Goal: Information Seeking & Learning: Find specific fact

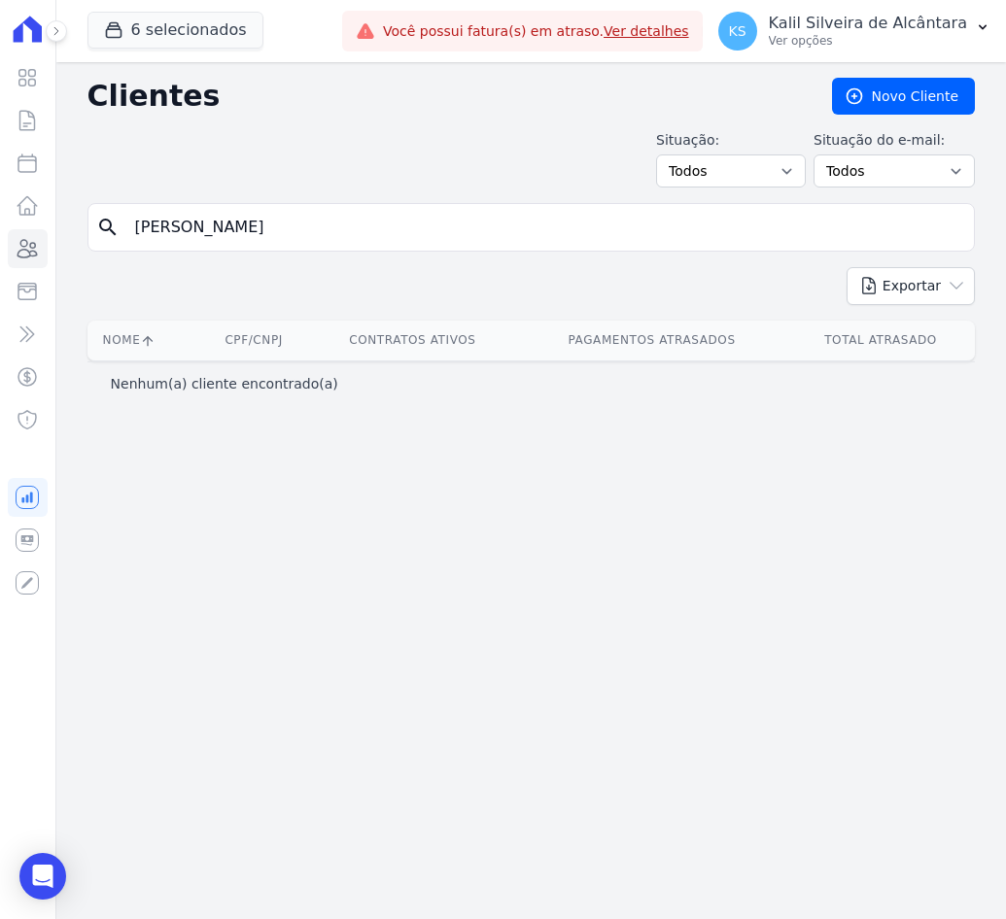
click at [376, 223] on input "[PERSON_NAME]" at bounding box center [544, 227] width 843 height 39
drag, startPoint x: 376, startPoint y: 233, endPoint x: -55, endPoint y: 239, distance: 431.5
click at [0, 239] on html "Visão Geral Contratos [GEOGRAPHIC_DATA] Lotes Clientes Minha Carteira Transferê…" at bounding box center [503, 459] width 1006 height 919
paste input "12"
type input "12"
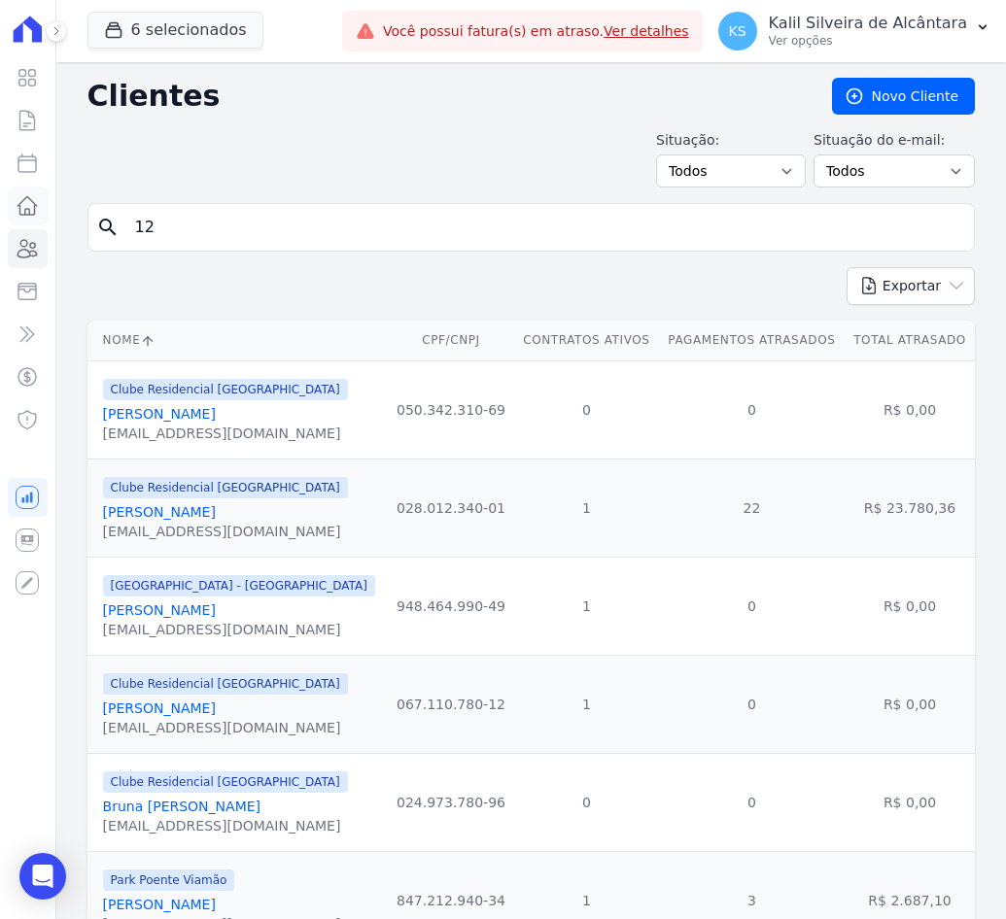
click at [33, 206] on icon at bounding box center [27, 205] width 23 height 23
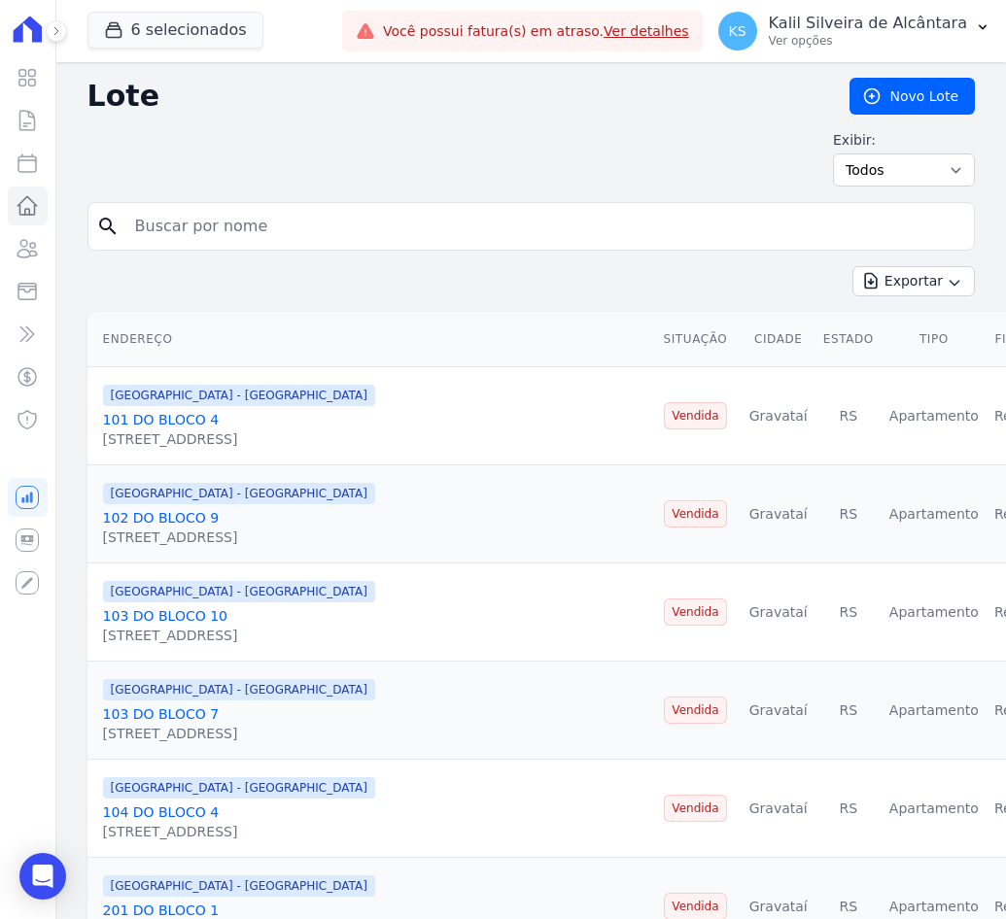
click at [277, 213] on input "search" at bounding box center [544, 226] width 843 height 39
paste input "12"
type input "12"
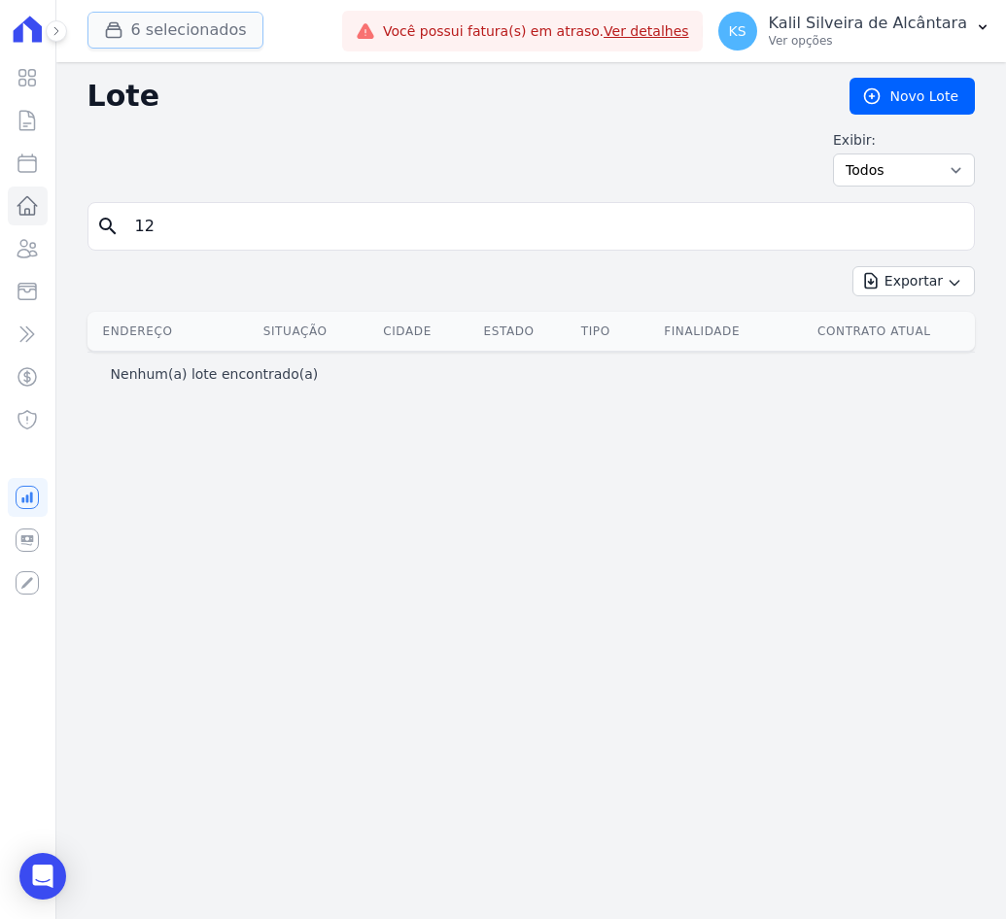
click at [140, 35] on button "6 selecionados" at bounding box center [175, 30] width 176 height 37
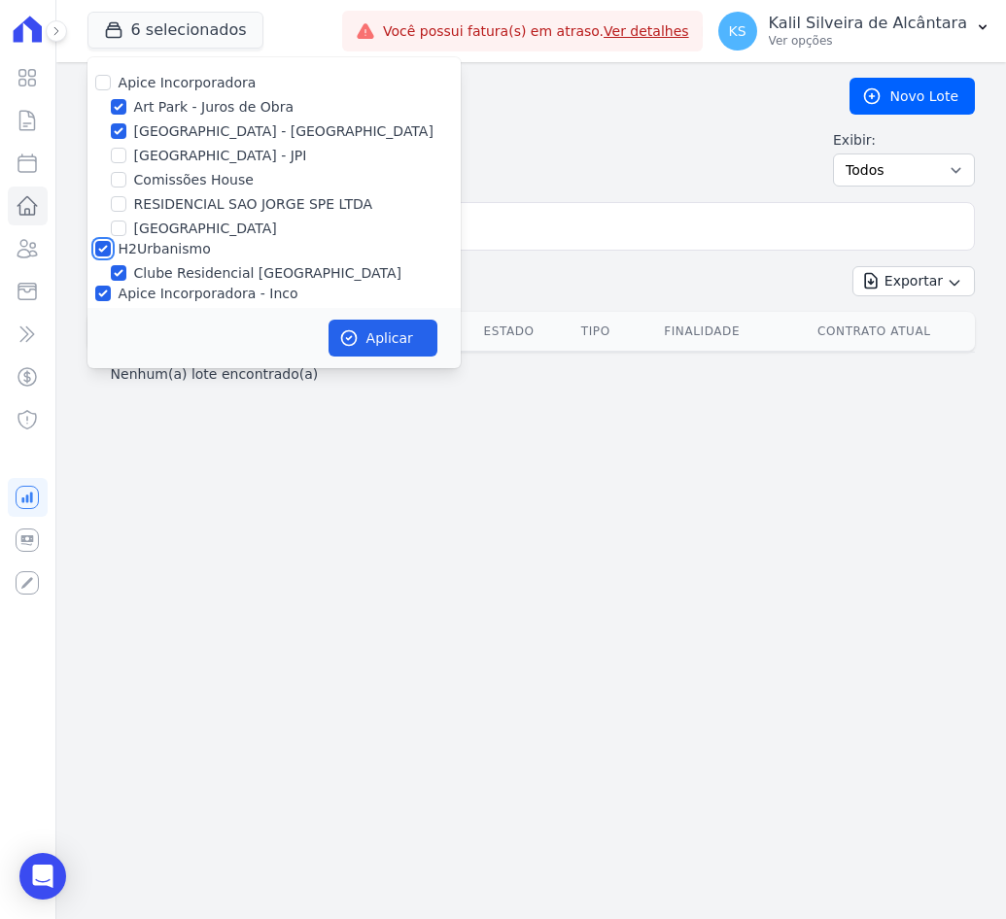
click at [104, 254] on input "H2Urbanismo" at bounding box center [103, 249] width 16 height 16
checkbox input "false"
click at [95, 292] on input "Apice Incorporadora - Inco" at bounding box center [103, 294] width 16 height 16
checkbox input "false"
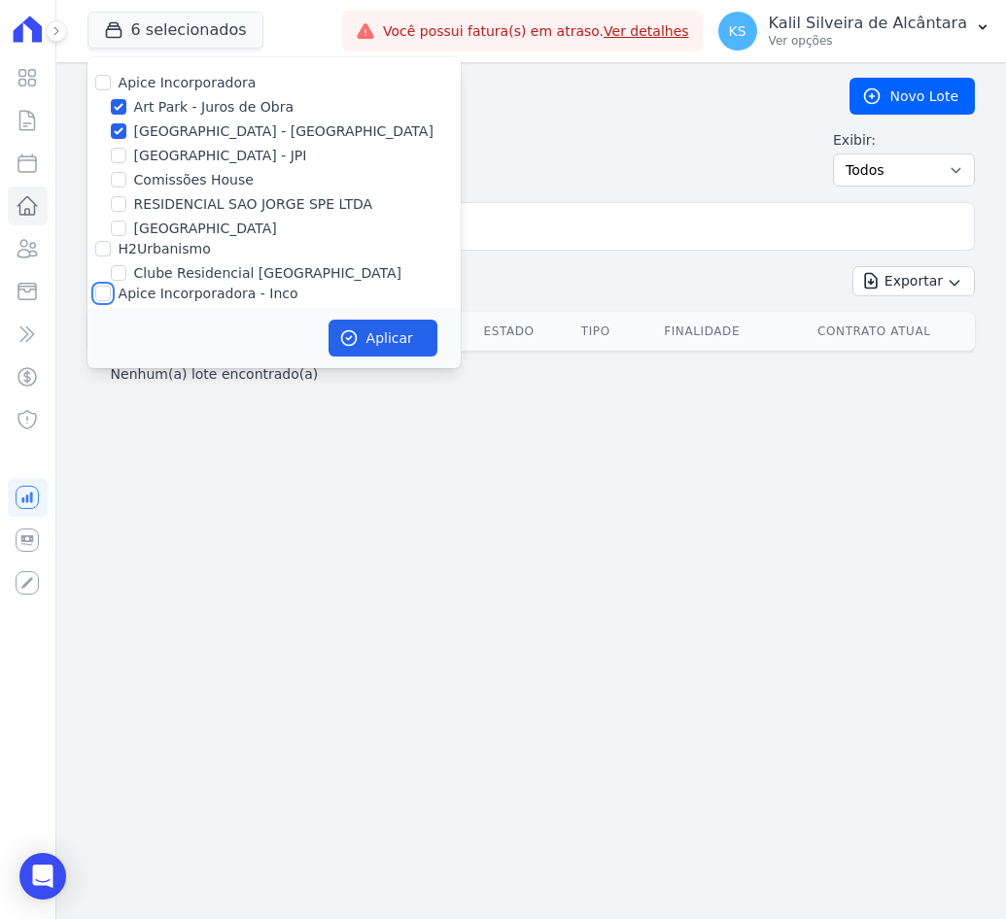
checkbox input "false"
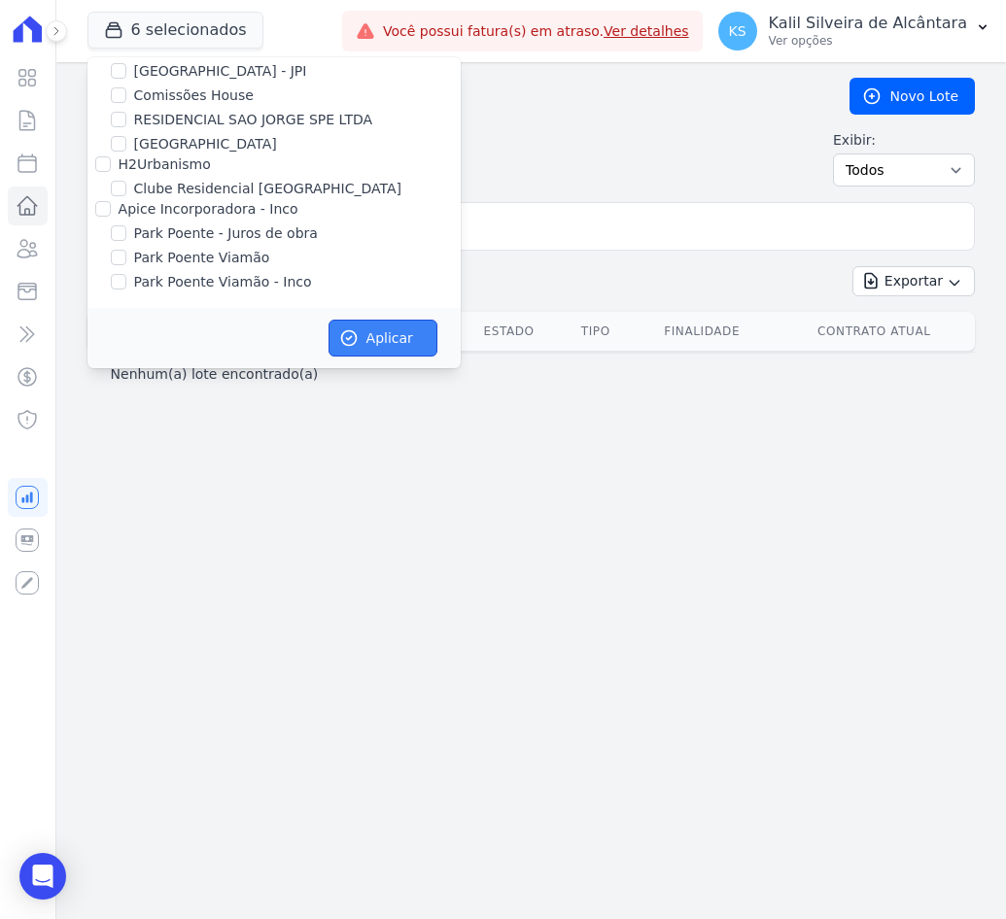
click at [352, 320] on button "Aplicar" at bounding box center [382, 338] width 109 height 37
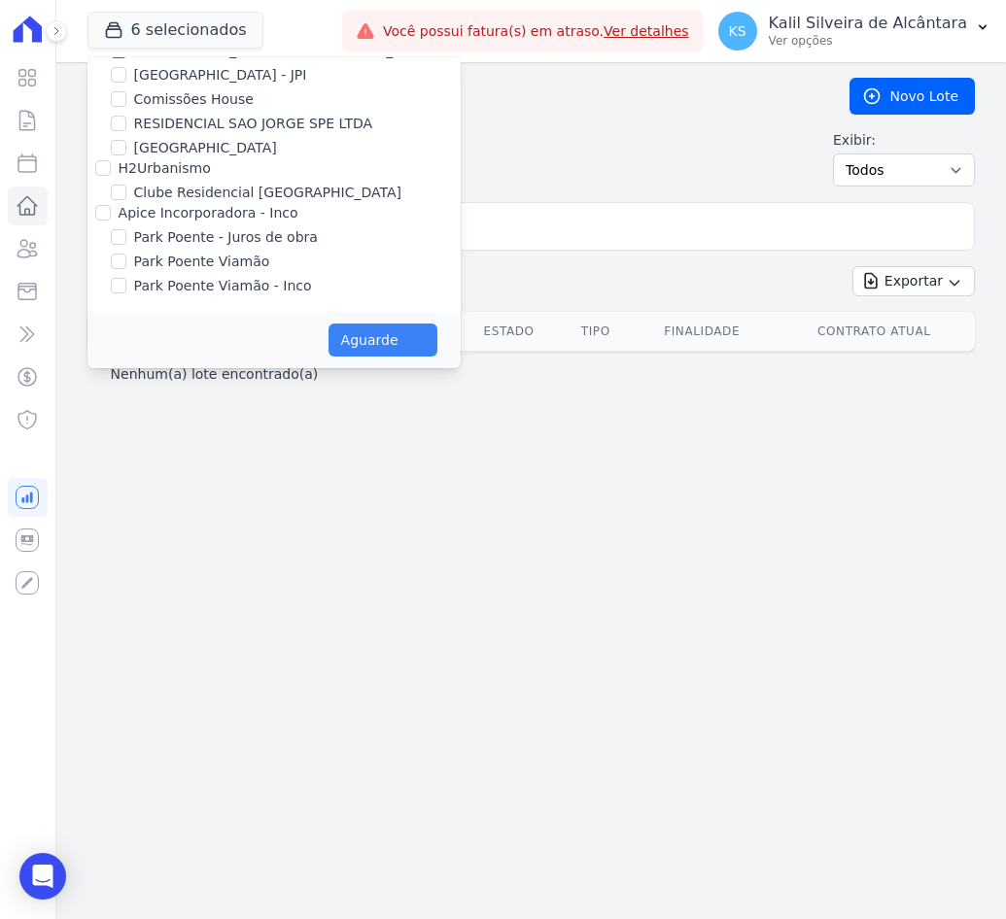
scroll to position [81, 0]
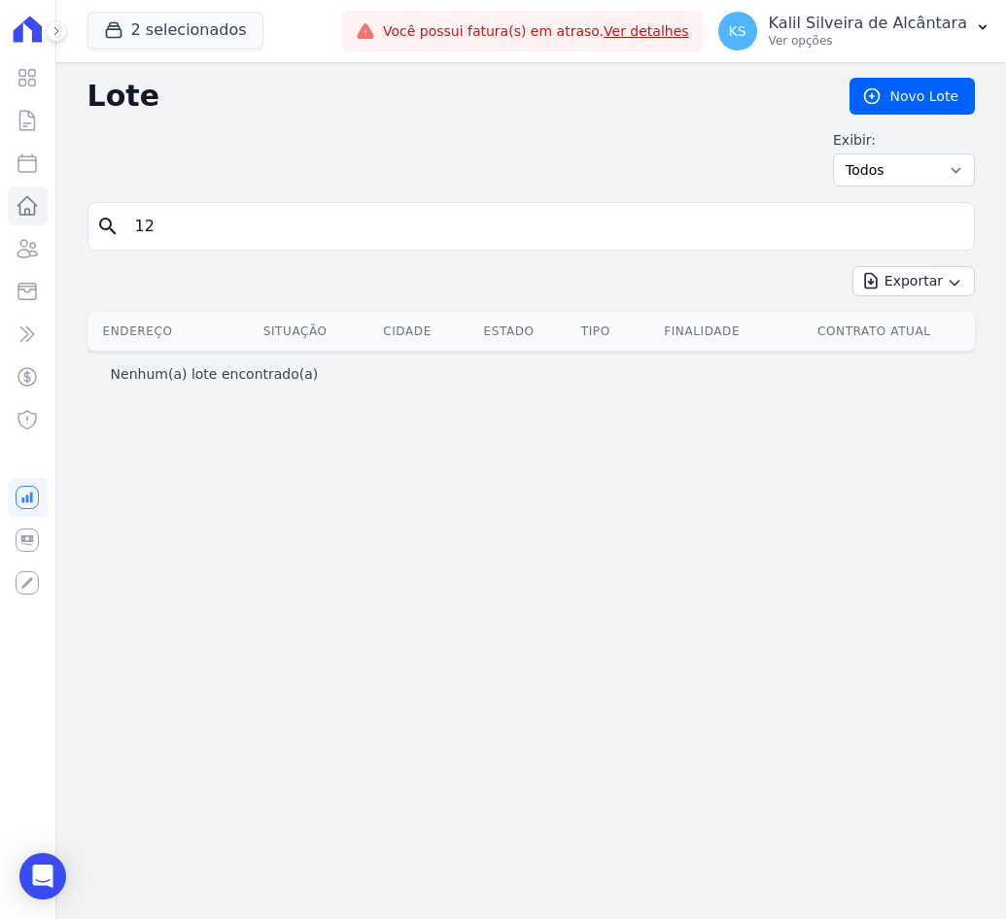
click at [231, 223] on input "12" at bounding box center [544, 226] width 843 height 39
drag, startPoint x: 200, startPoint y: 224, endPoint x: 78, endPoint y: 239, distance: 123.3
click at [78, 239] on div "Lote [GEOGRAPHIC_DATA] Exibir: Todos Disponíveis Vendidas Reservadas Indisponív…" at bounding box center [530, 490] width 949 height 857
drag, startPoint x: 164, startPoint y: 229, endPoint x: 50, endPoint y: 228, distance: 114.7
click at [52, 230] on div "Visão Geral Contratos [GEOGRAPHIC_DATA] Lotes Clientes Minha Carteira Transferê…" at bounding box center [503, 459] width 1006 height 919
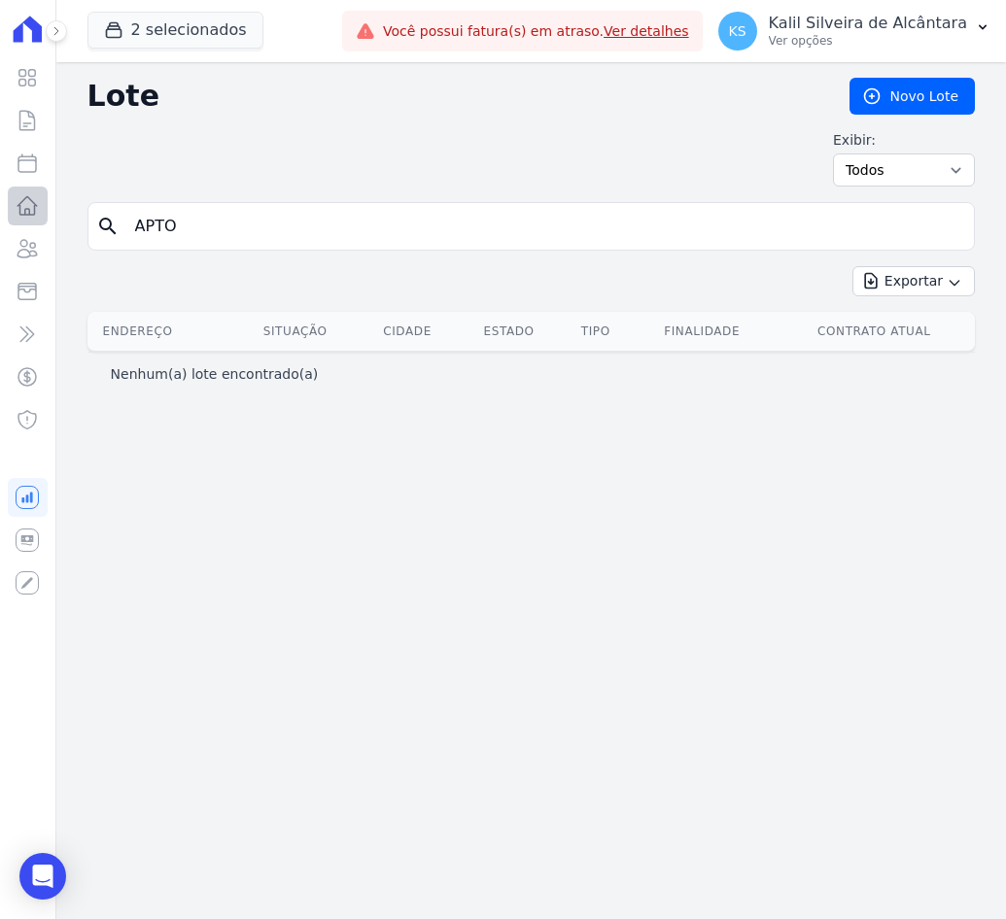
paste input "12"
type input "APTO 12"
drag, startPoint x: 223, startPoint y: 219, endPoint x: 91, endPoint y: 244, distance: 133.6
click at [95, 243] on div "search APTO 12" at bounding box center [530, 226] width 887 height 49
type input "APTO"
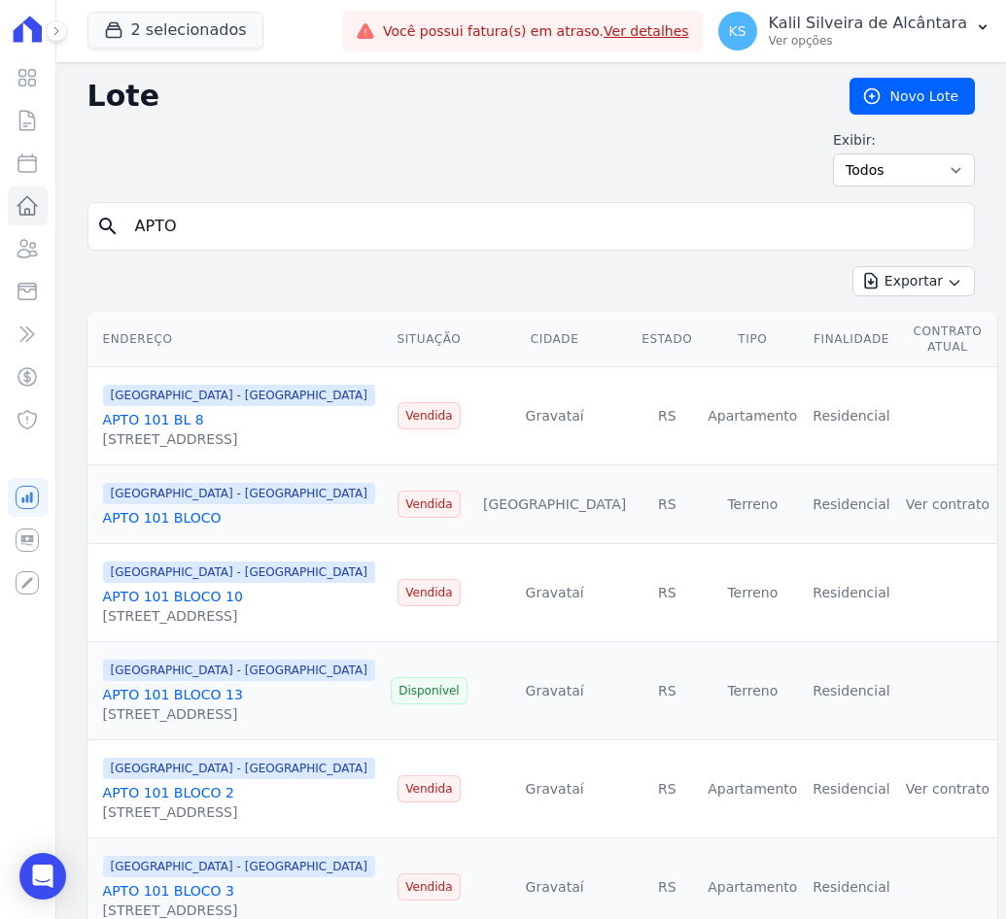
click at [171, 228] on input "APTO" at bounding box center [544, 226] width 843 height 39
type input "APTO 1"
click at [258, 217] on input "APTO 1" at bounding box center [544, 226] width 843 height 39
type input "APTO 12"
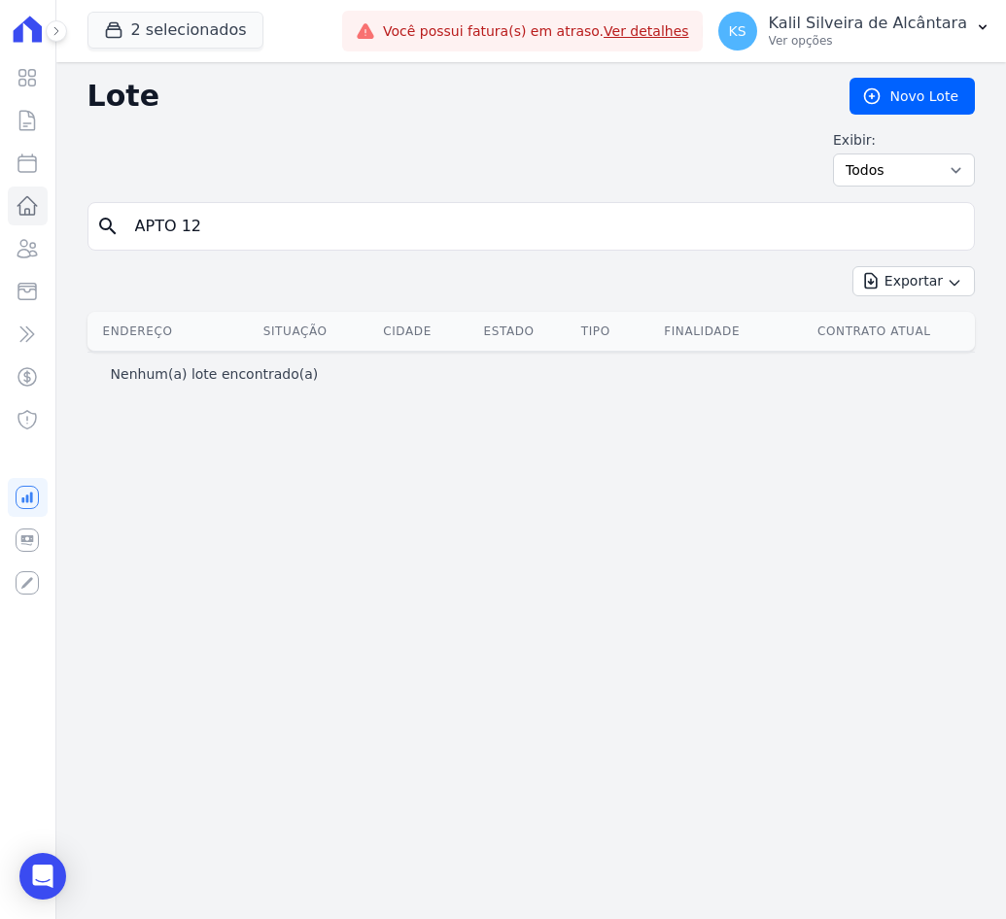
drag, startPoint x: 213, startPoint y: 238, endPoint x: 2, endPoint y: 207, distance: 213.2
click at [2, 207] on div "Visão Geral Contratos [GEOGRAPHIC_DATA] Lotes Clientes Minha Carteira Transferê…" at bounding box center [503, 459] width 1006 height 919
type input "B"
type input "BLOCO 12"
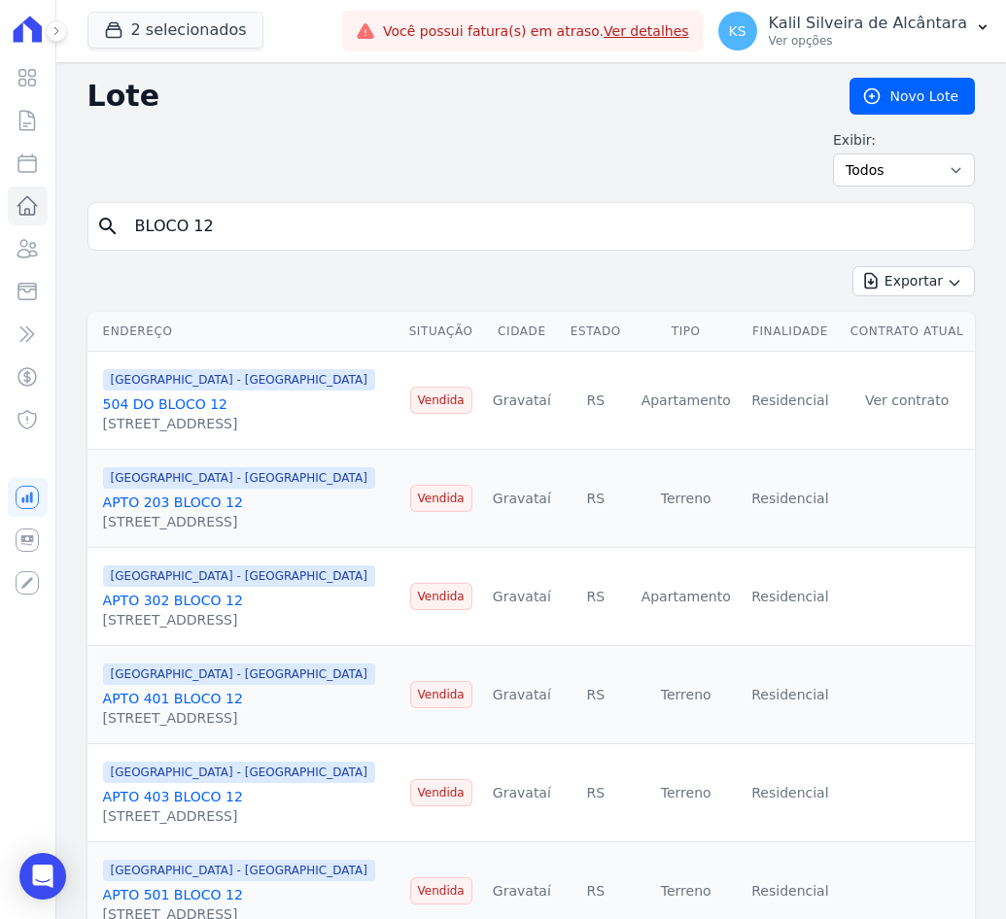
click at [239, 236] on input "BLOCO 12" at bounding box center [544, 226] width 843 height 39
click at [133, 221] on input "BLOCO 12" at bounding box center [544, 226] width 843 height 39
type input "APTO 1 BLOCO 12"
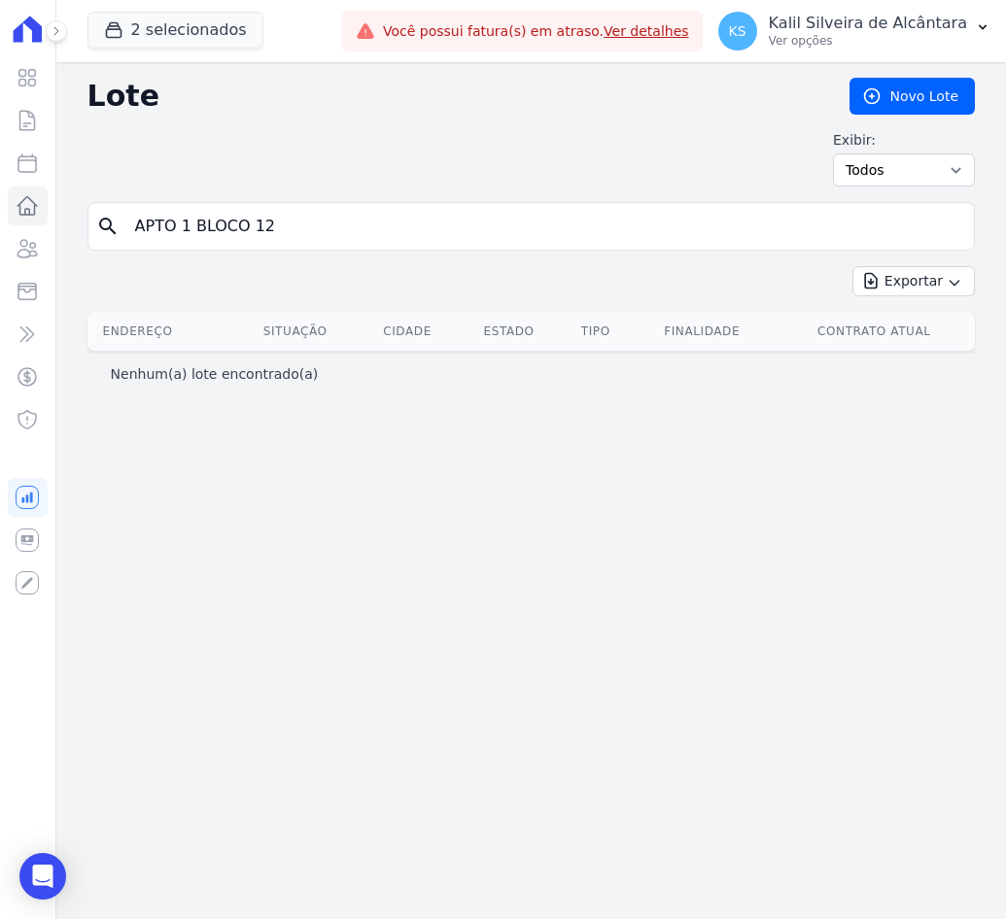
drag, startPoint x: 300, startPoint y: 211, endPoint x: -144, endPoint y: 239, distance: 445.0
click at [0, 239] on html "Visão Geral Contratos [GEOGRAPHIC_DATA] Lotes Clientes Minha Carteira Transferê…" at bounding box center [503, 459] width 1006 height 919
click at [132, 55] on div "2 selecionados Apice Incorporadora [GEOGRAPHIC_DATA] - Juros de Obra [GEOGRAPHI…" at bounding box center [210, 31] width 247 height 64
click at [137, 2] on div "2 selecionados Apice Incorporadora [GEOGRAPHIC_DATA] - Juros de Obra [GEOGRAPHI…" at bounding box center [210, 31] width 247 height 64
click at [141, 18] on button "2 selecionados" at bounding box center [175, 30] width 176 height 37
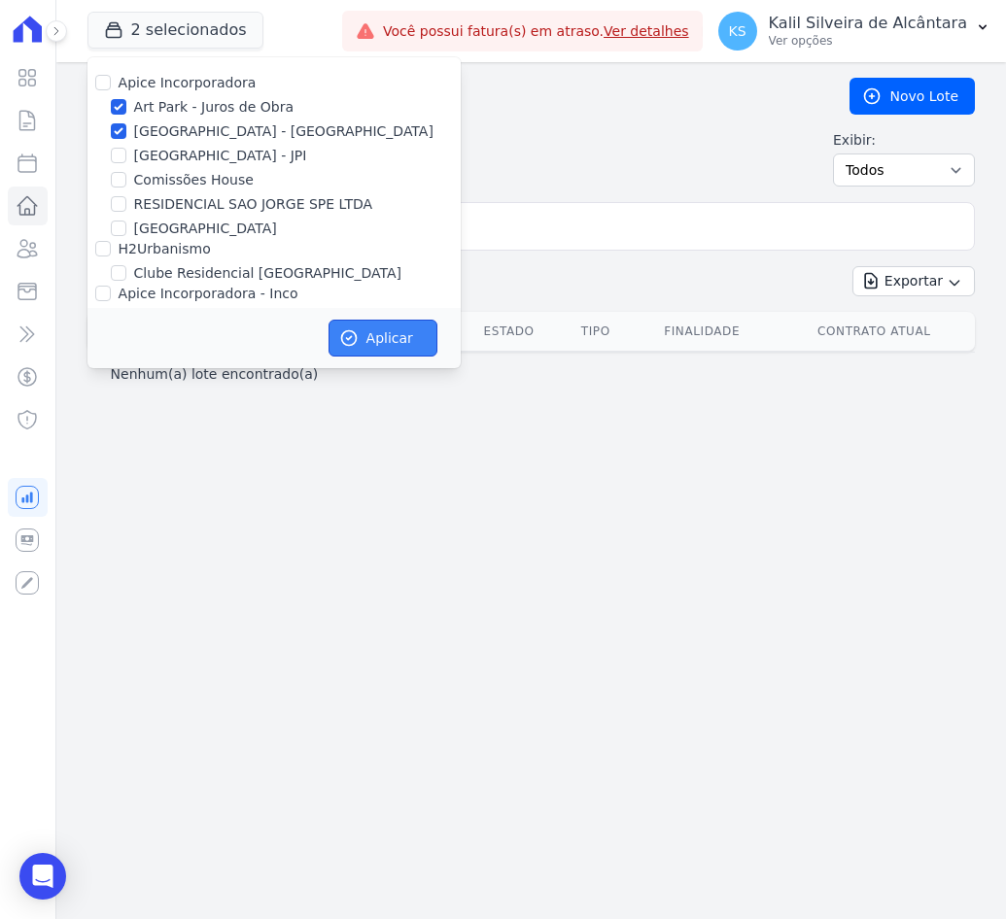
click at [359, 349] on button "Aplicar" at bounding box center [382, 338] width 109 height 37
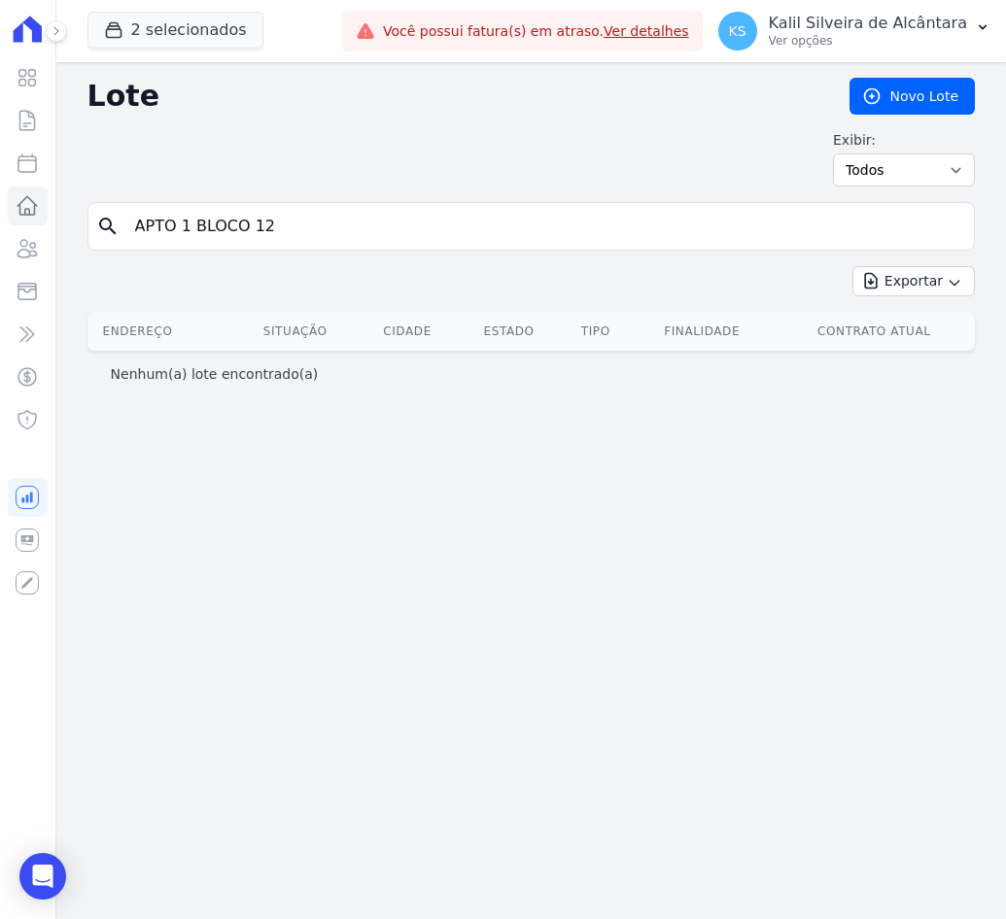
drag, startPoint x: 177, startPoint y: 222, endPoint x: -77, endPoint y: 237, distance: 254.1
click at [0, 237] on html "Visão Geral Contratos [GEOGRAPHIC_DATA] Lotes Clientes Minha Carteira Transferê…" at bounding box center [503, 459] width 1006 height 919
paste input "[PERSON_NAME]"
type input "[PERSON_NAME]"
click at [35, 241] on icon at bounding box center [27, 248] width 23 height 23
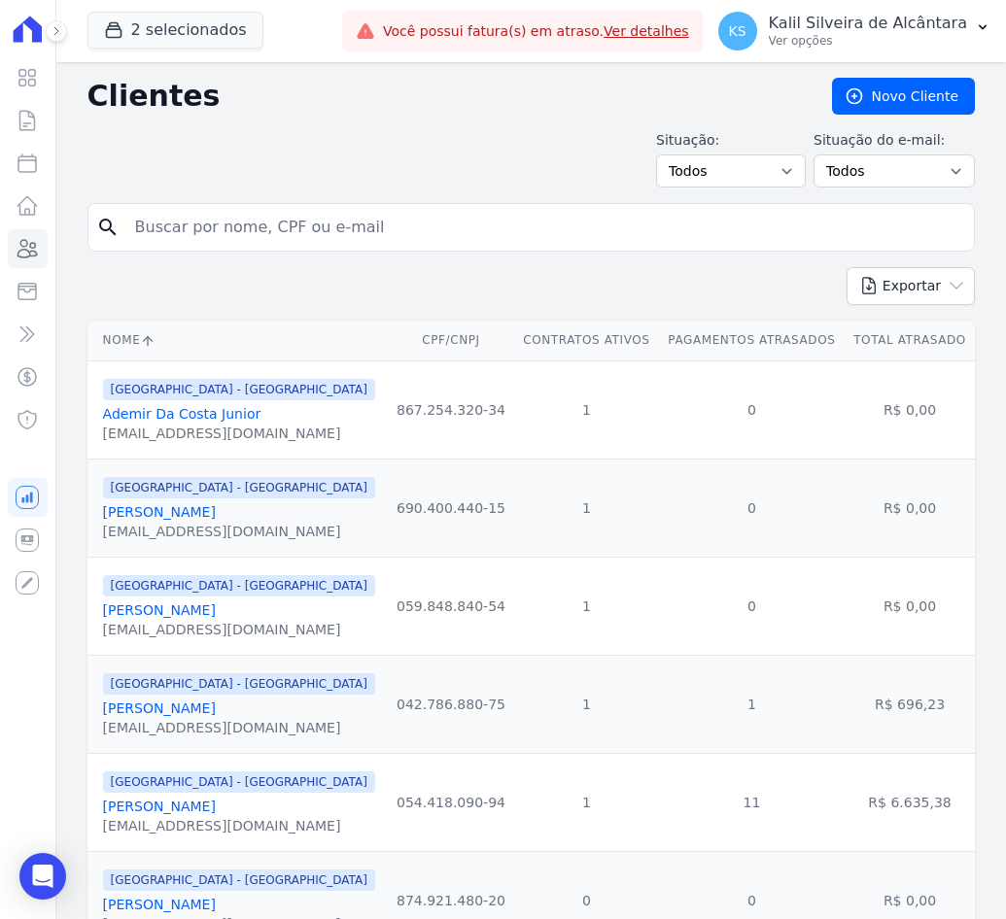
click at [197, 234] on input "search" at bounding box center [544, 227] width 843 height 39
paste input "[PERSON_NAME]"
type input "[PERSON_NAME]"
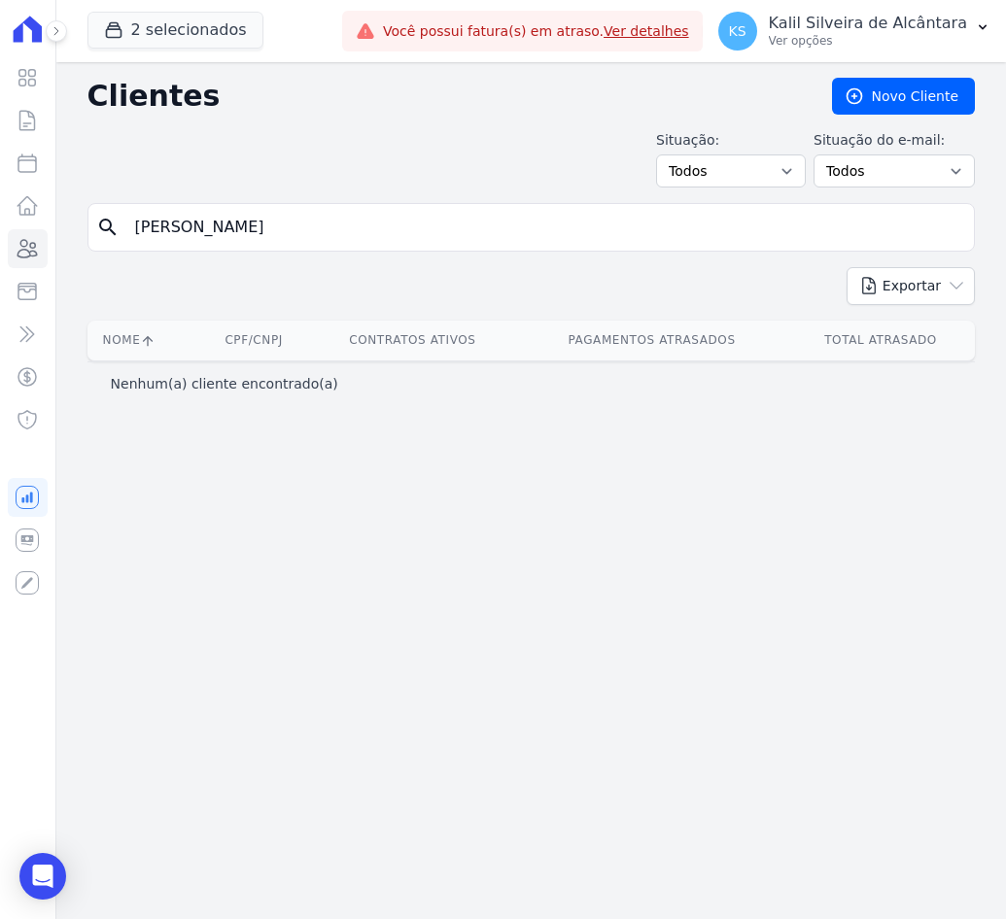
click at [136, 222] on input "[PERSON_NAME]" at bounding box center [544, 227] width 843 height 39
click at [37, 265] on link "Clientes" at bounding box center [28, 248] width 40 height 39
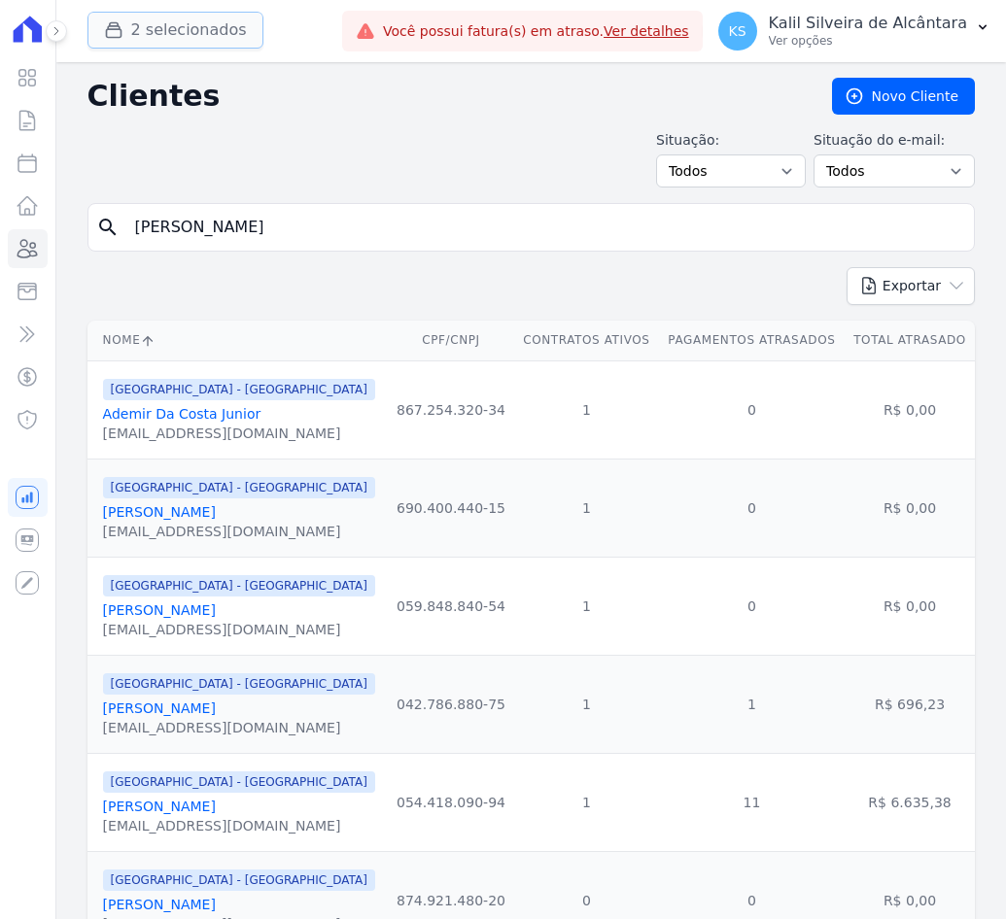
click at [151, 17] on button "2 selecionados" at bounding box center [175, 30] width 176 height 37
click at [180, 230] on input "search" at bounding box center [544, 227] width 843 height 39
click at [157, 47] on button "2 selecionados" at bounding box center [175, 30] width 176 height 37
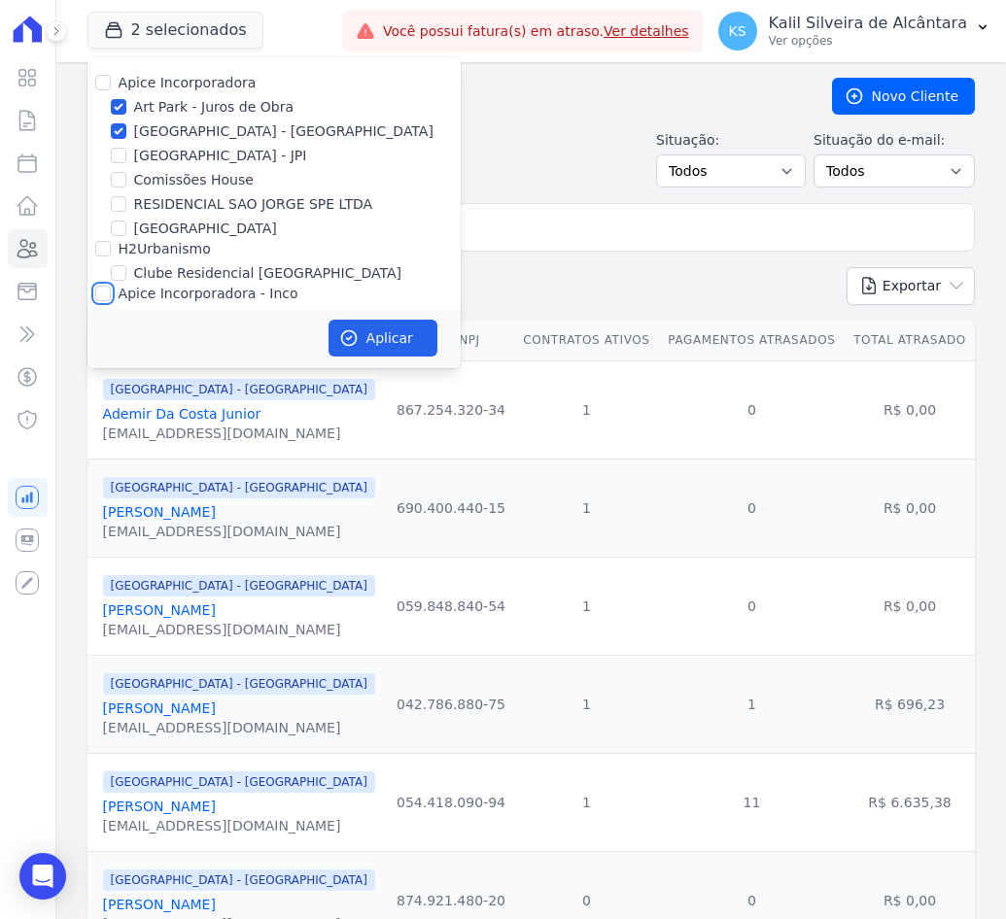
click at [101, 293] on input "Apice Incorporadora - Inco" at bounding box center [103, 294] width 16 height 16
checkbox input "true"
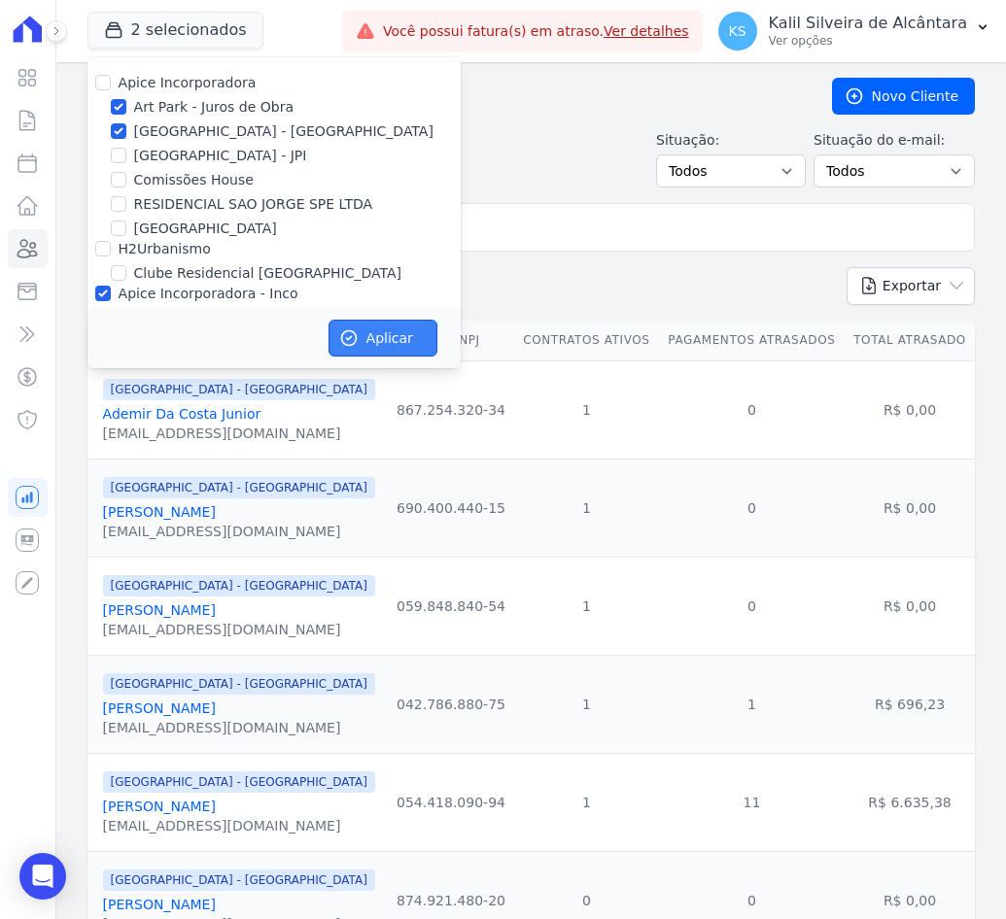
click at [373, 335] on button "Aplicar" at bounding box center [382, 338] width 109 height 37
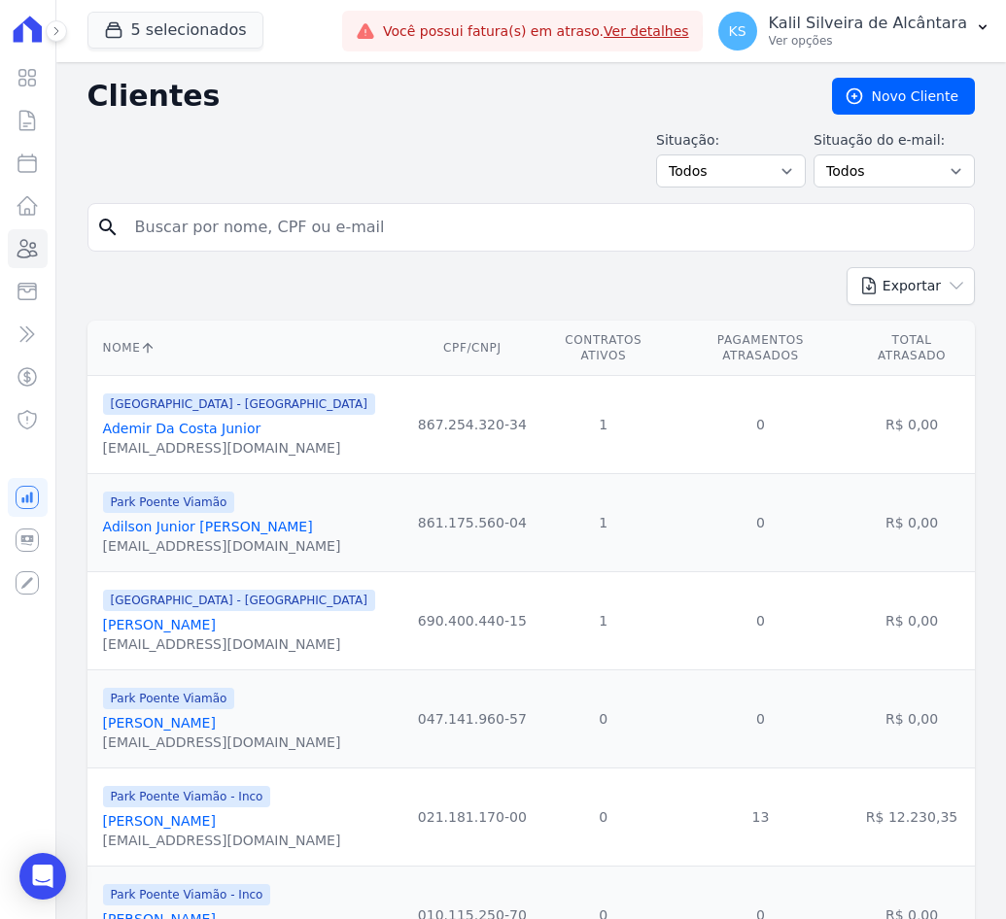
click at [223, 236] on input "search" at bounding box center [544, 227] width 843 height 39
paste input "[PERSON_NAME]"
type input "[PERSON_NAME]"
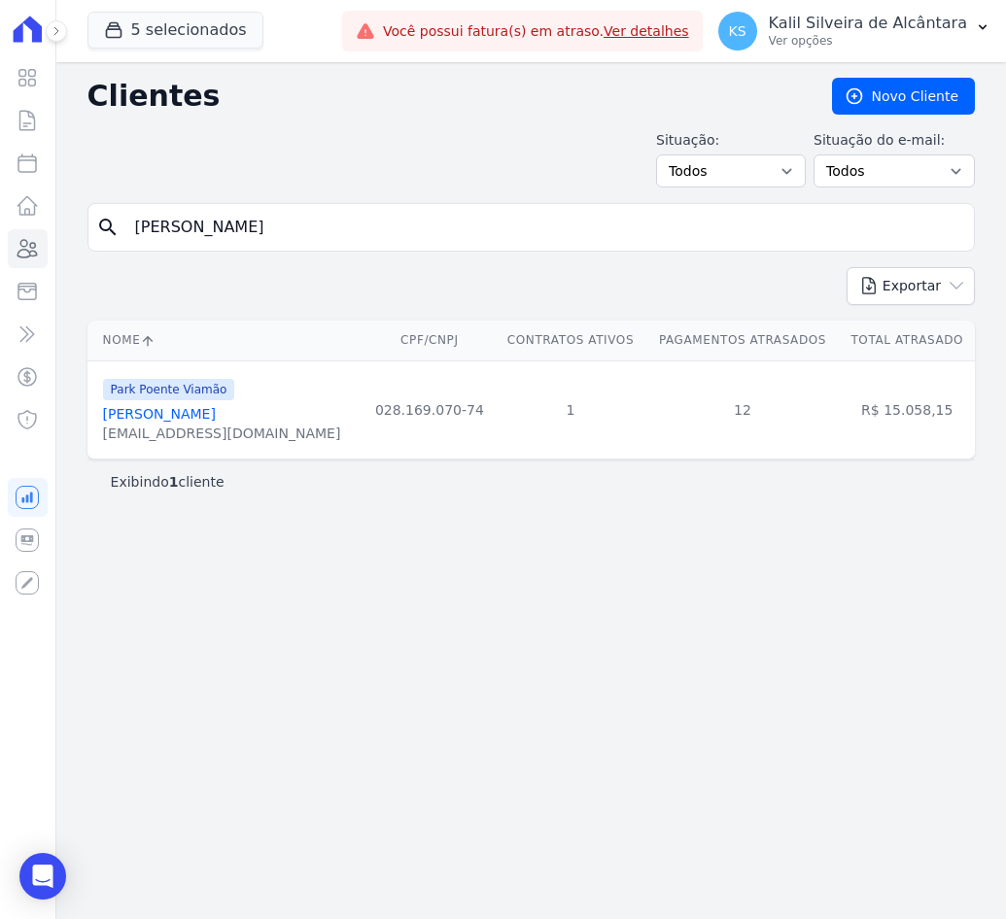
click at [175, 416] on link "[PERSON_NAME]" at bounding box center [159, 414] width 113 height 16
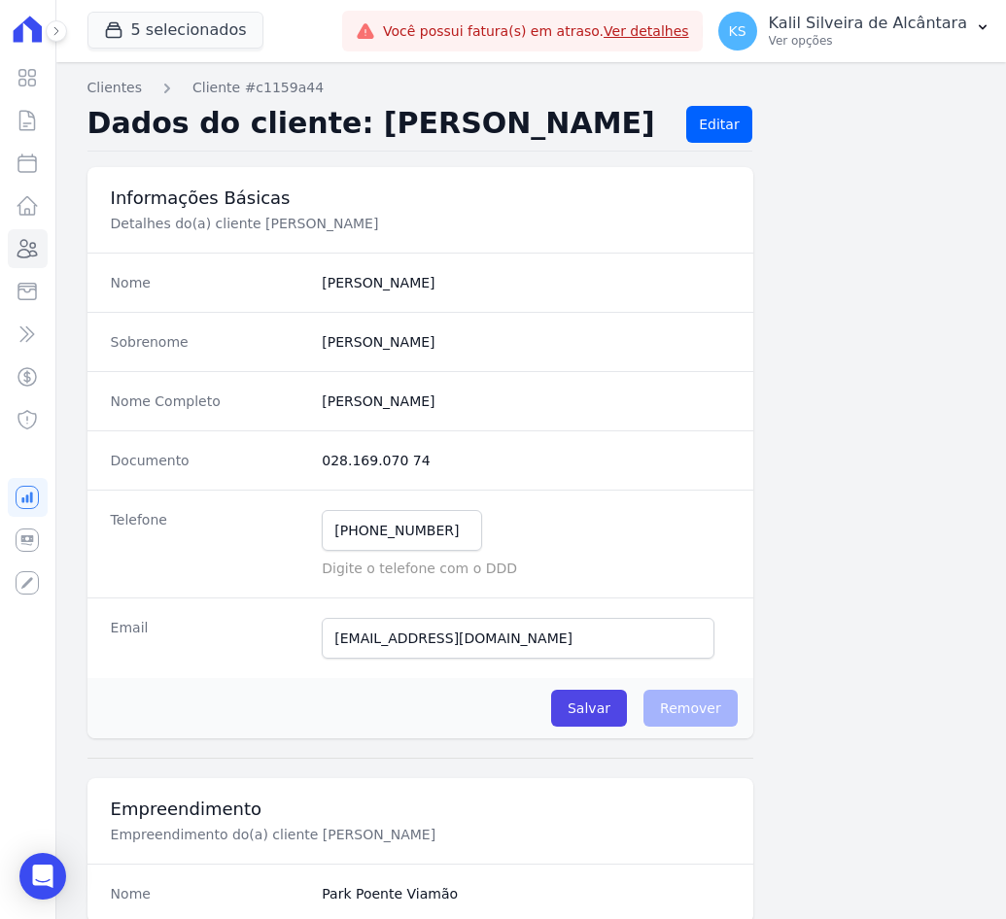
drag, startPoint x: 479, startPoint y: 402, endPoint x: 313, endPoint y: 408, distance: 166.3
click at [313, 408] on div "Nome Completo [PERSON_NAME]" at bounding box center [420, 400] width 666 height 59
copy completo "[PERSON_NAME]"
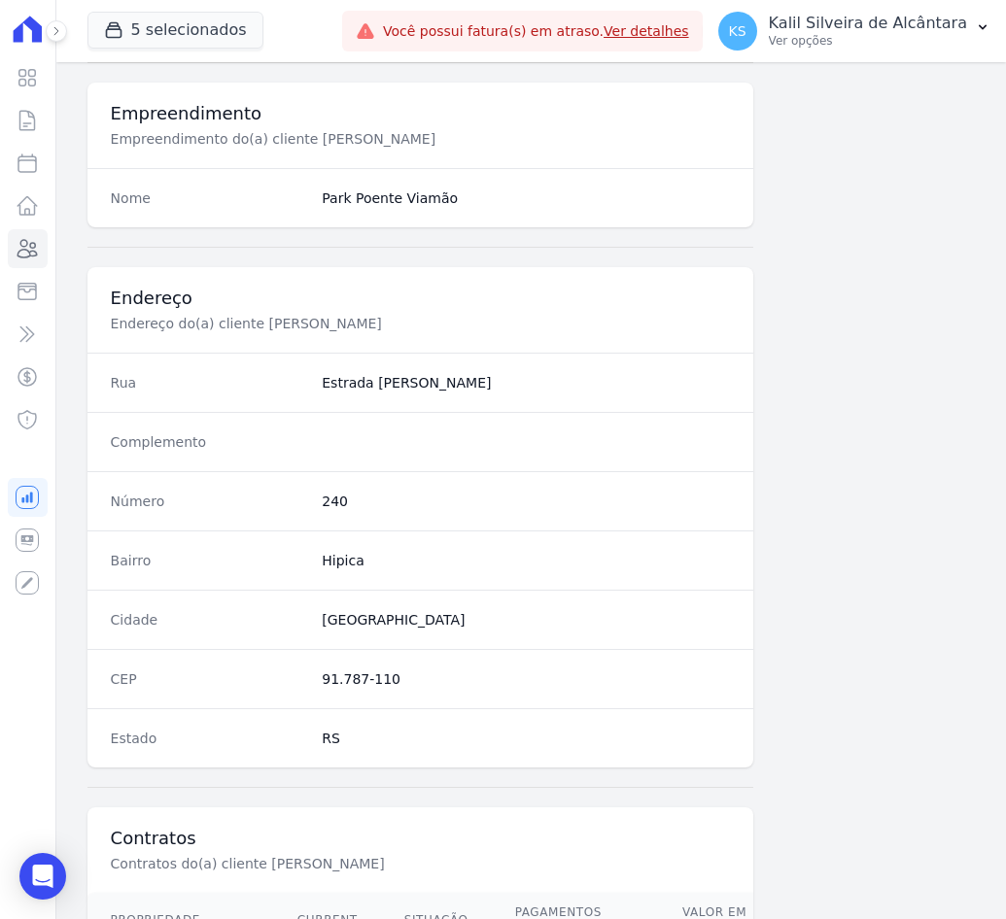
scroll to position [914, 0]
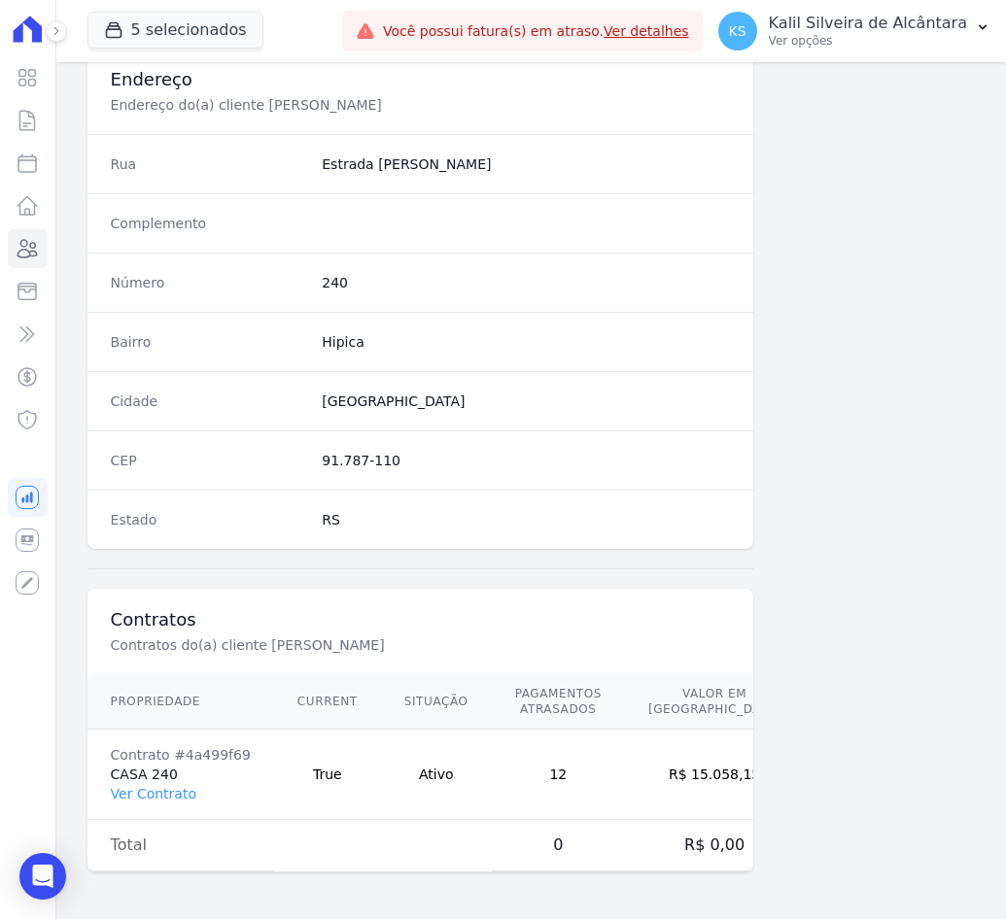
drag, startPoint x: 738, startPoint y: 779, endPoint x: 661, endPoint y: 780, distance: 76.8
click at [661, 780] on td "R$ 15.058,15" at bounding box center [714, 775] width 179 height 90
copy td "15.058,15"
click at [32, 252] on icon at bounding box center [27, 248] width 19 height 17
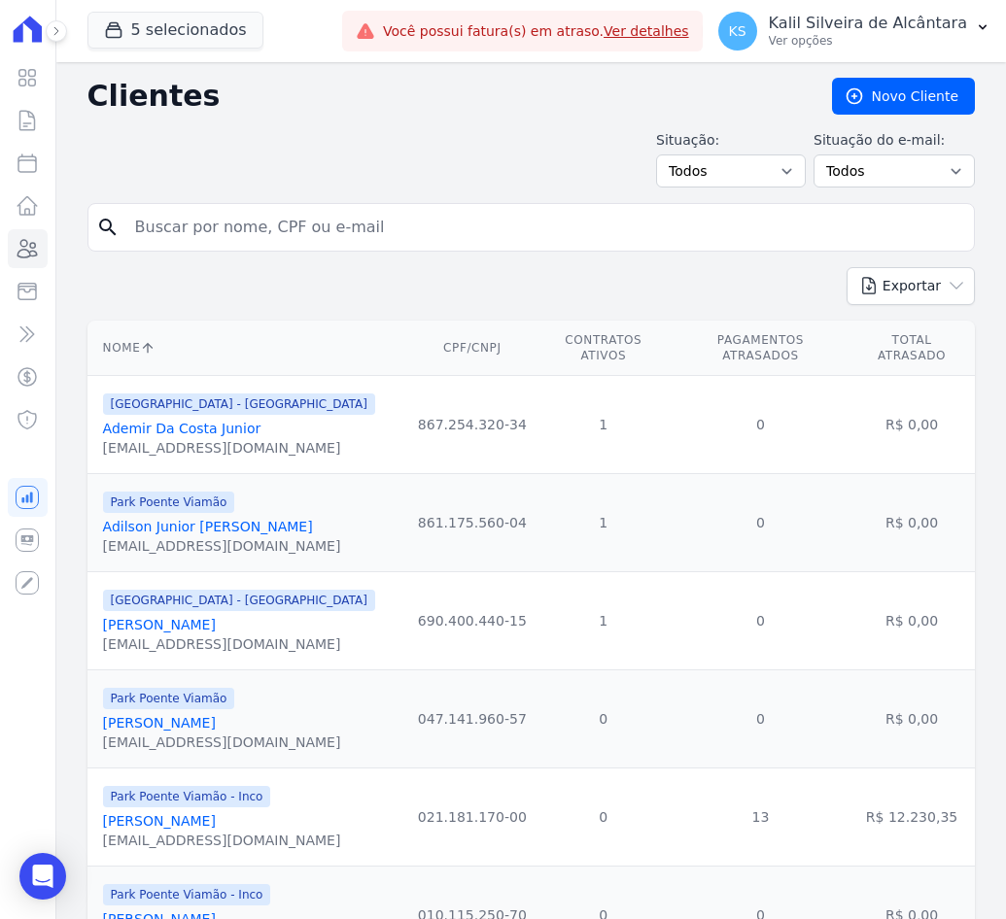
click at [171, 236] on input "search" at bounding box center [544, 227] width 843 height 39
paste input "Audinei Donizete Ricieri"
type input "Audinei Donizete Ricieri"
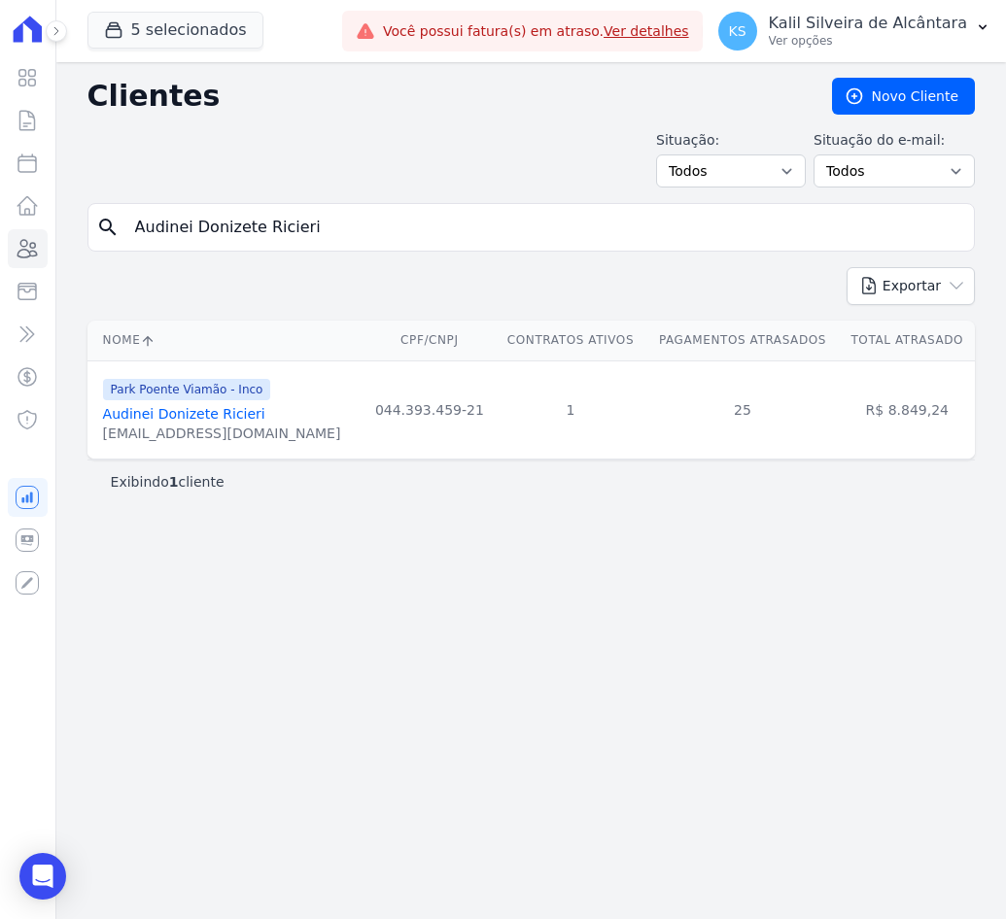
click at [176, 418] on link "Audinei Donizete Ricieri" at bounding box center [184, 414] width 162 height 16
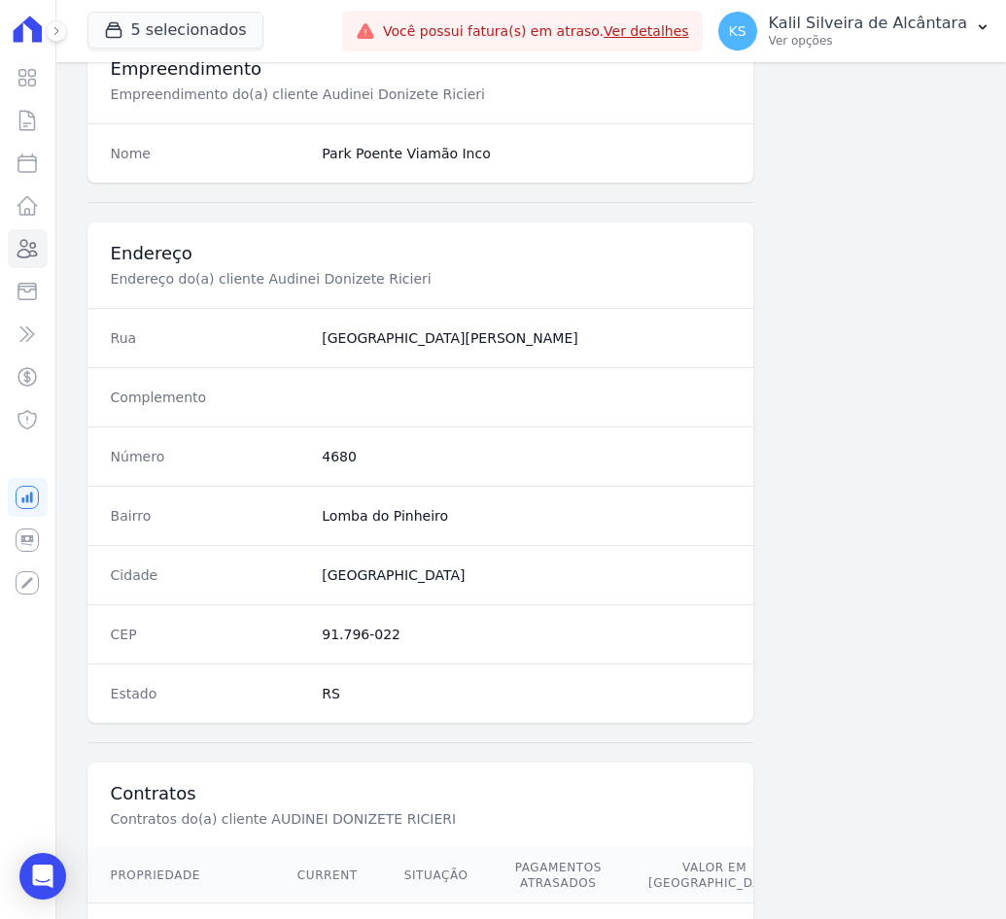
scroll to position [914, 0]
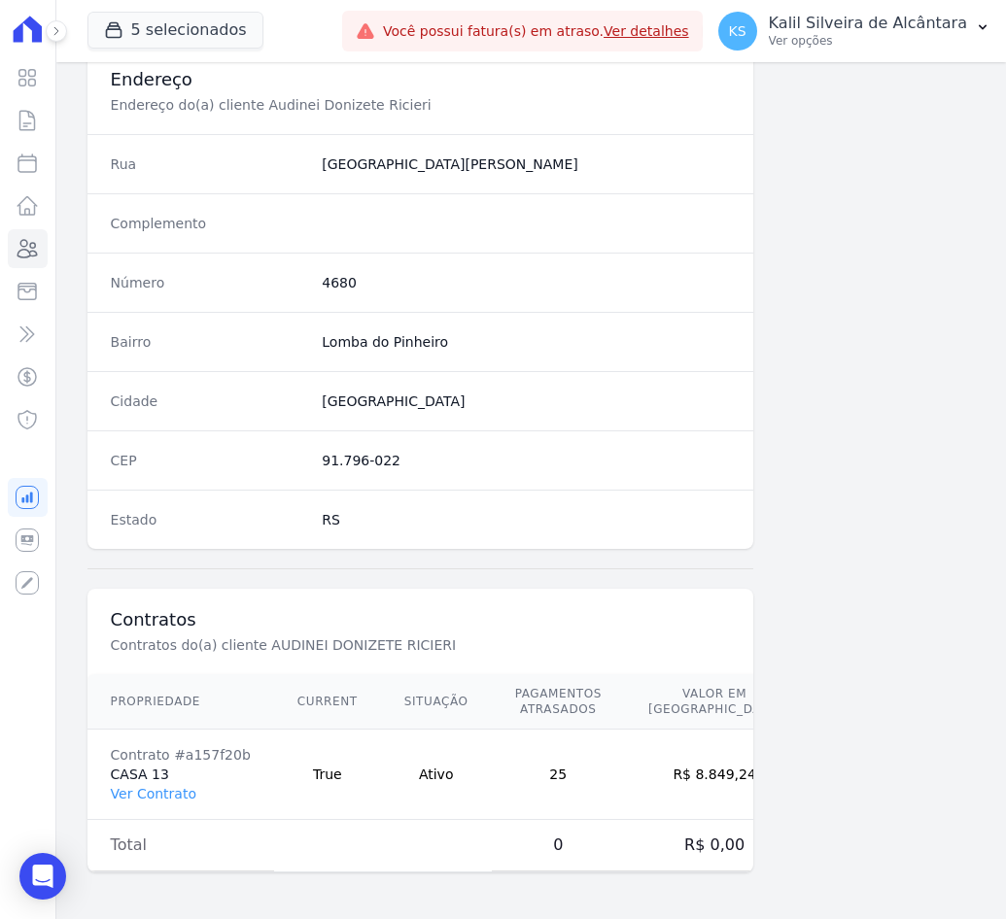
drag, startPoint x: 725, startPoint y: 776, endPoint x: 661, endPoint y: 778, distance: 64.2
click at [661, 778] on div "Informações Básicas Detalhes do(a) cliente Audinei Donizete Ricieri Nome [GEOGR…" at bounding box center [530, 78] width 887 height 1651
drag, startPoint x: 661, startPoint y: 778, endPoint x: 666, endPoint y: 795, distance: 17.2
click at [666, 795] on td "R$ 8.849,24" at bounding box center [714, 775] width 179 height 90
drag, startPoint x: 709, startPoint y: 783, endPoint x: 664, endPoint y: 776, distance: 46.2
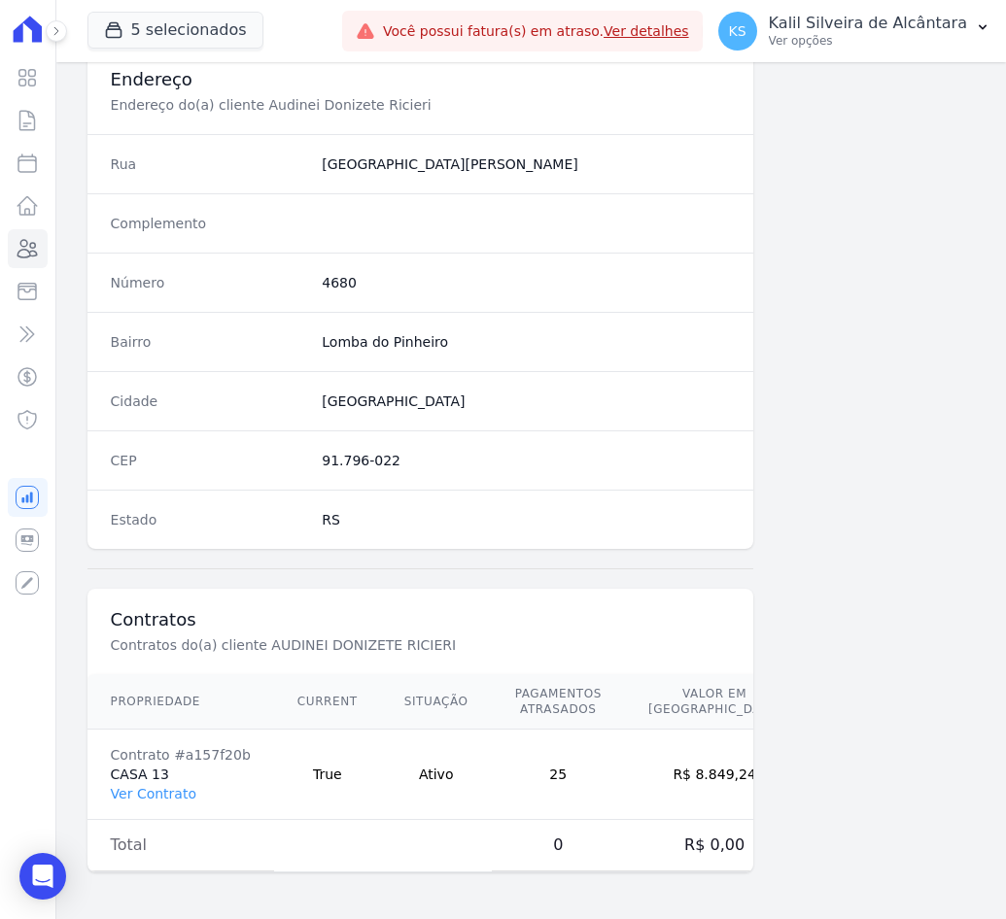
click at [664, 776] on td "R$ 8.849,24" at bounding box center [714, 775] width 179 height 90
copy td "8.849,24"
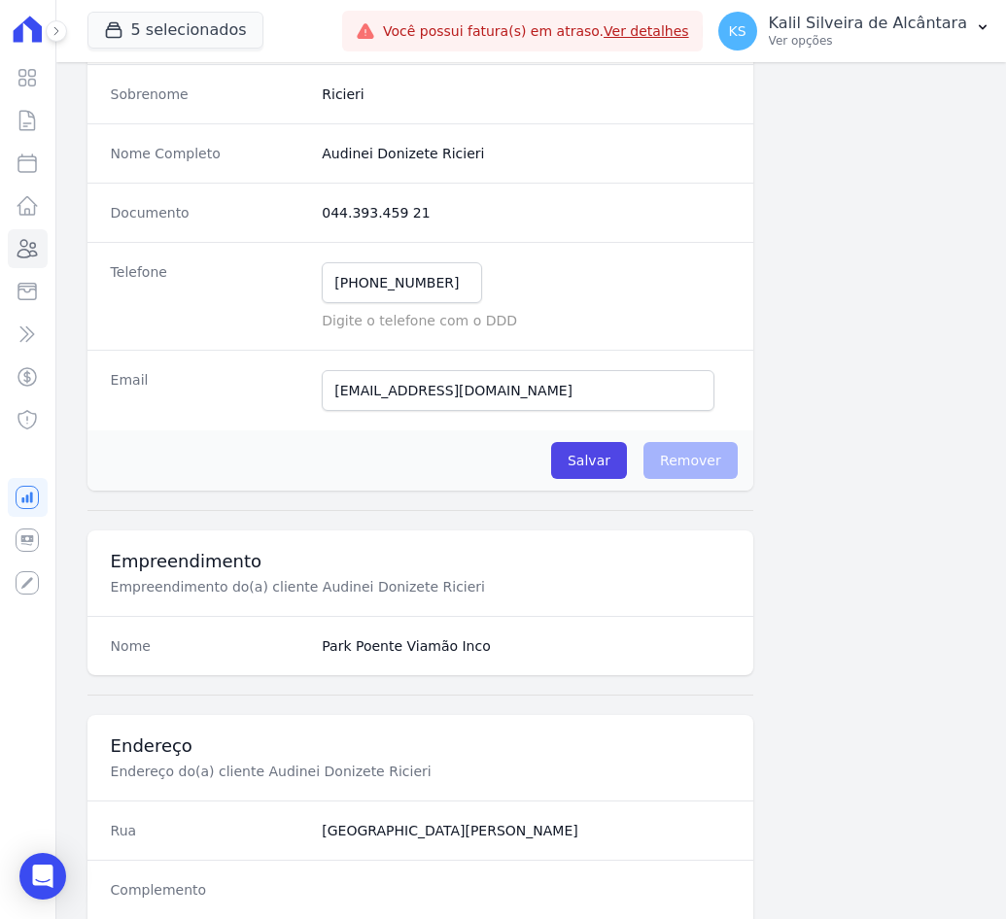
scroll to position [0, 0]
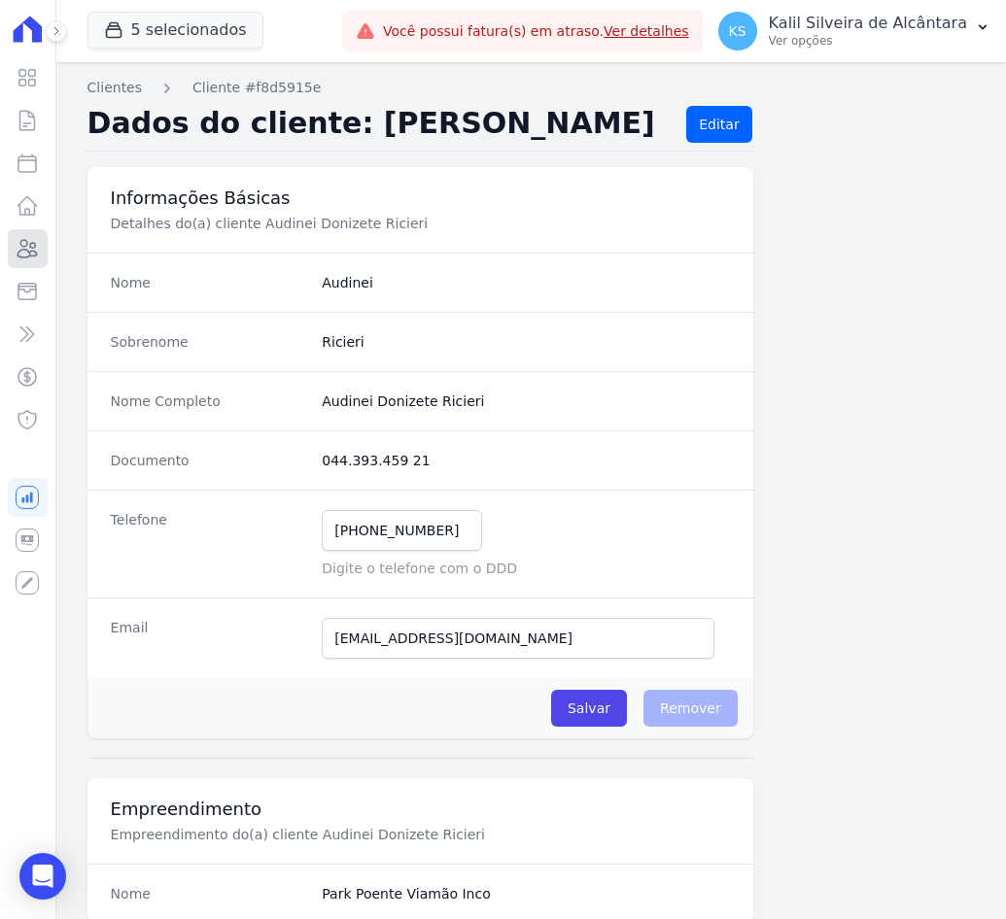
click at [11, 238] on link "Clientes" at bounding box center [28, 248] width 40 height 39
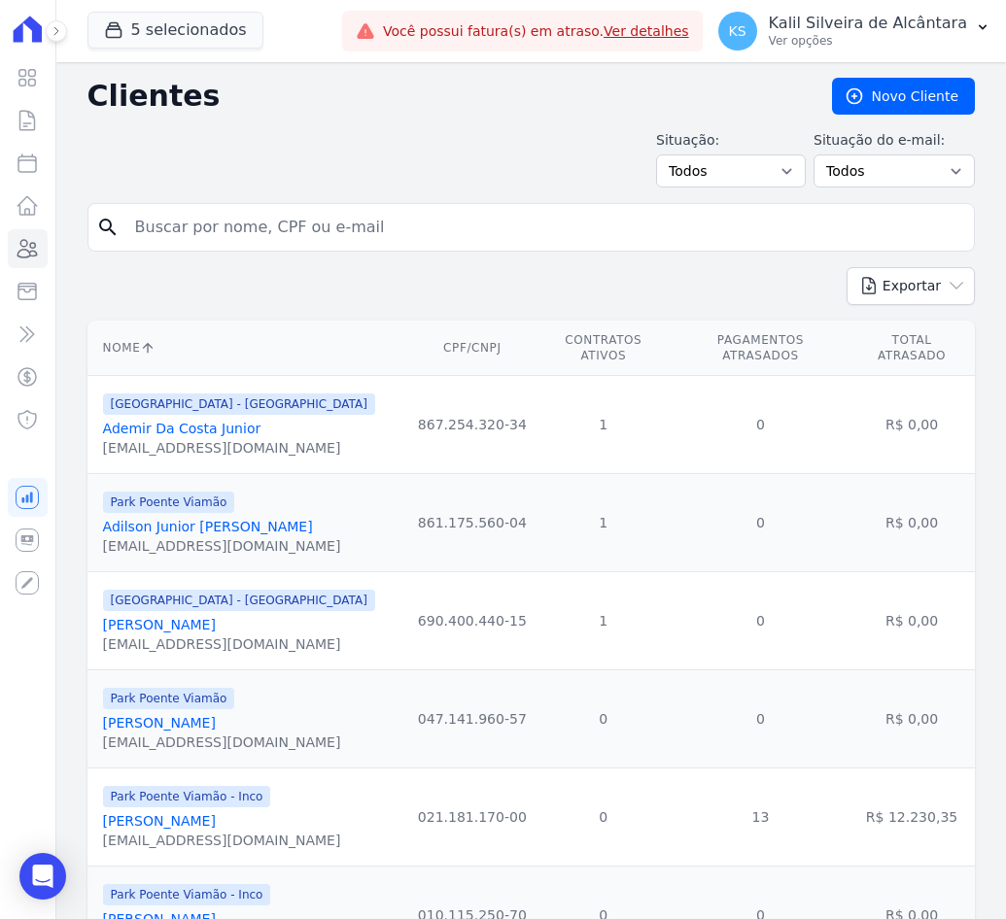
click at [339, 238] on input "search" at bounding box center [544, 227] width 843 height 39
paste input "[PERSON_NAME]"
type input "[PERSON_NAME]"
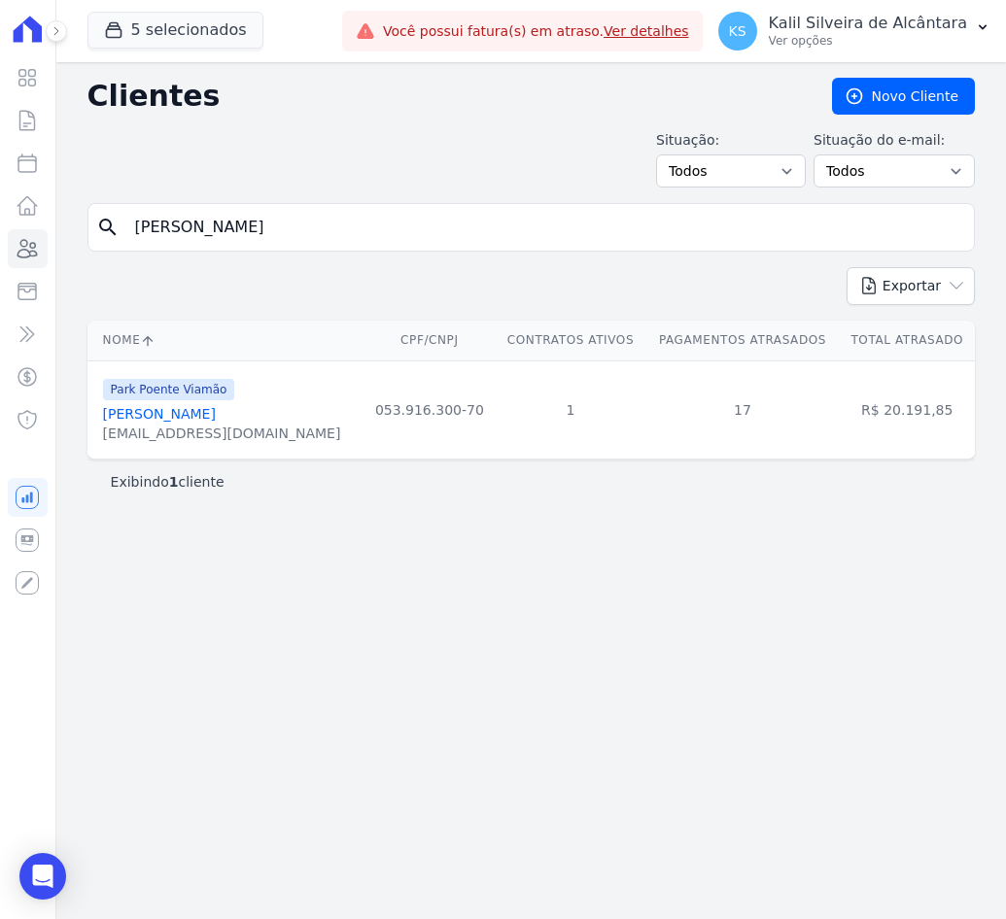
click at [216, 413] on link "[PERSON_NAME]" at bounding box center [159, 414] width 113 height 16
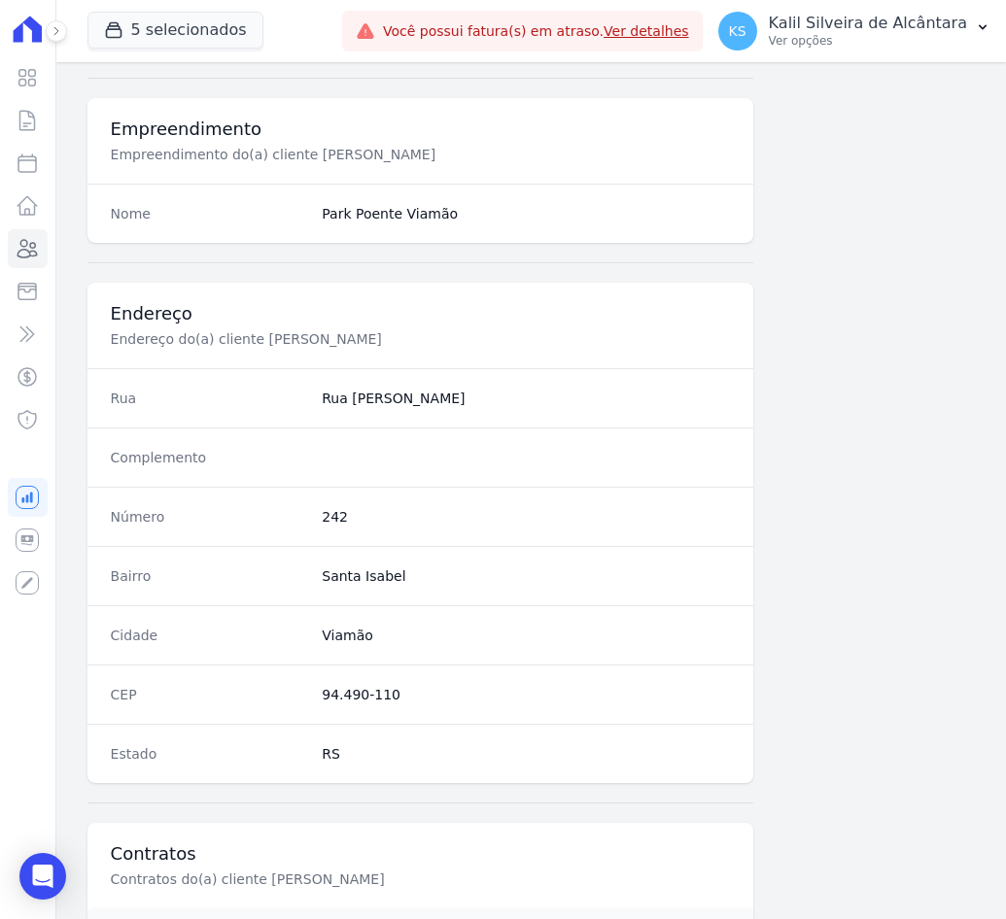
scroll to position [914, 0]
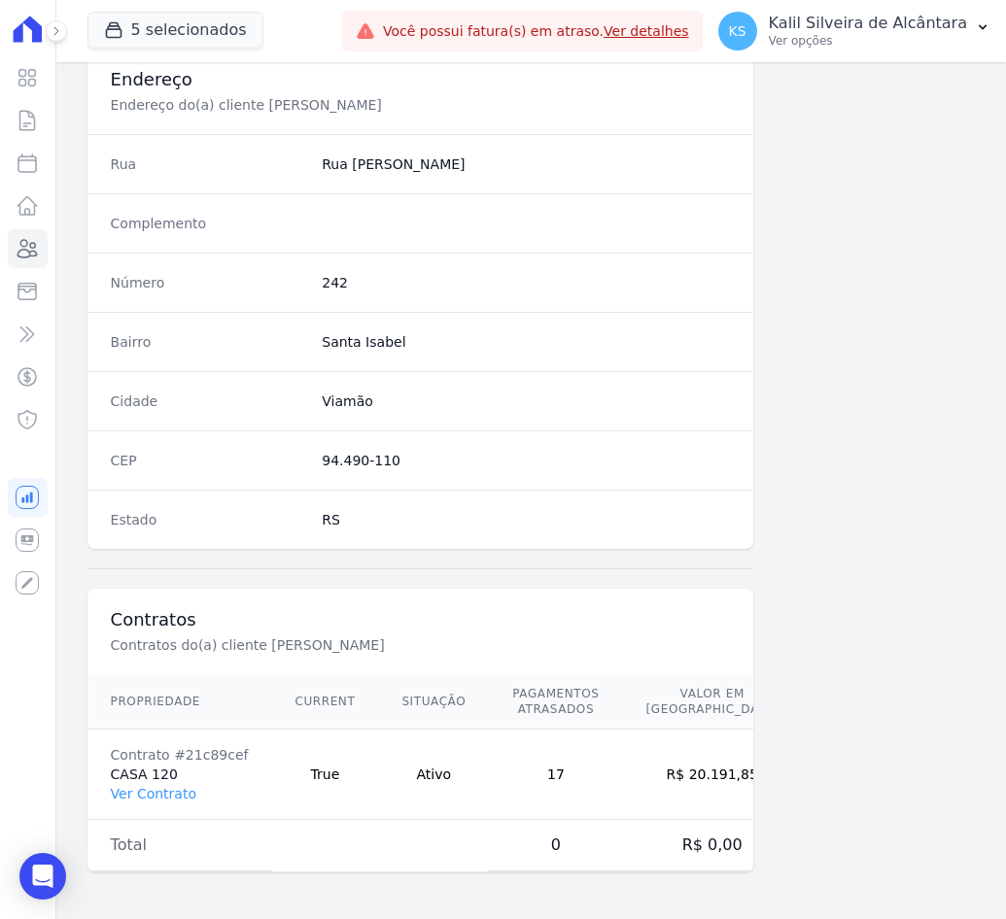
drag, startPoint x: 714, startPoint y: 783, endPoint x: 656, endPoint y: 788, distance: 58.5
click at [656, 788] on td "R$ 20.191,85" at bounding box center [712, 775] width 179 height 90
copy td "20.191,85"
click at [34, 257] on icon at bounding box center [27, 248] width 19 height 17
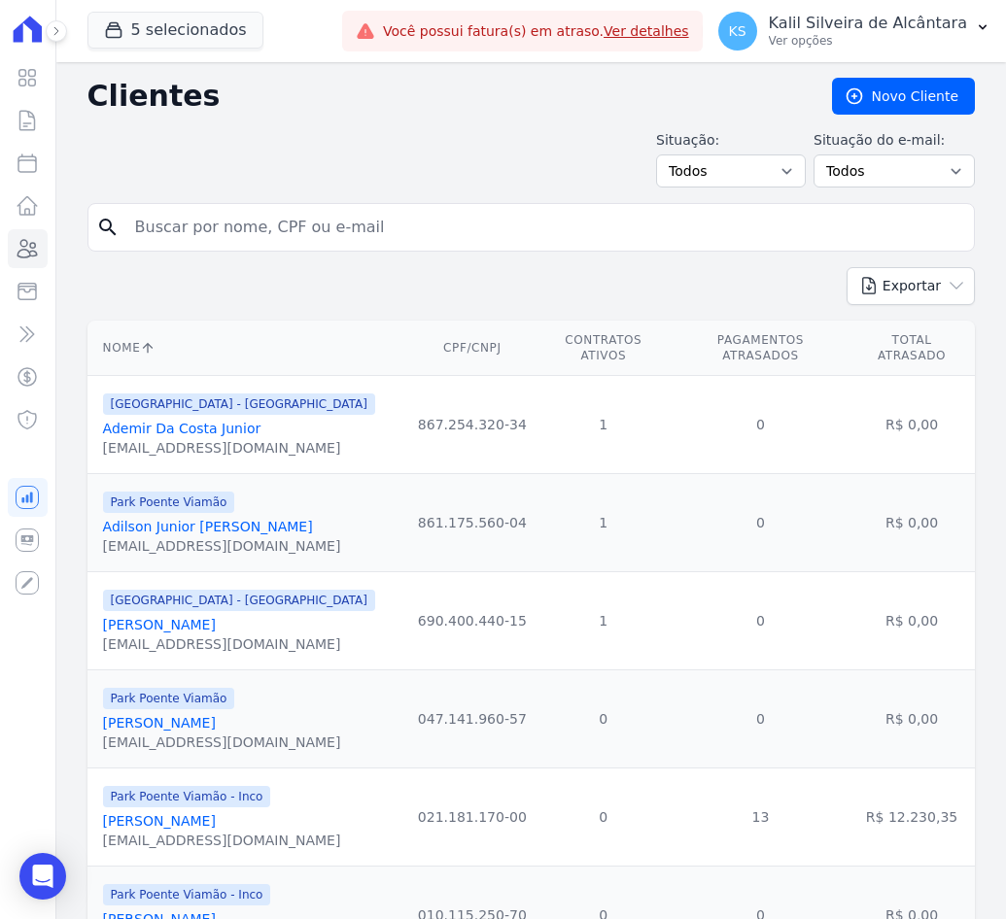
click at [246, 252] on form "search" at bounding box center [530, 235] width 887 height 64
click at [246, 228] on input "search" at bounding box center [544, 227] width 843 height 39
paste input "[PERSON_NAME] Do Amaral"
type input "[PERSON_NAME] Do Amaral"
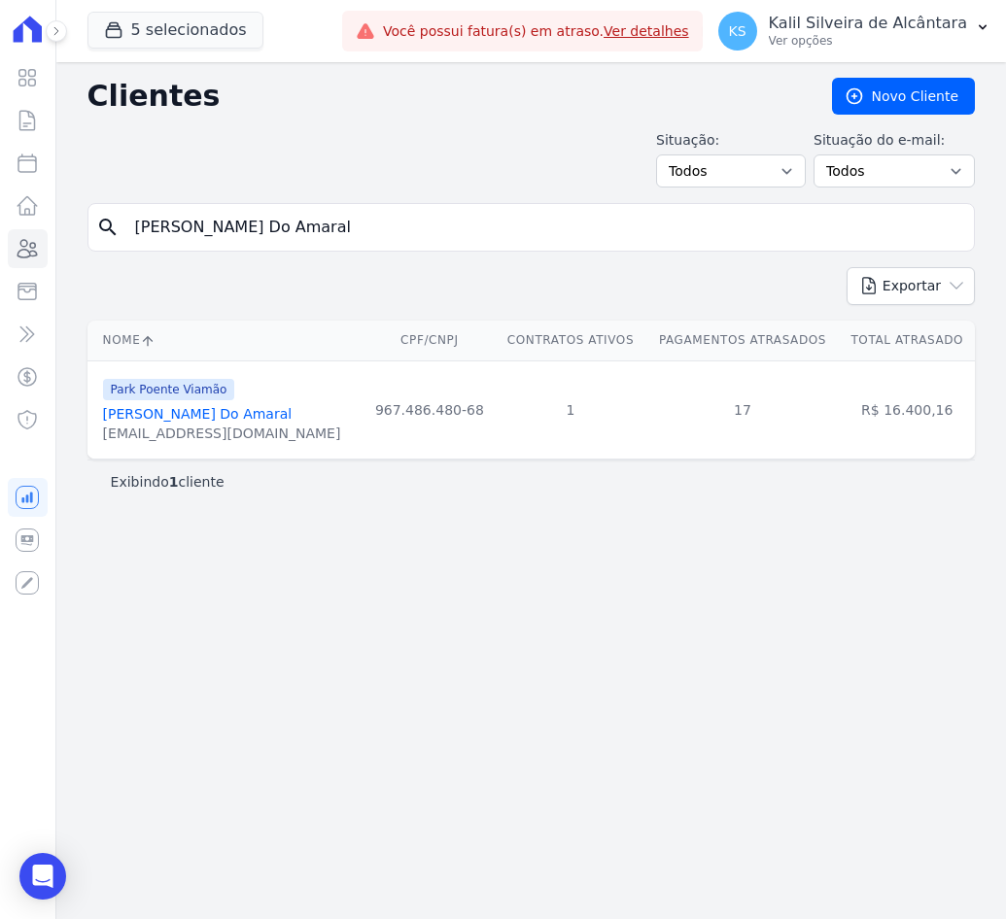
click at [263, 416] on link "[PERSON_NAME] Do Amaral" at bounding box center [197, 414] width 189 height 16
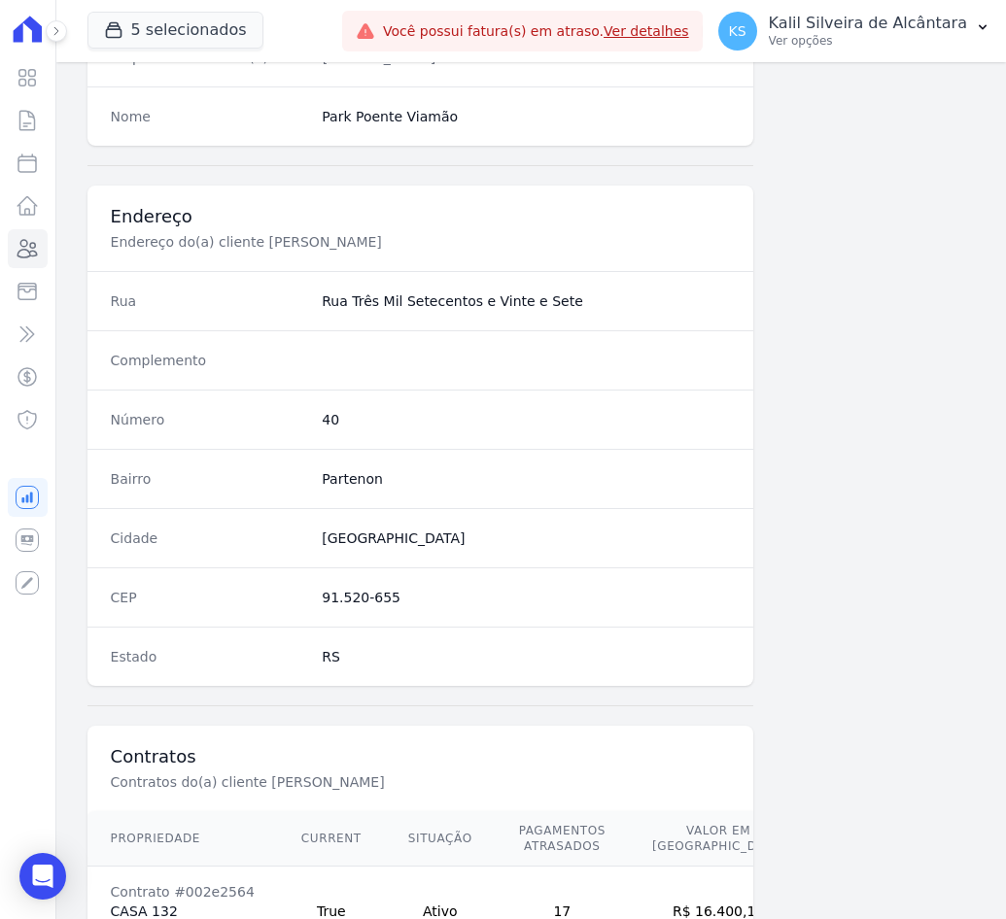
scroll to position [914, 0]
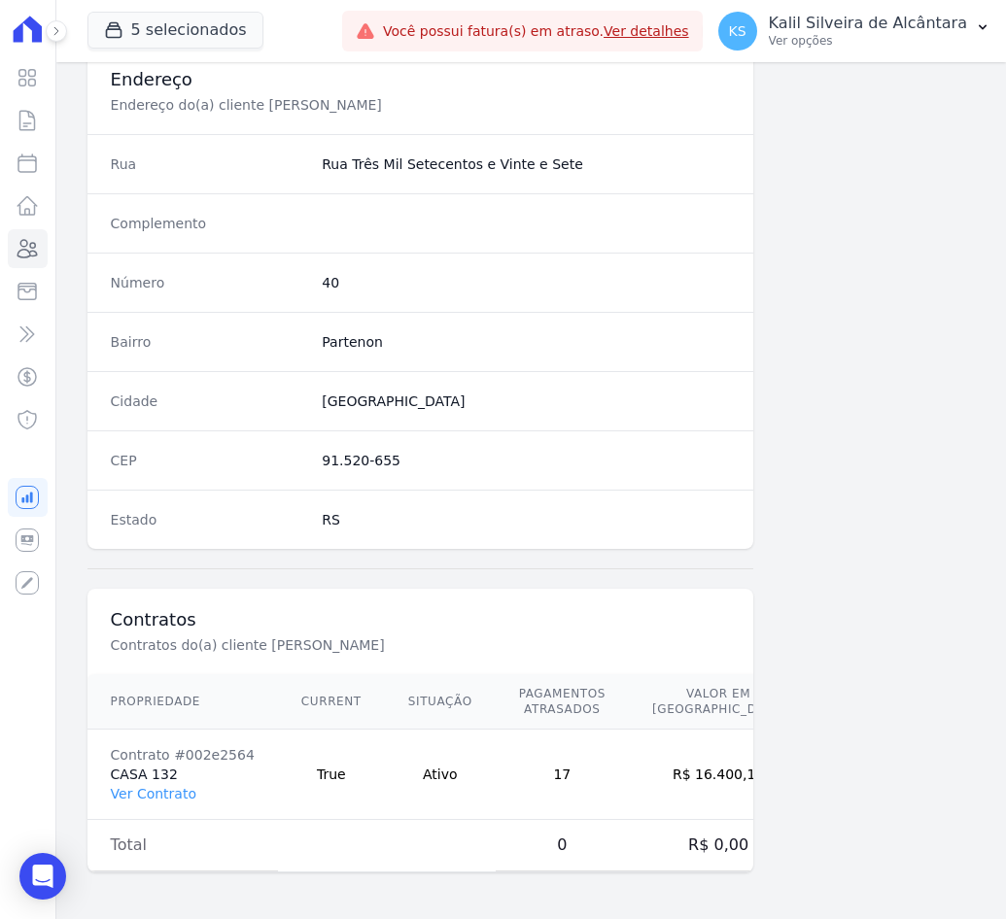
drag, startPoint x: 720, startPoint y: 782, endPoint x: 657, endPoint y: 773, distance: 63.9
click at [657, 773] on td "R$ 16.400,16" at bounding box center [718, 775] width 179 height 90
copy td "16.400,16"
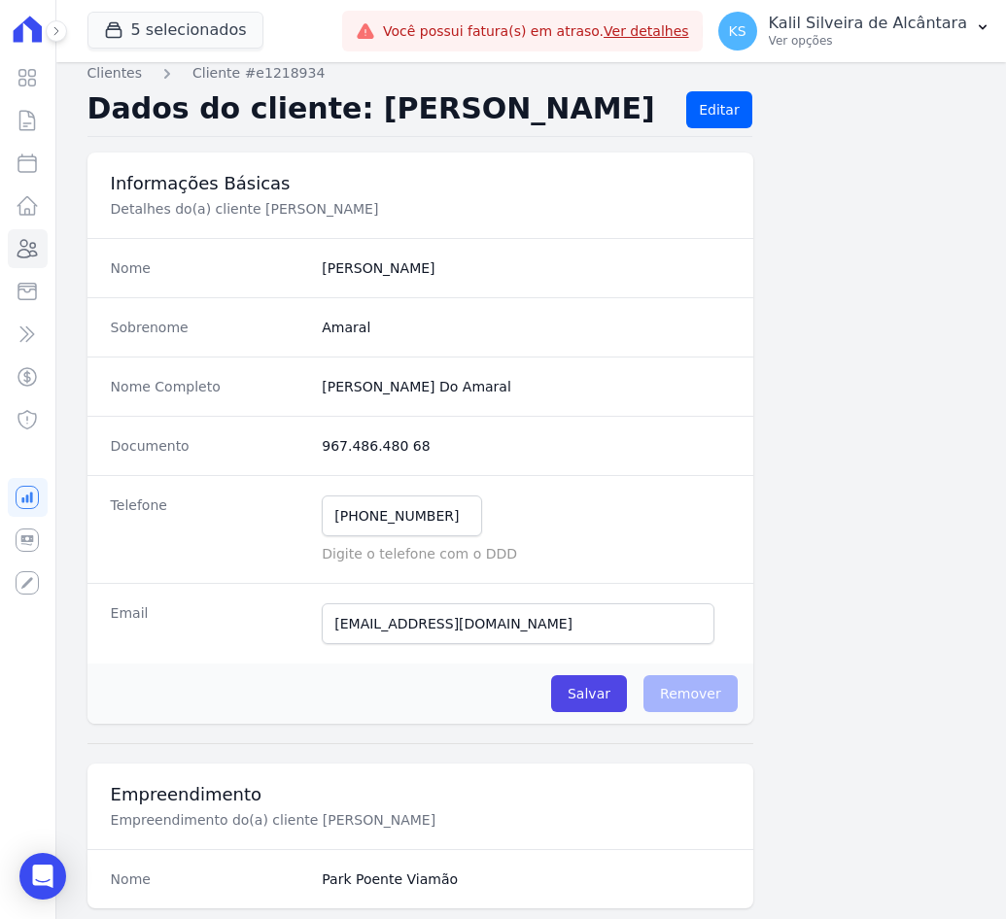
scroll to position [0, 0]
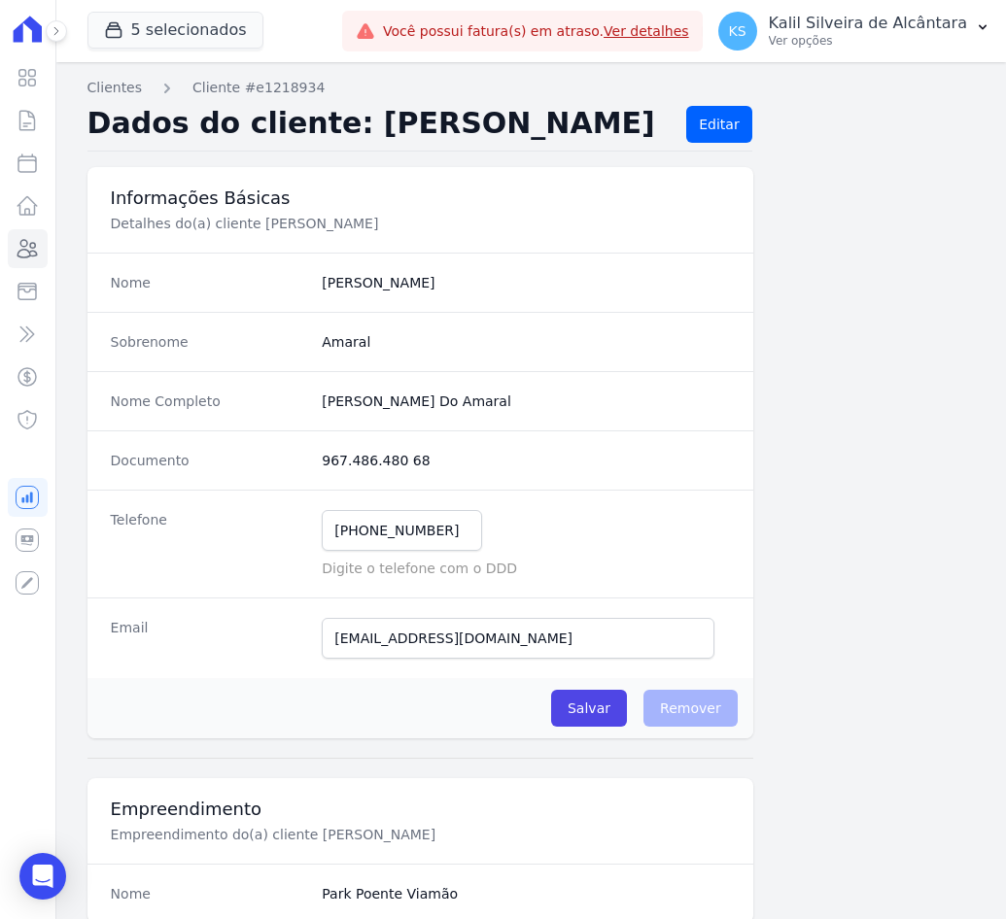
drag, startPoint x: 535, startPoint y: 391, endPoint x: 319, endPoint y: 399, distance: 216.9
click at [319, 399] on div "Nome Completo [PERSON_NAME] Do Amaral" at bounding box center [420, 400] width 666 height 59
copy completo "[PERSON_NAME] Do Amaral"
click at [30, 266] on link "Clientes" at bounding box center [28, 248] width 40 height 39
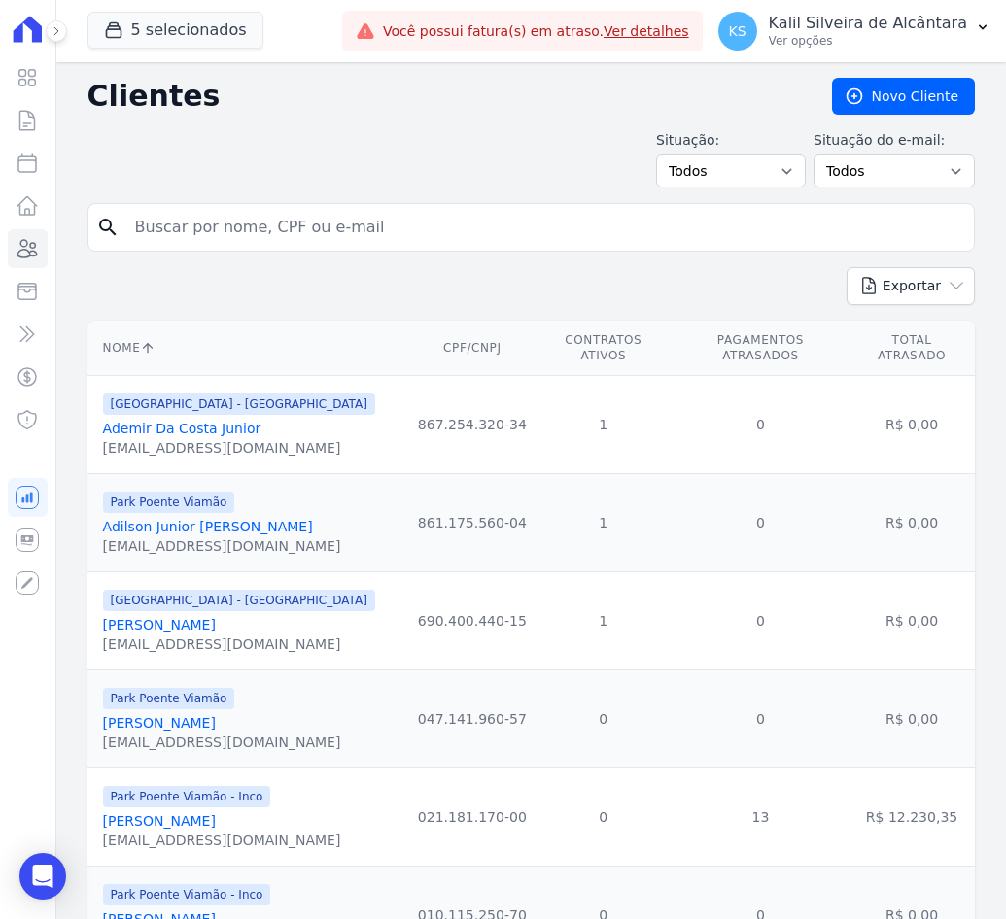
click at [264, 252] on form "search" at bounding box center [530, 235] width 887 height 64
click at [245, 157] on div "Situação: Todos Adimplentes Inadimplentes Situação do e-mail: Todos Confirmado …" at bounding box center [530, 158] width 887 height 57
click at [243, 222] on input "search" at bounding box center [544, 227] width 843 height 39
type input "[PERSON_NAME]"
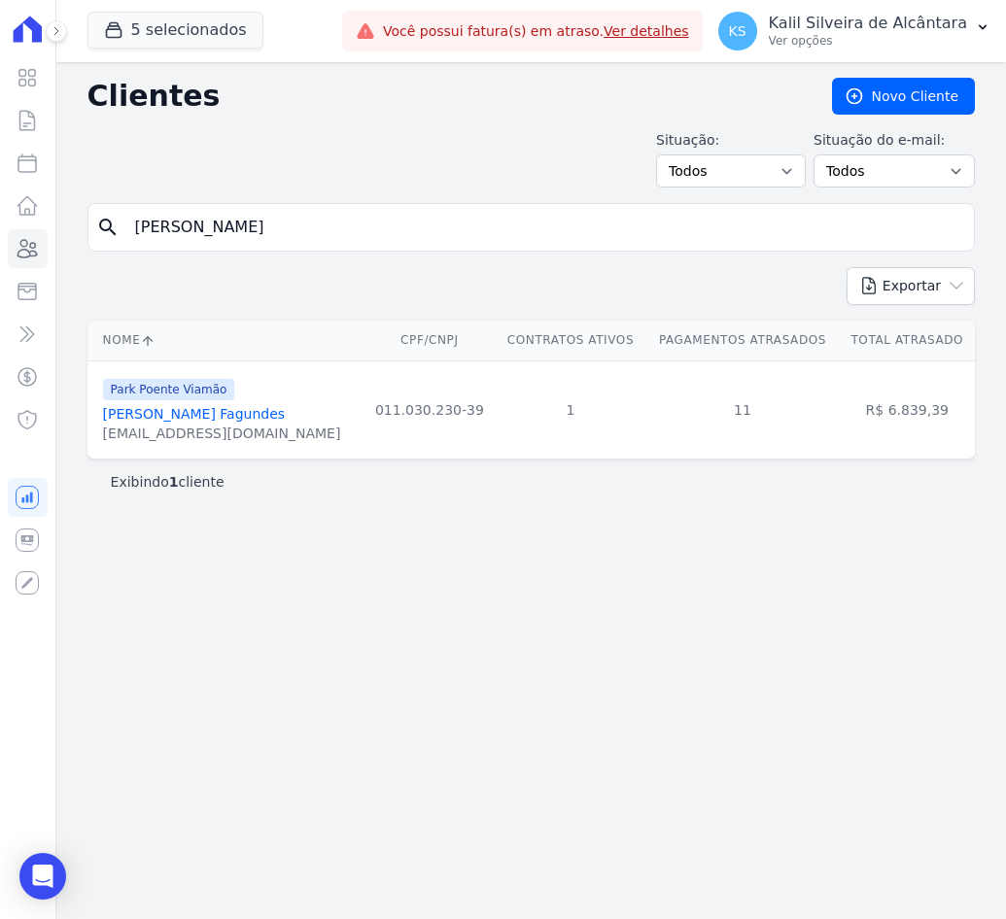
click at [181, 413] on link "[PERSON_NAME] Fagundes" at bounding box center [194, 414] width 183 height 16
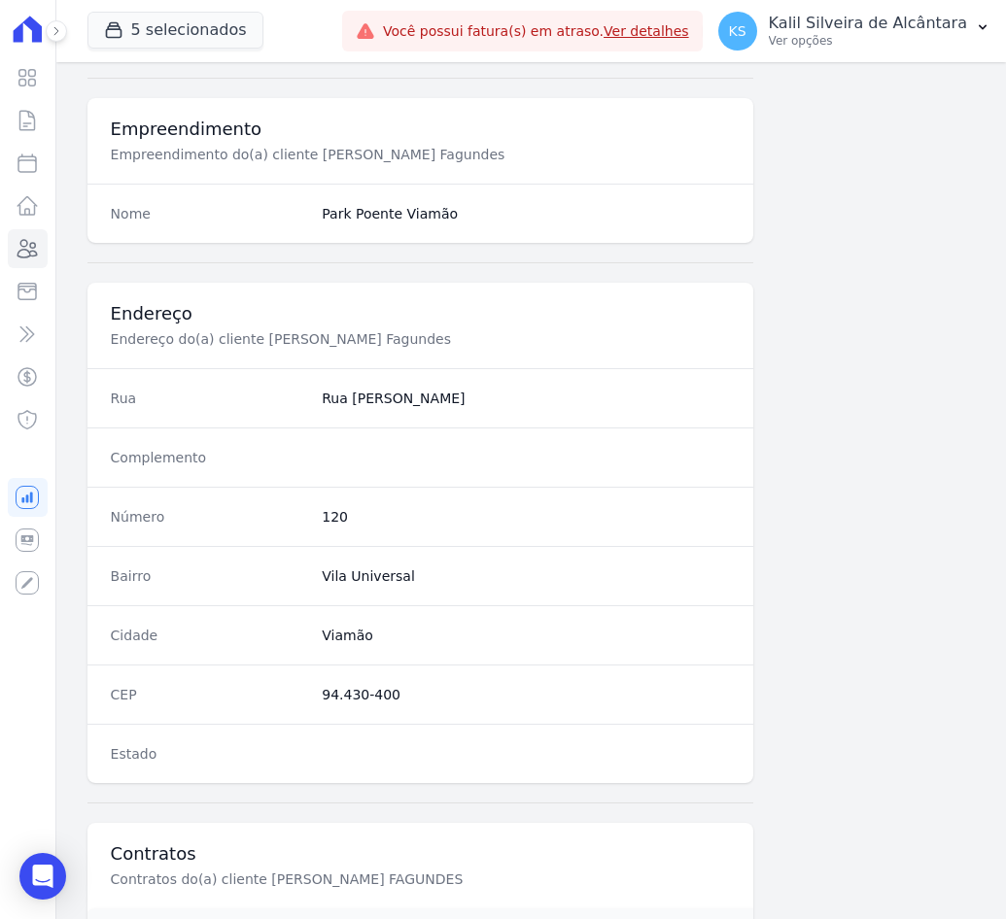
scroll to position [914, 0]
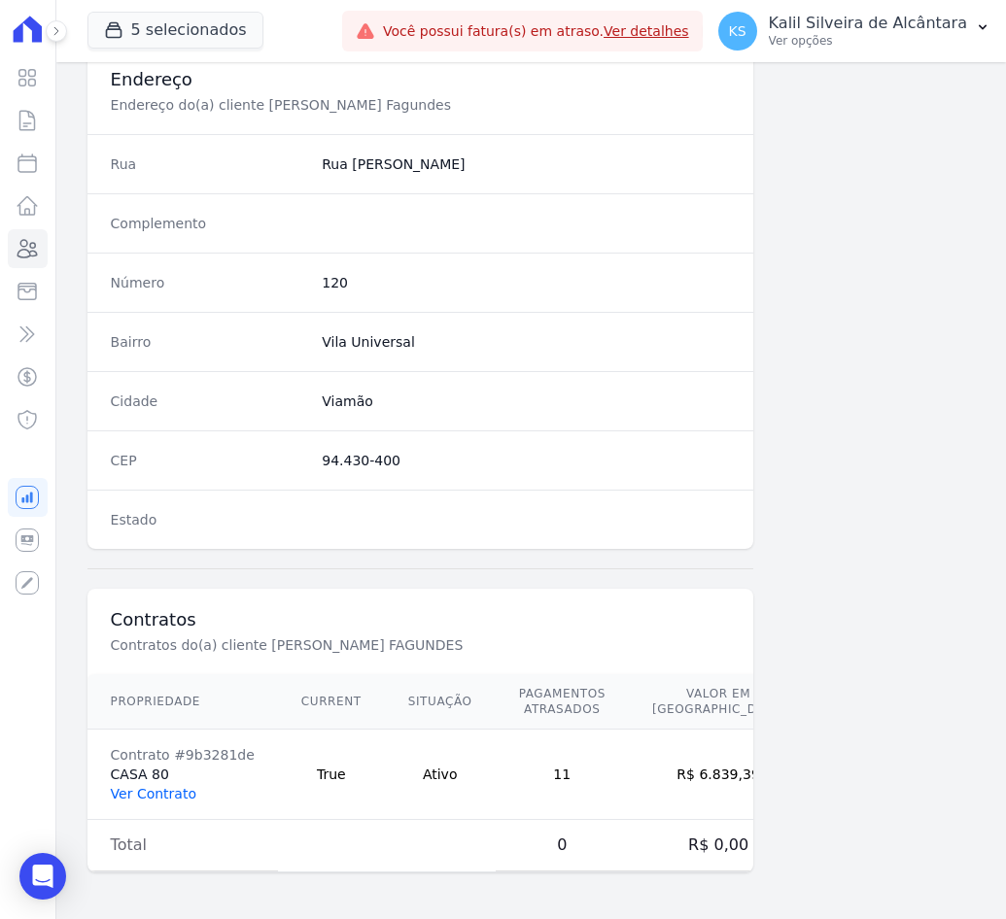
click at [145, 796] on link "Ver Contrato" at bounding box center [154, 794] width 86 height 16
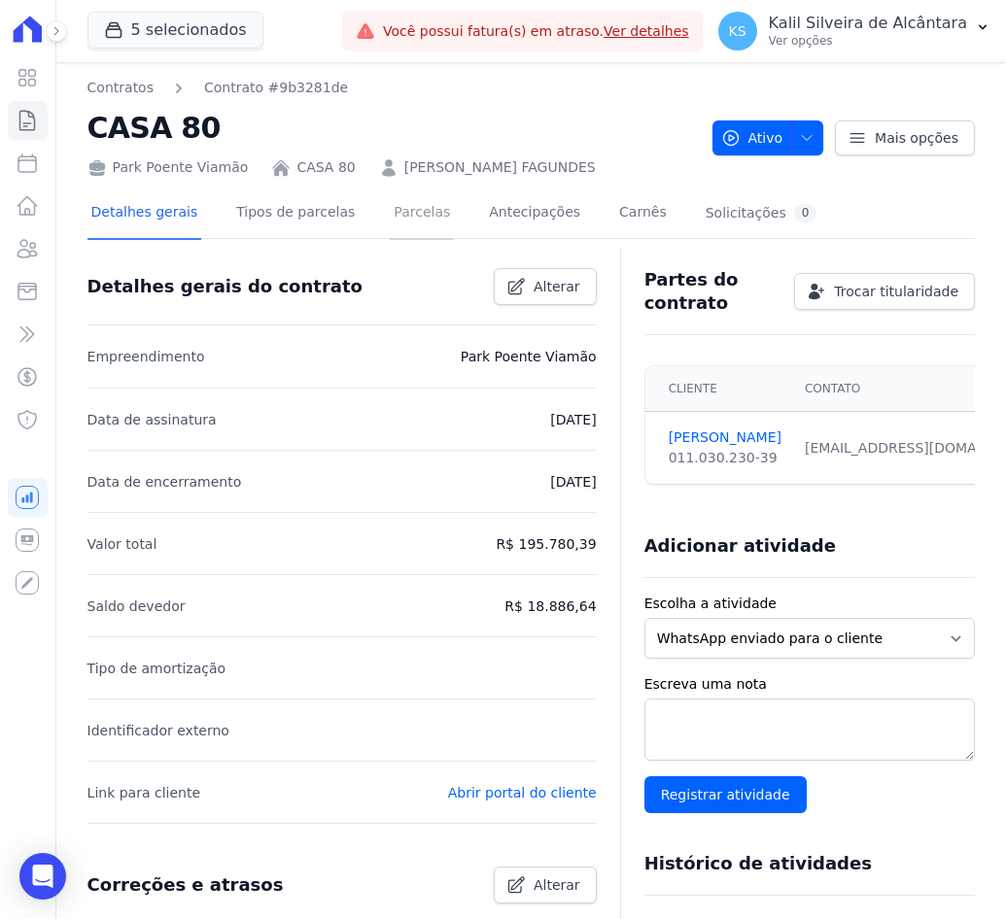
click at [415, 220] on link "Parcelas" at bounding box center [422, 215] width 64 height 52
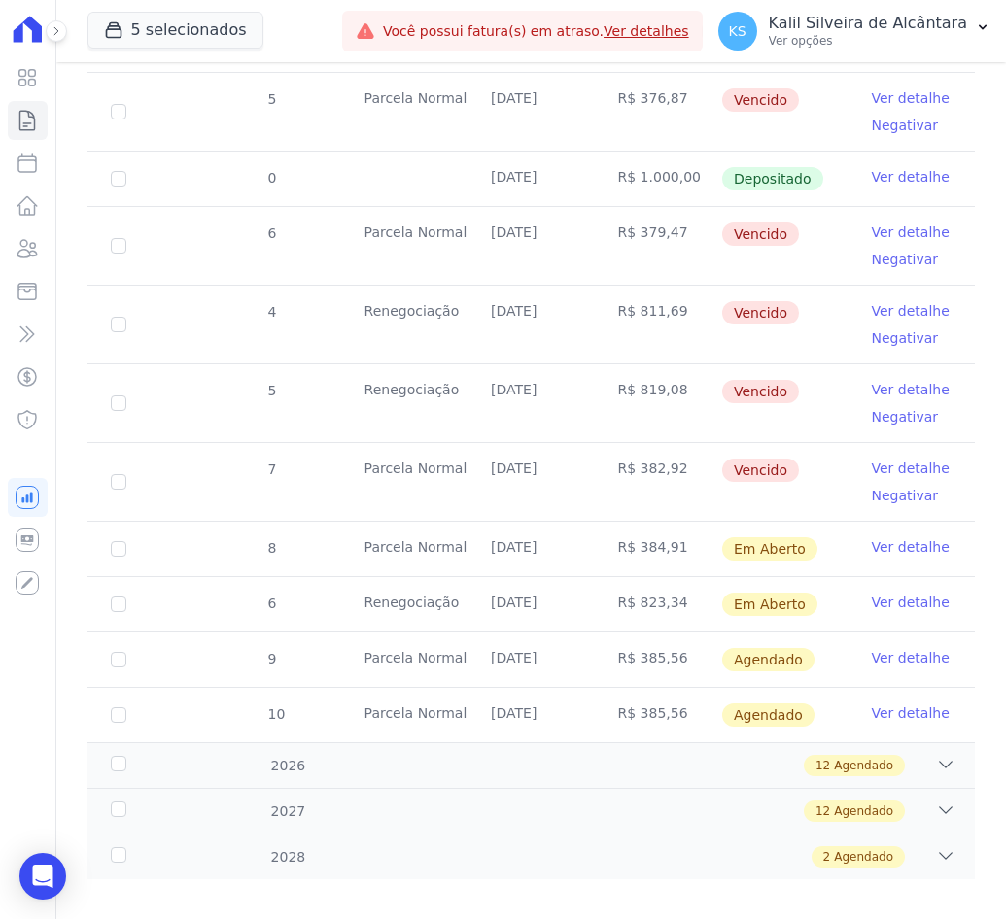
scroll to position [1378, 0]
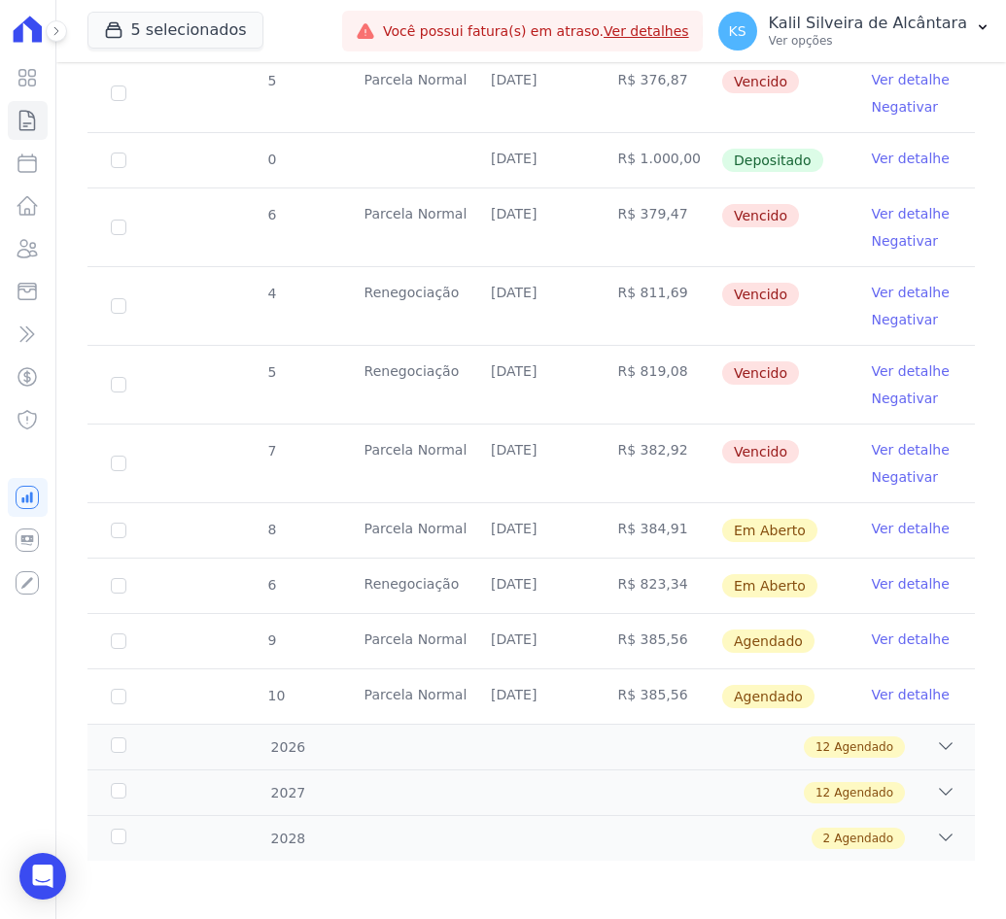
drag, startPoint x: 637, startPoint y: 590, endPoint x: 676, endPoint y: 599, distance: 40.8
click at [676, 599] on td "R$ 823,34" at bounding box center [658, 586] width 126 height 54
drag, startPoint x: 350, startPoint y: 567, endPoint x: 475, endPoint y: 562, distance: 125.5
click at [475, 562] on tr "6 Renegociação [DATE] R$ 823,34 Em [GEOGRAPHIC_DATA] Ver detalhe" at bounding box center [530, 585] width 887 height 55
drag, startPoint x: 475, startPoint y: 562, endPoint x: 554, endPoint y: 617, distance: 96.3
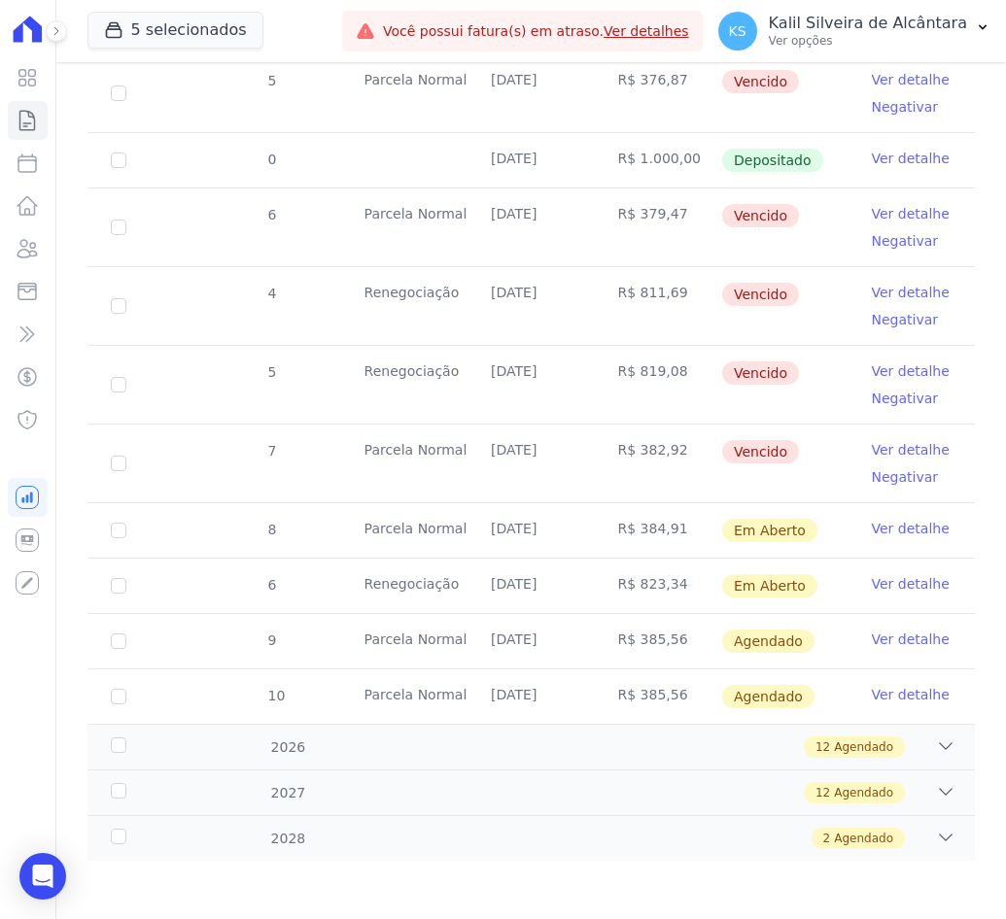
click at [554, 617] on td "[DATE]" at bounding box center [530, 641] width 126 height 54
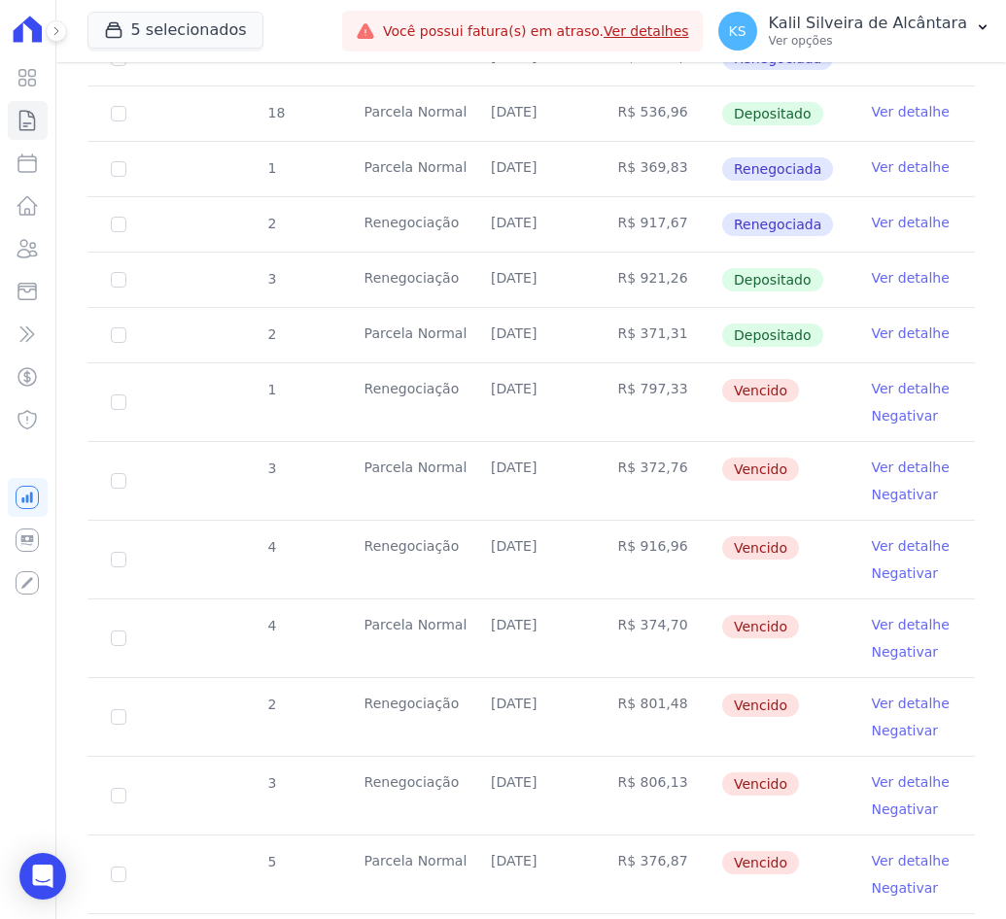
scroll to position [601, 0]
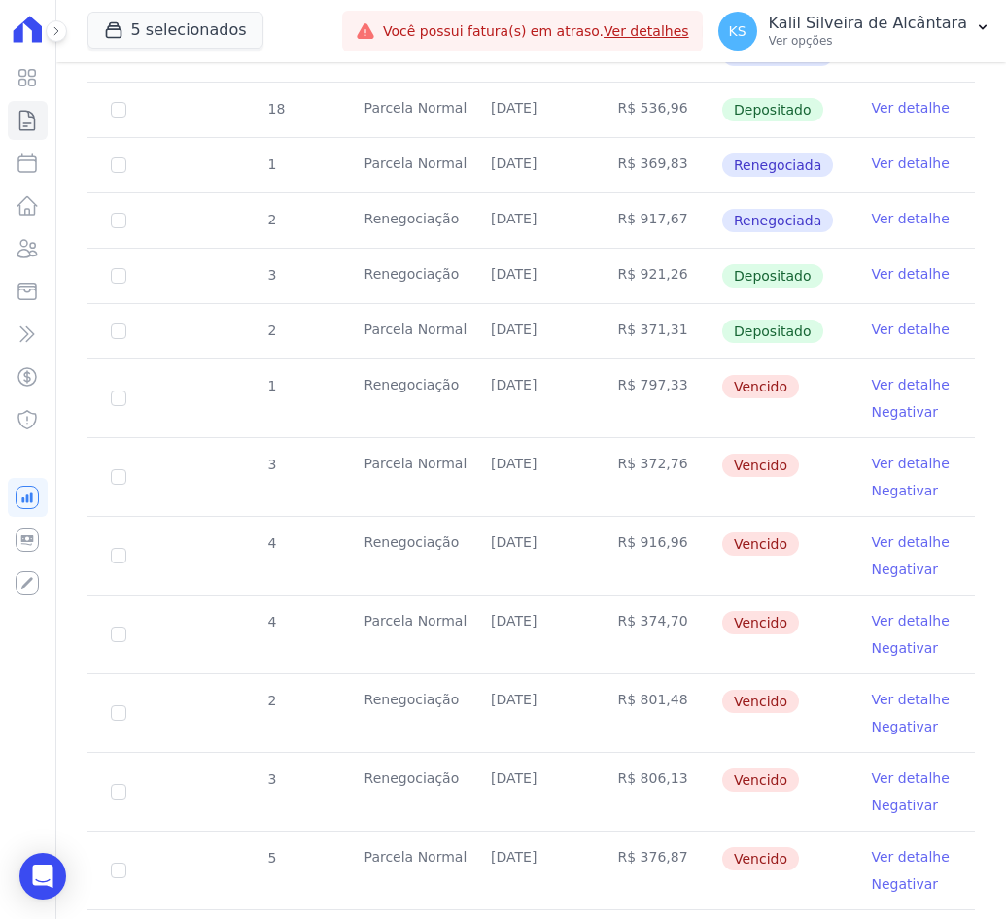
drag, startPoint x: 819, startPoint y: 416, endPoint x: 249, endPoint y: 390, distance: 571.0
click at [249, 390] on tr "1 Renegociação [DATE] R$ 797,33 [GEOGRAPHIC_DATA] Ver detalhe Negativar" at bounding box center [530, 398] width 887 height 79
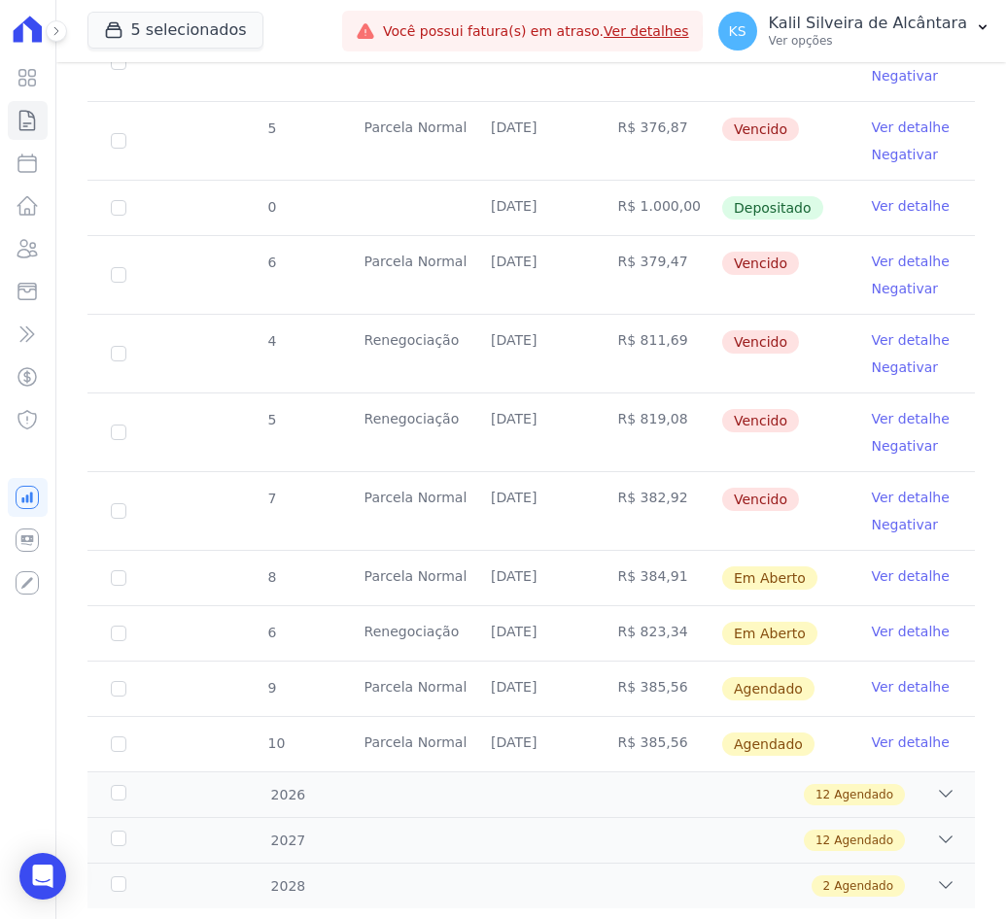
scroll to position [1378, 0]
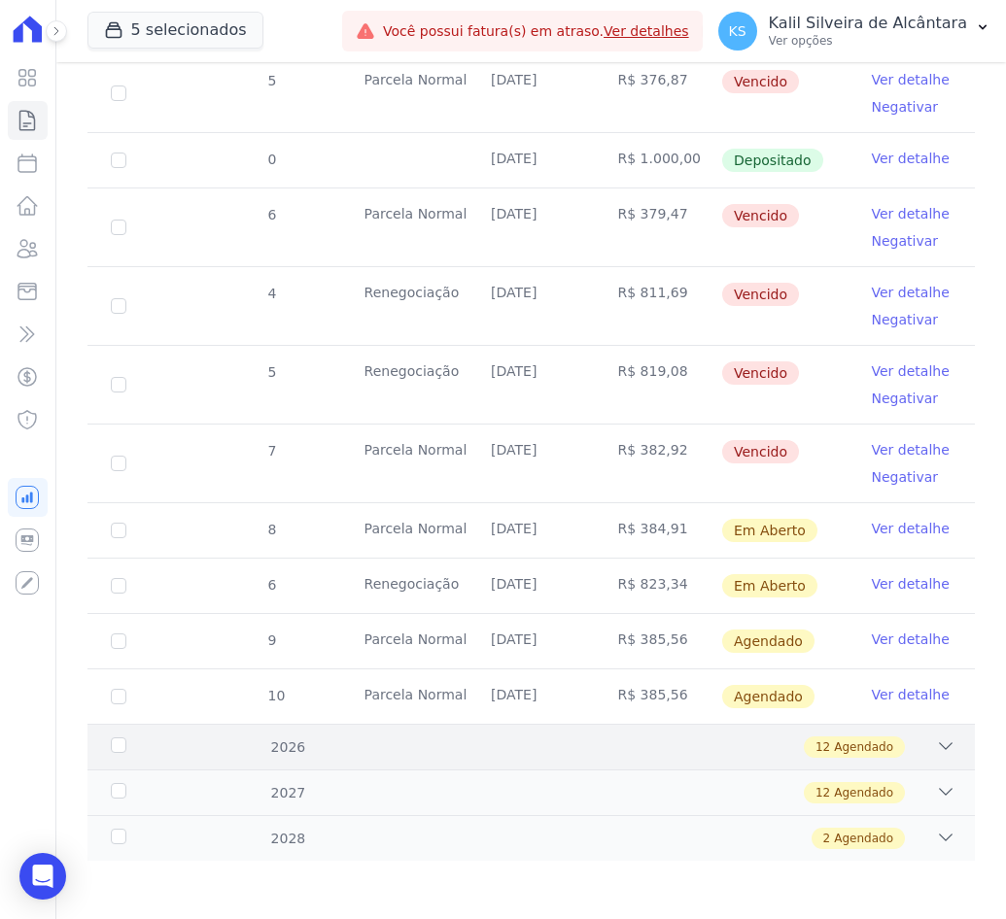
click at [342, 757] on div "12 Agendado" at bounding box center [573, 747] width 763 height 21
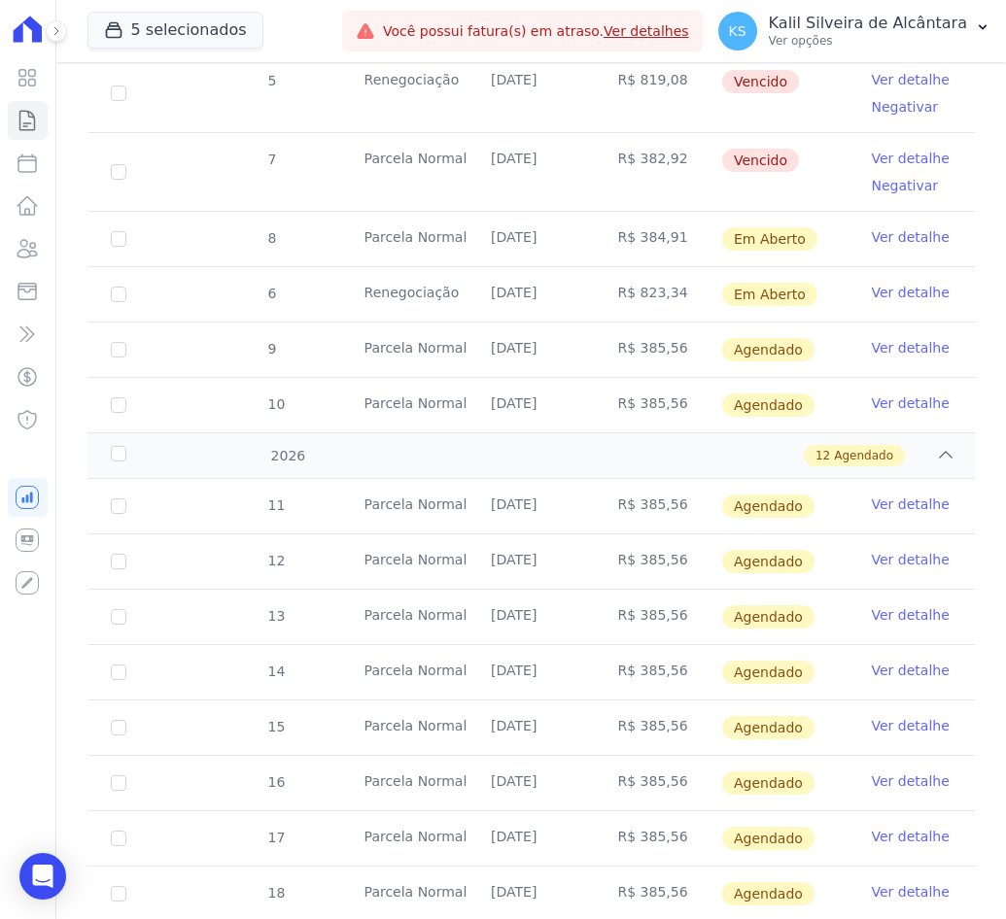
scroll to position [1767, 0]
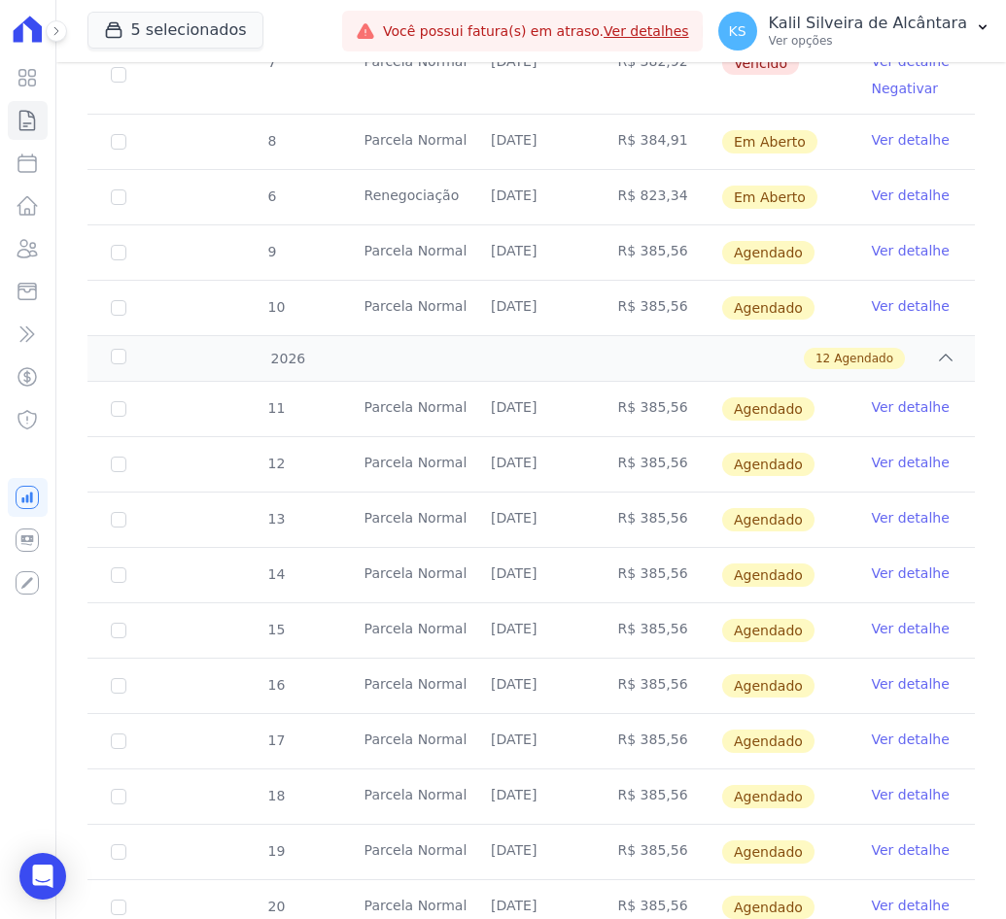
click at [433, 212] on td "Renegociação" at bounding box center [404, 197] width 126 height 54
drag, startPoint x: 433, startPoint y: 211, endPoint x: 361, endPoint y: 207, distance: 73.0
click at [361, 207] on td "Renegociação" at bounding box center [404, 197] width 126 height 54
drag, startPoint x: 361, startPoint y: 207, endPoint x: 420, endPoint y: 378, distance: 181.0
click at [420, 378] on div "11 [GEOGRAPHIC_DATA] [DATE] R$ 385,56 [GEOGRAPHIC_DATA] Ver detalhe 12 [GEOGRAP…" at bounding box center [530, 713] width 949 height 679
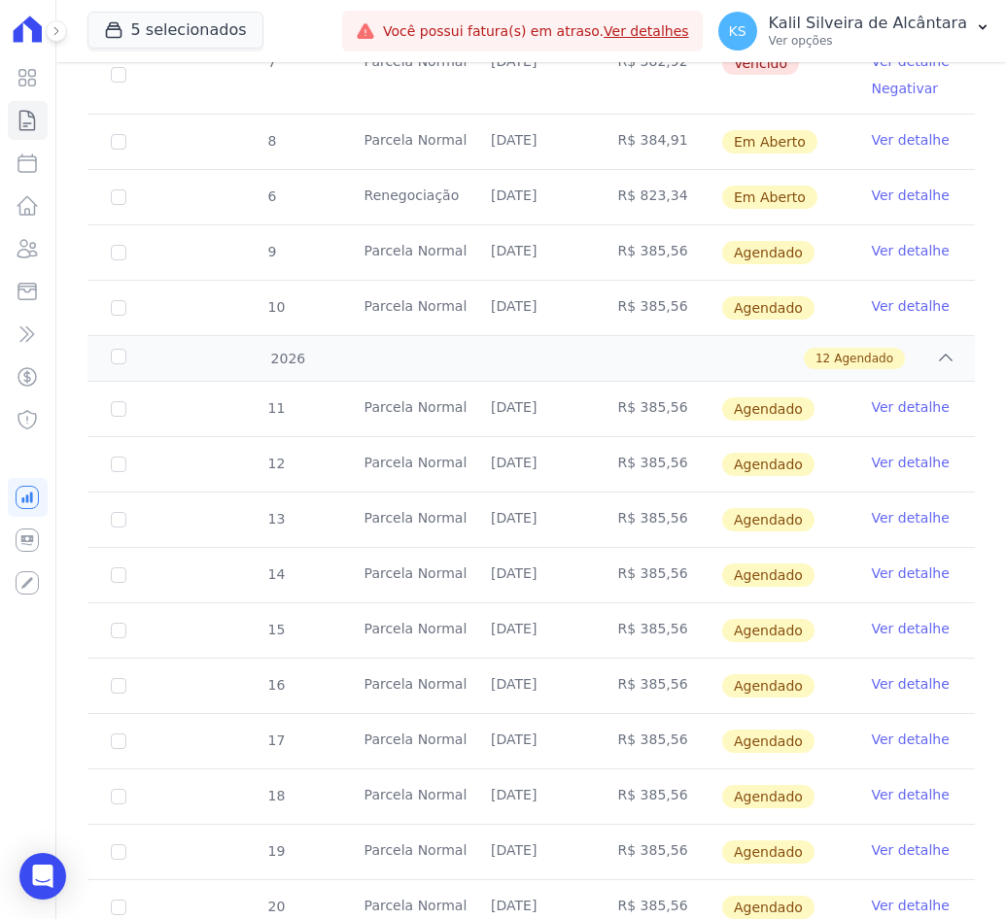
click at [671, 200] on td "R$ 823,34" at bounding box center [658, 197] width 126 height 54
drag, startPoint x: 674, startPoint y: 243, endPoint x: 628, endPoint y: 258, distance: 48.9
click at [628, 258] on td "R$ 385,56" at bounding box center [658, 252] width 126 height 54
copy td "385,56"
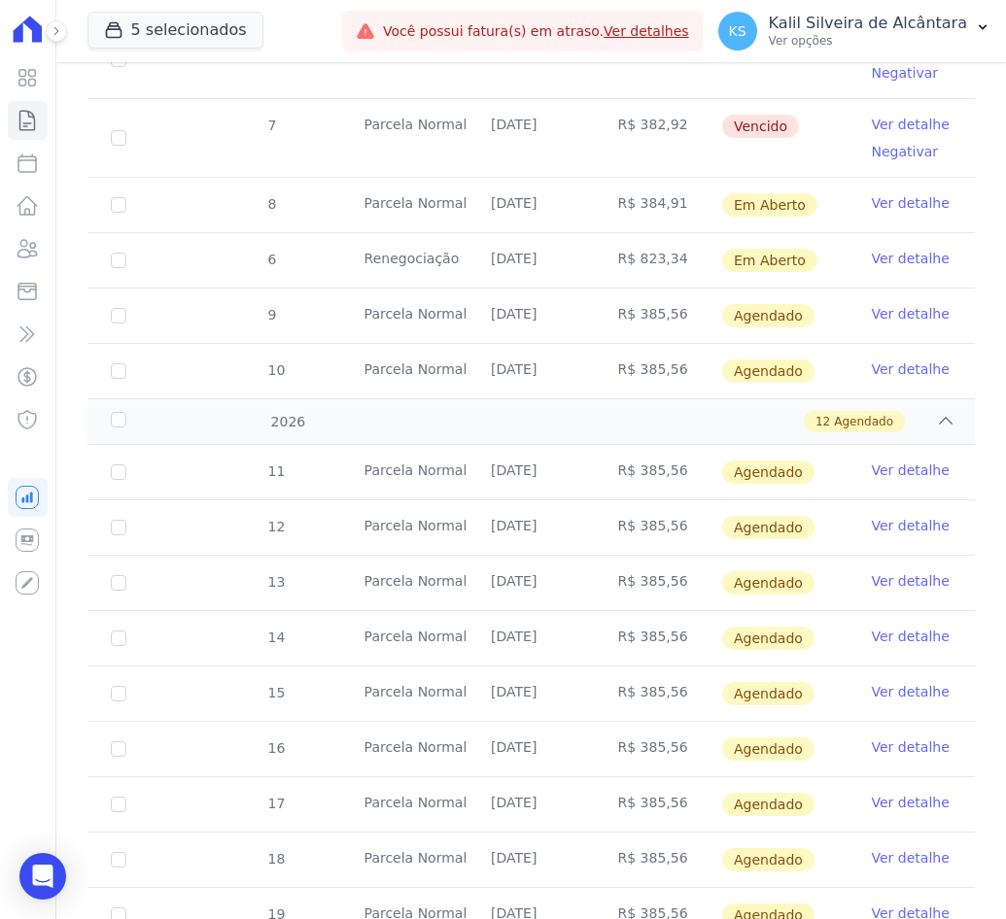
scroll to position [1670, 0]
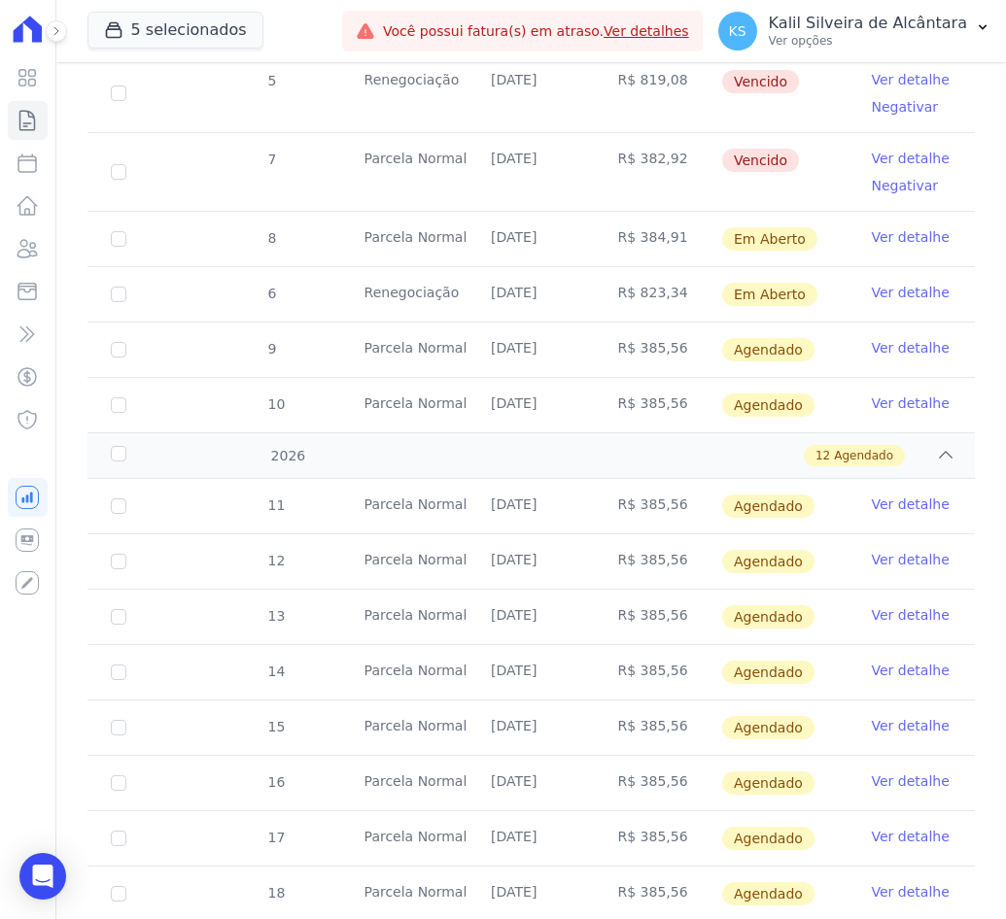
click at [455, 293] on td "Renegociação" at bounding box center [404, 294] width 126 height 54
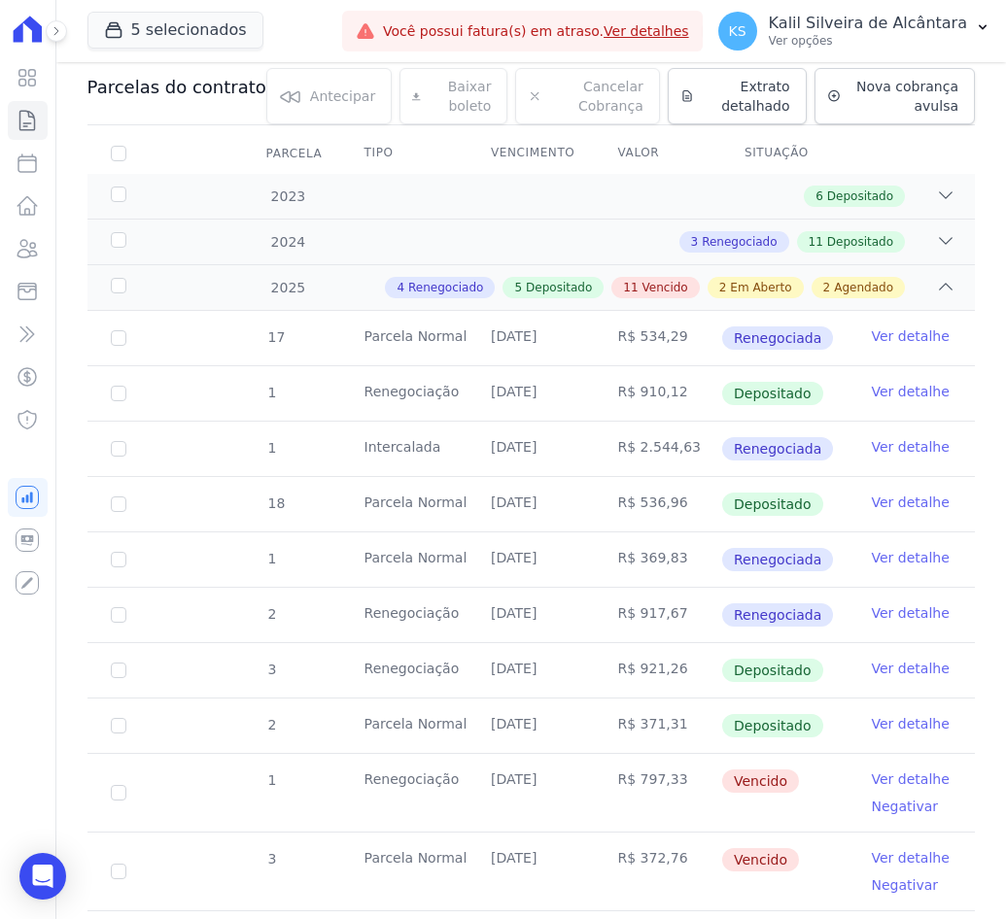
scroll to position [0, 0]
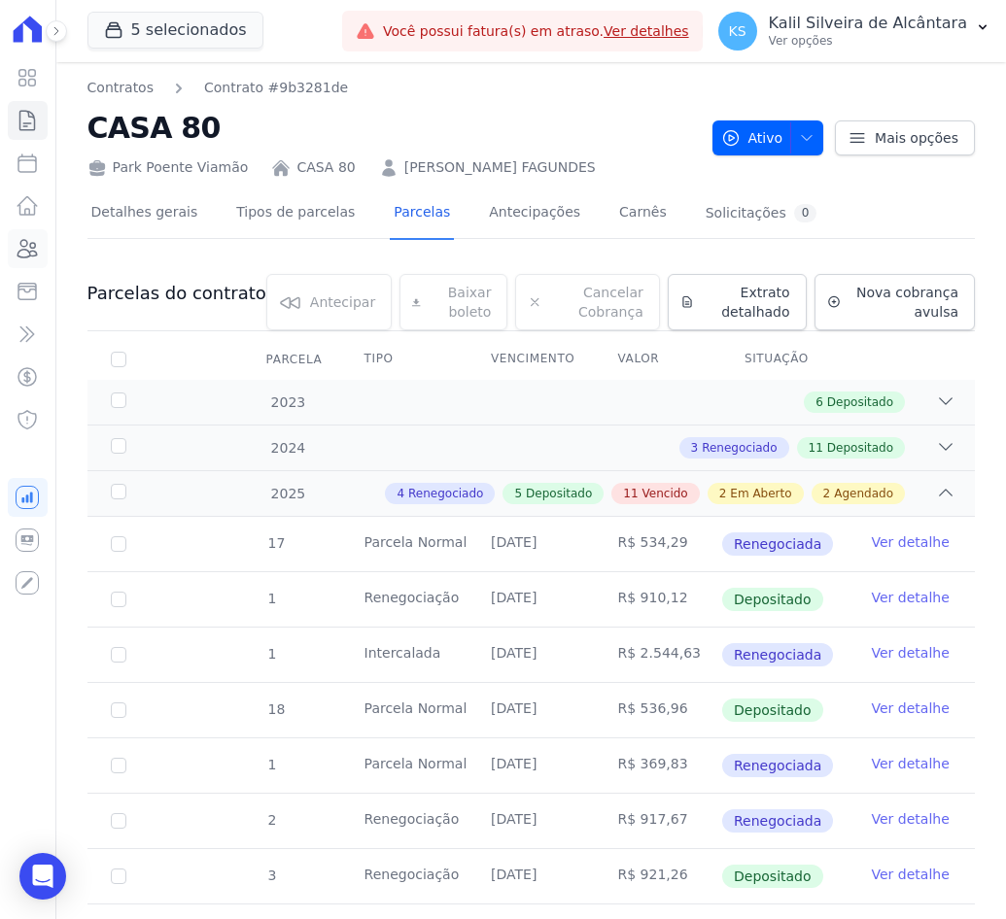
click at [23, 230] on link "Clientes" at bounding box center [28, 248] width 40 height 39
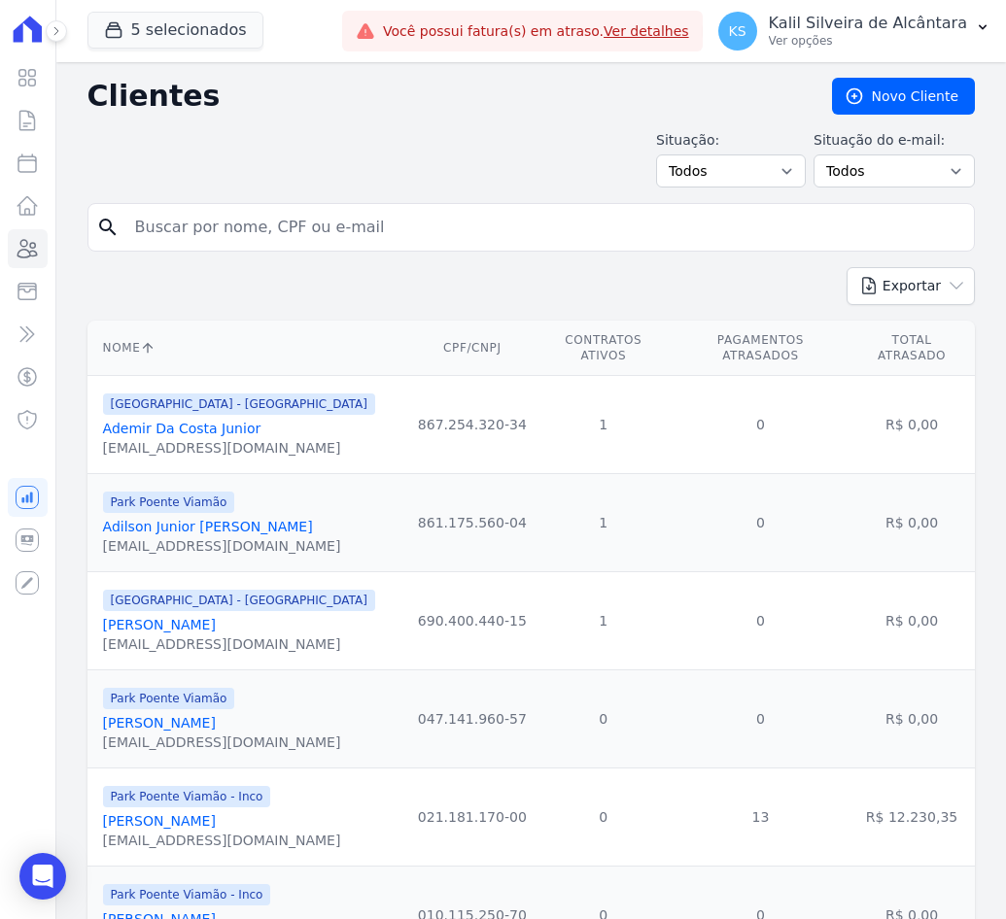
click at [345, 234] on input "search" at bounding box center [544, 227] width 843 height 39
click at [787, 28] on div "KS Kalil Silveira de [GEOGRAPHIC_DATA] Ver opções" at bounding box center [842, 31] width 249 height 39
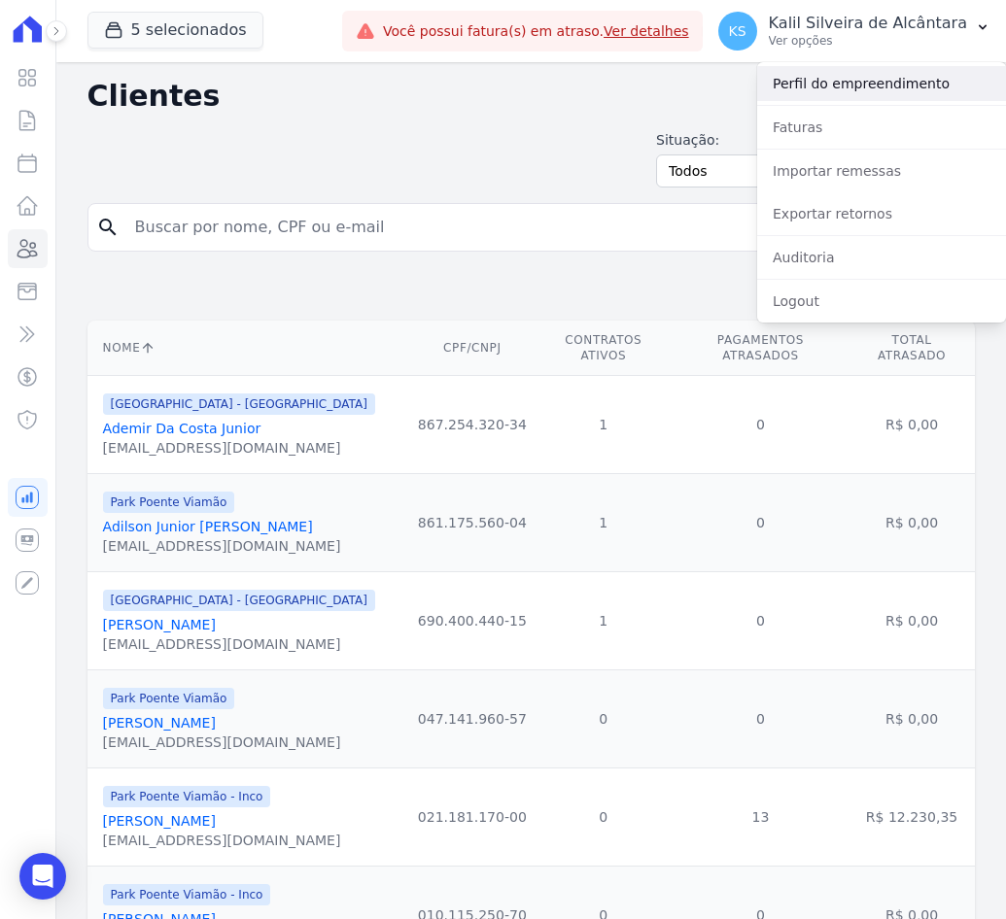
click at [798, 90] on link "Perfil do empreendimento" at bounding box center [881, 83] width 249 height 35
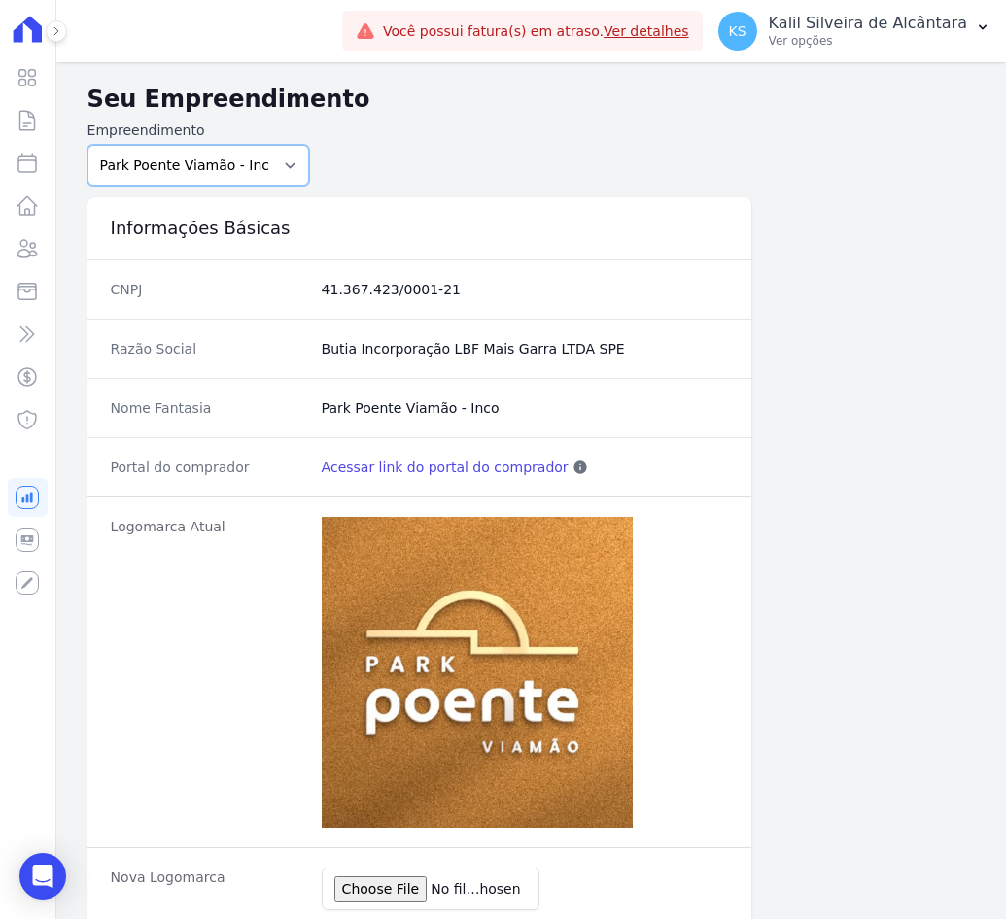
click at [282, 175] on select "Art Park - [GEOGRAPHIC_DATA] - [GEOGRAPHIC_DATA] - JPI Clube Residencial [GEOGR…" at bounding box center [198, 165] width 222 height 41
select select "65ba9050-e16d-483b-91a0-ad18337bbe7e"
click at [87, 145] on select "Art Park - [GEOGRAPHIC_DATA] - [GEOGRAPHIC_DATA] - JPI Clube Residencial [GEOGR…" at bounding box center [198, 165] width 222 height 41
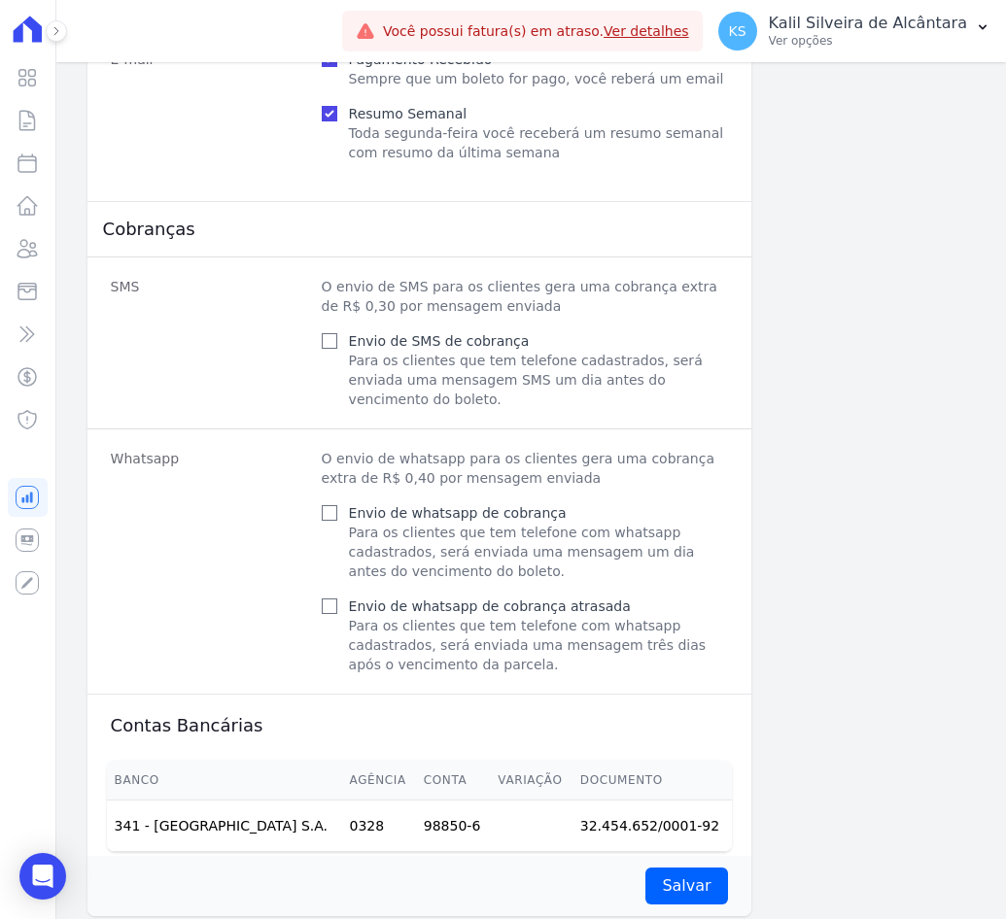
scroll to position [758, 0]
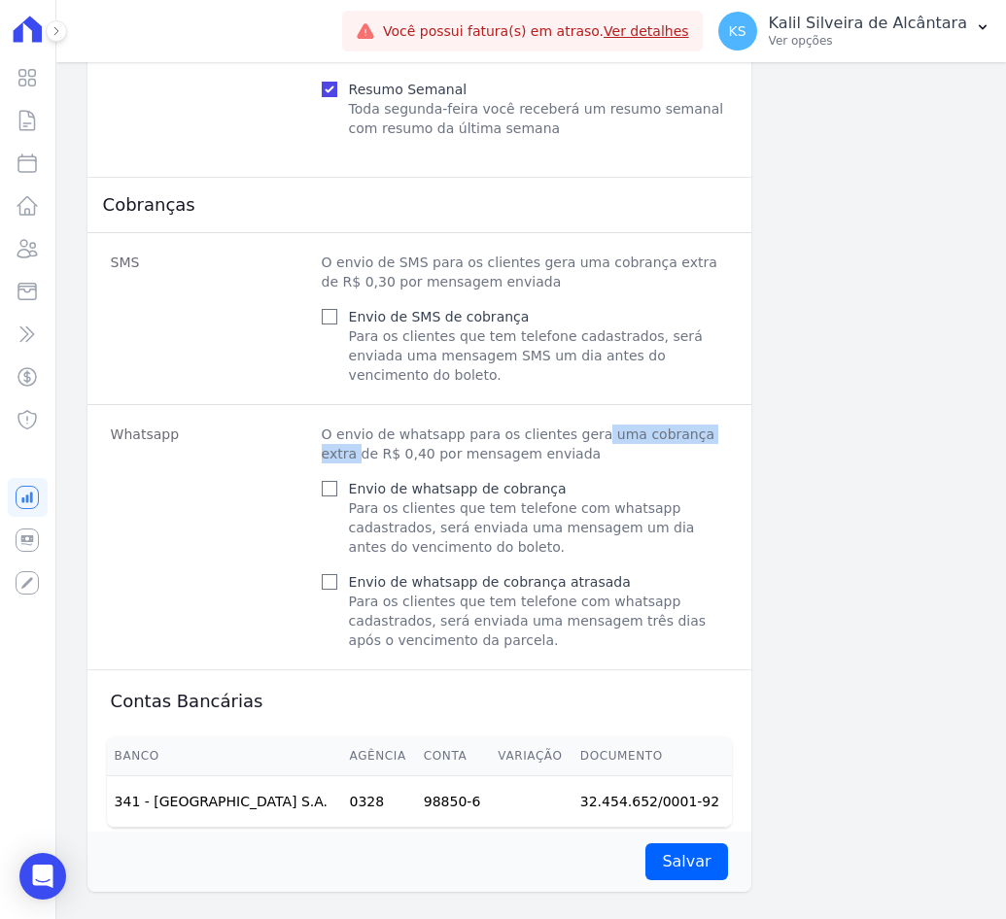
drag, startPoint x: 554, startPoint y: 405, endPoint x: 438, endPoint y: 413, distance: 115.9
click at [438, 425] on p "O envio de whatsapp para os clientes gera uma cobrança extra de R$ 0,40 por men…" at bounding box center [525, 444] width 406 height 39
drag, startPoint x: 438, startPoint y: 413, endPoint x: 514, endPoint y: 438, distance: 79.9
click at [514, 438] on p "O envio de whatsapp para os clientes gera uma cobrança extra de R$ 0,40 por men…" at bounding box center [525, 444] width 406 height 39
drag, startPoint x: 514, startPoint y: 438, endPoint x: 292, endPoint y: 404, distance: 225.1
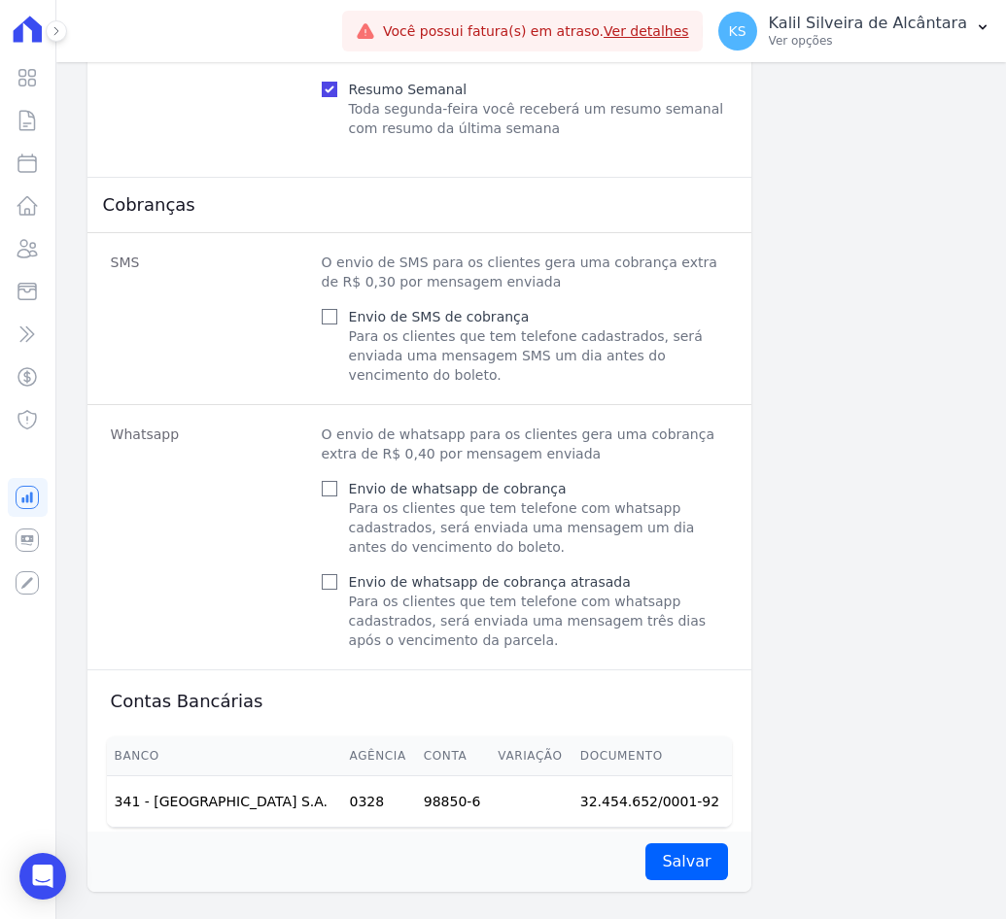
click at [292, 404] on div "Whatsapp O envio de whatsapp para os clientes gera uma cobrança extra de R$ 0,4…" at bounding box center [419, 536] width 664 height 265
drag, startPoint x: 292, startPoint y: 404, endPoint x: 199, endPoint y: 410, distance: 92.5
click at [199, 425] on dt "Whatsapp" at bounding box center [208, 537] width 195 height 225
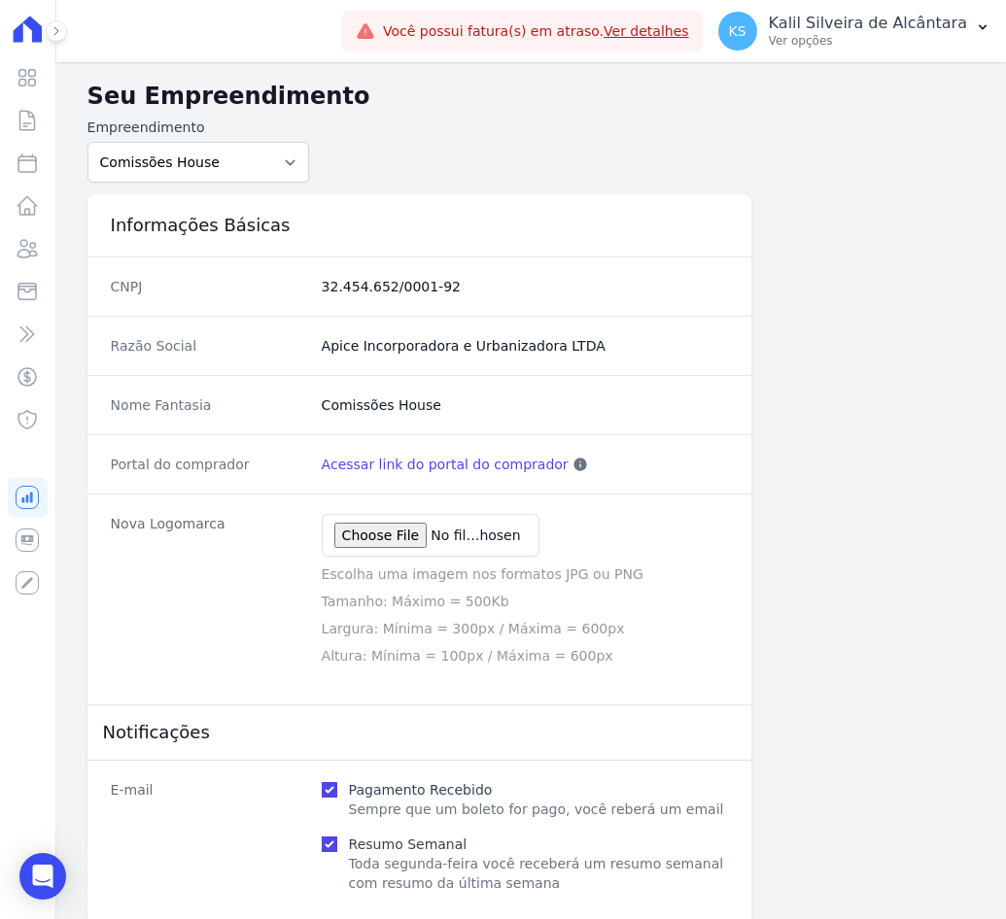
scroll to position [0, 0]
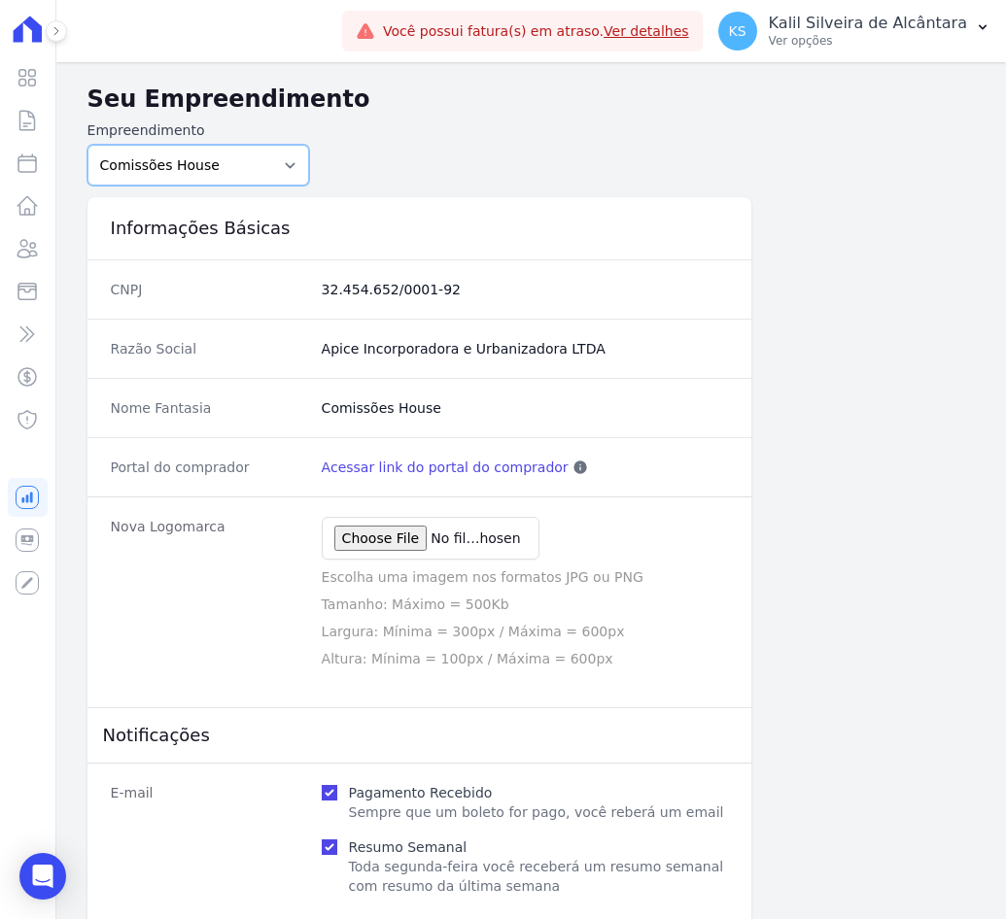
click at [213, 158] on select "Art Park - [GEOGRAPHIC_DATA] - [GEOGRAPHIC_DATA] - JPI Clube Residencial [GEOGR…" at bounding box center [198, 165] width 222 height 41
click at [33, 238] on icon at bounding box center [27, 248] width 23 height 23
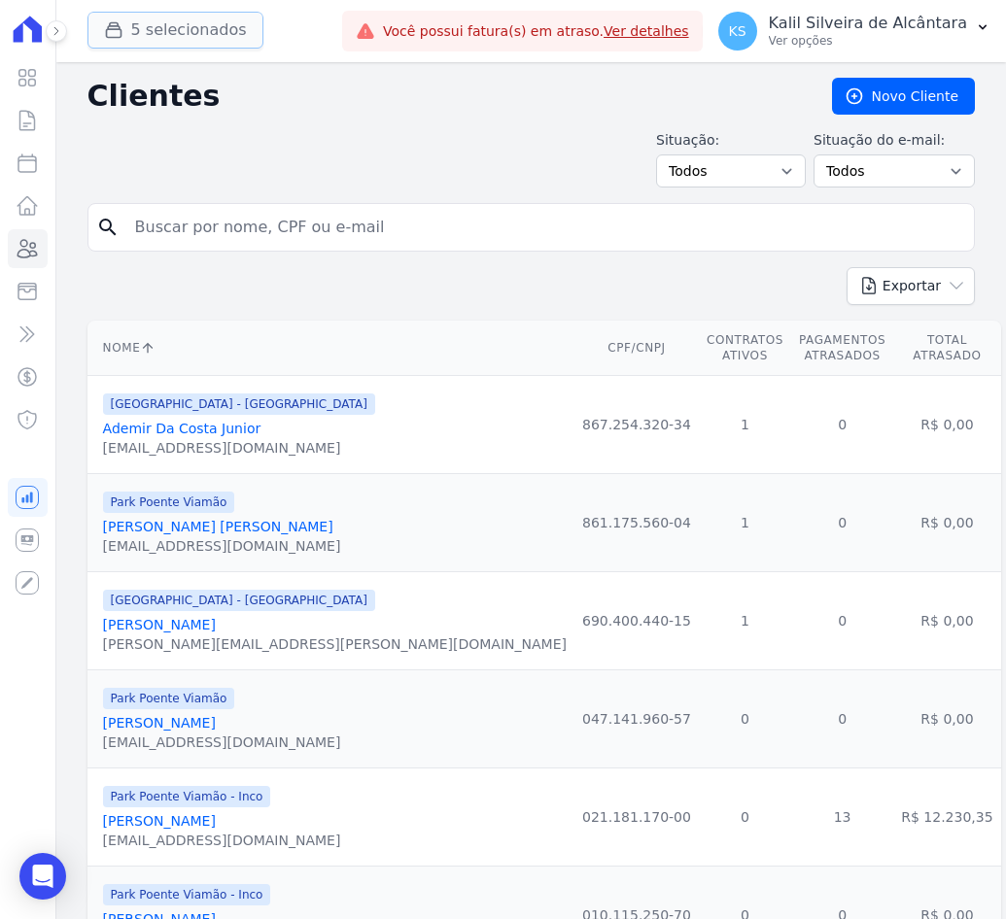
click at [157, 34] on button "5 selecionados" at bounding box center [175, 30] width 176 height 37
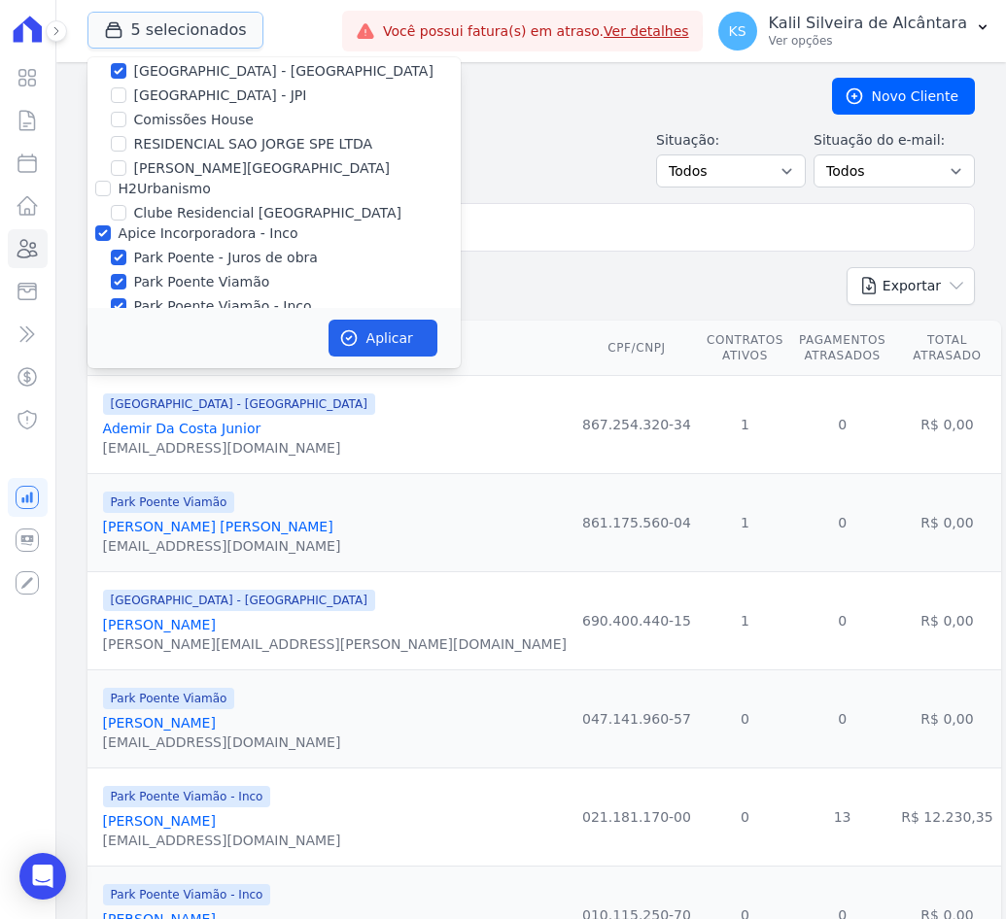
scroll to position [85, 0]
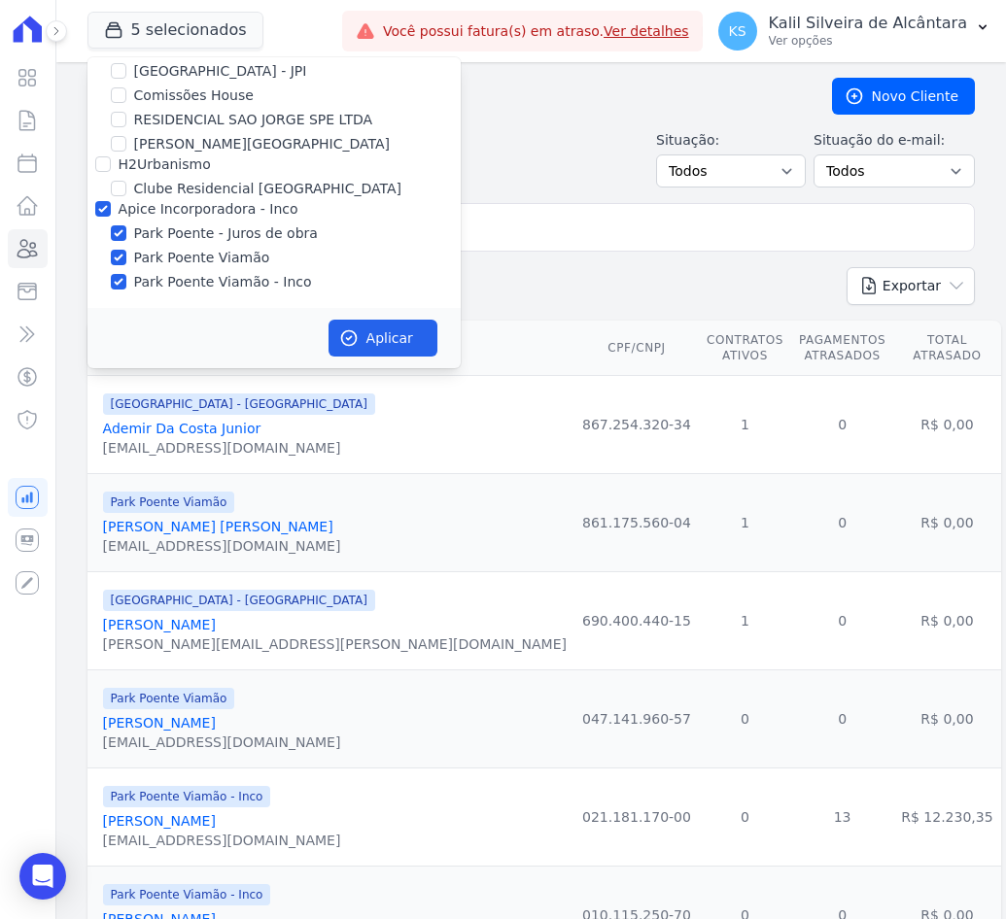
click at [100, 155] on div at bounding box center [103, 164] width 16 height 19
click at [95, 165] on input "H2Urbanismo" at bounding box center [103, 164] width 16 height 16
checkbox input "true"
click at [362, 344] on button "Aplicar" at bounding box center [382, 338] width 109 height 37
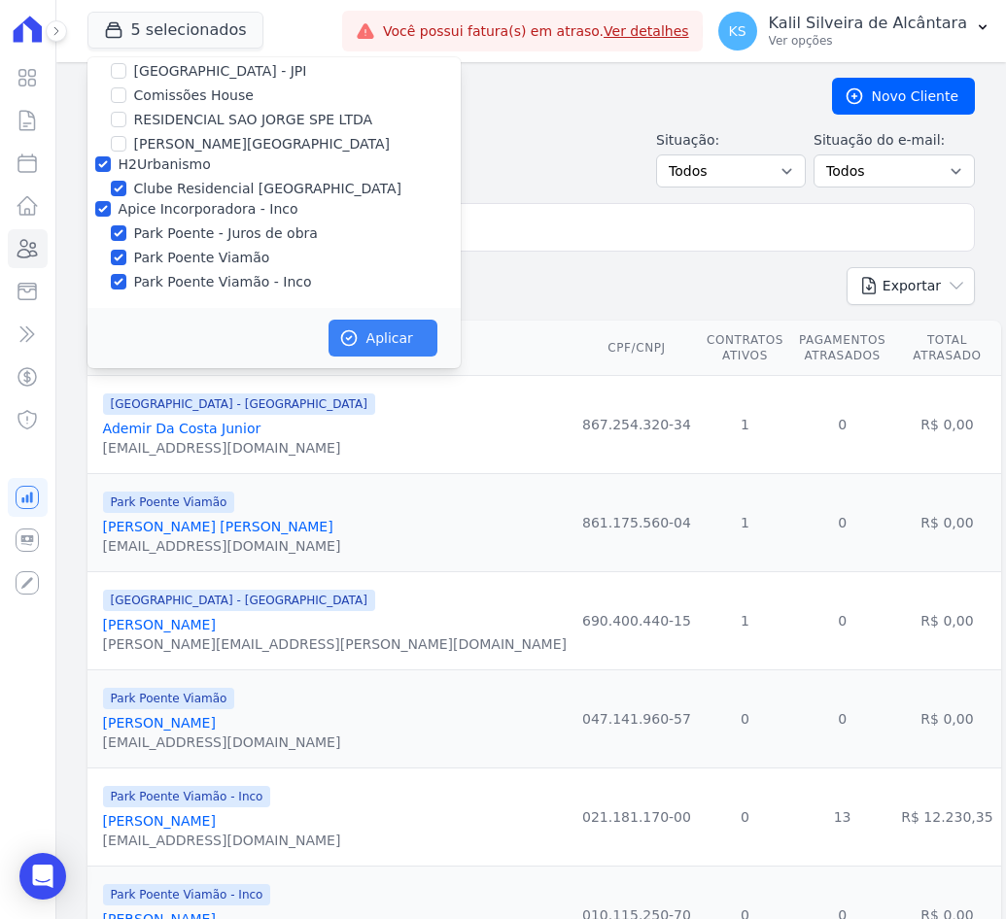
scroll to position [81, 0]
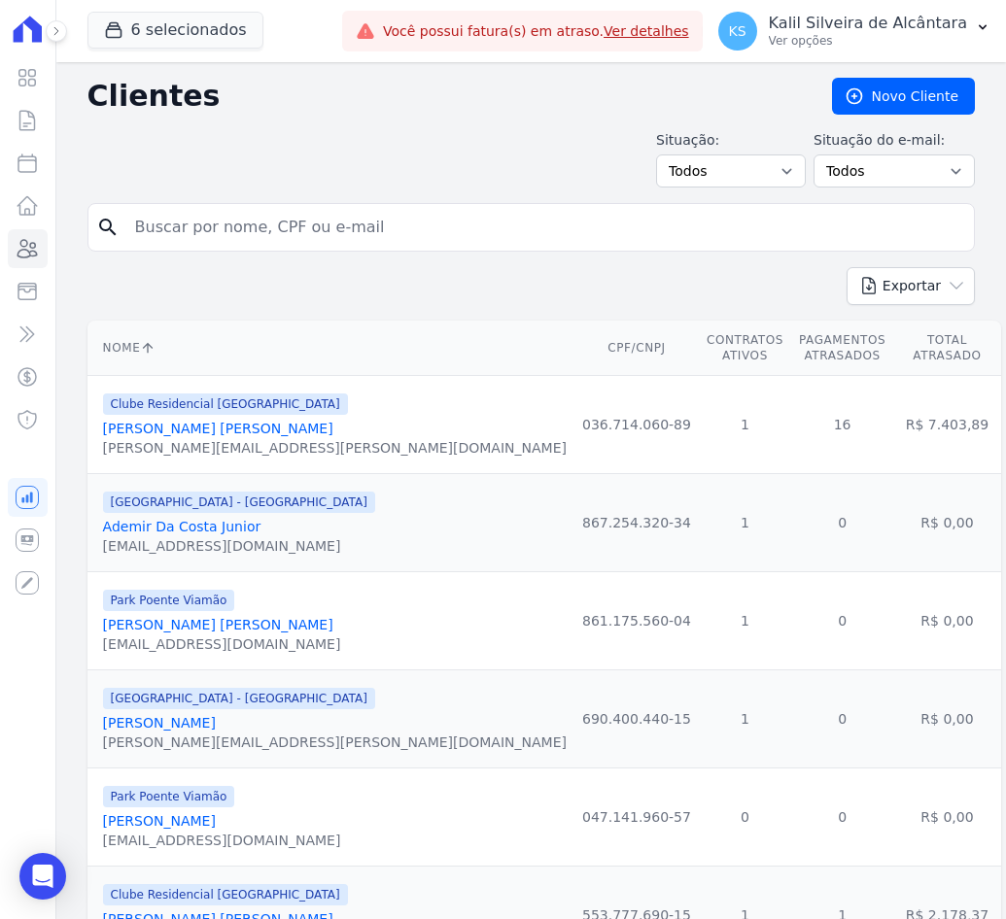
click at [271, 251] on div "search" at bounding box center [530, 227] width 887 height 49
drag, startPoint x: 274, startPoint y: 242, endPoint x: 261, endPoint y: 226, distance: 20.0
click at [272, 232] on input "search" at bounding box center [544, 227] width 843 height 39
type input "jefersson far"
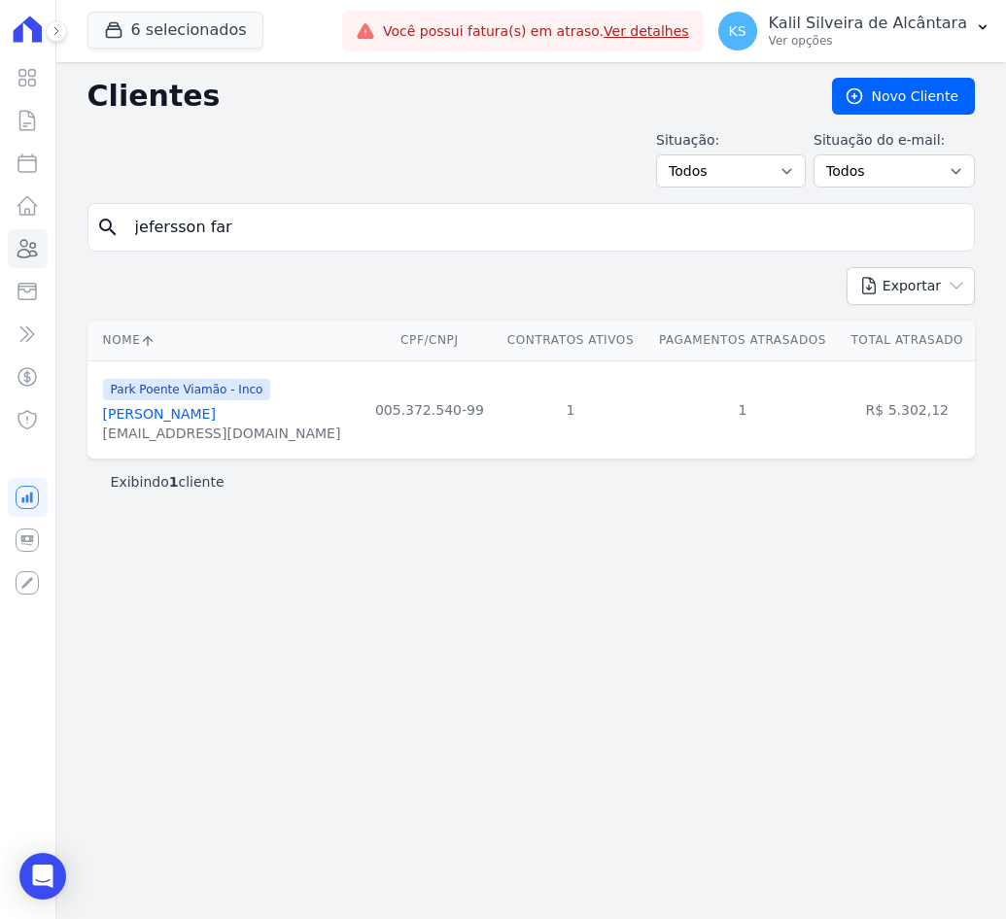
click at [180, 414] on link "Jefersson Farias Da Silva" at bounding box center [159, 414] width 113 height 16
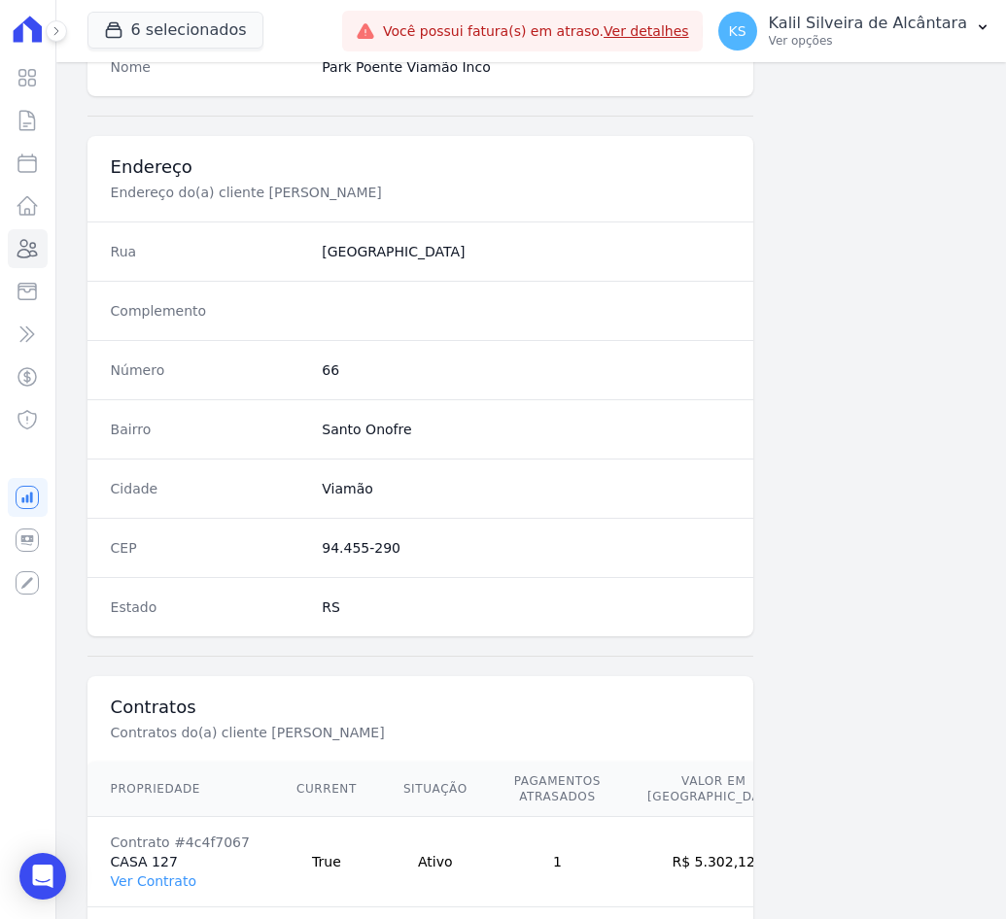
scroll to position [914, 0]
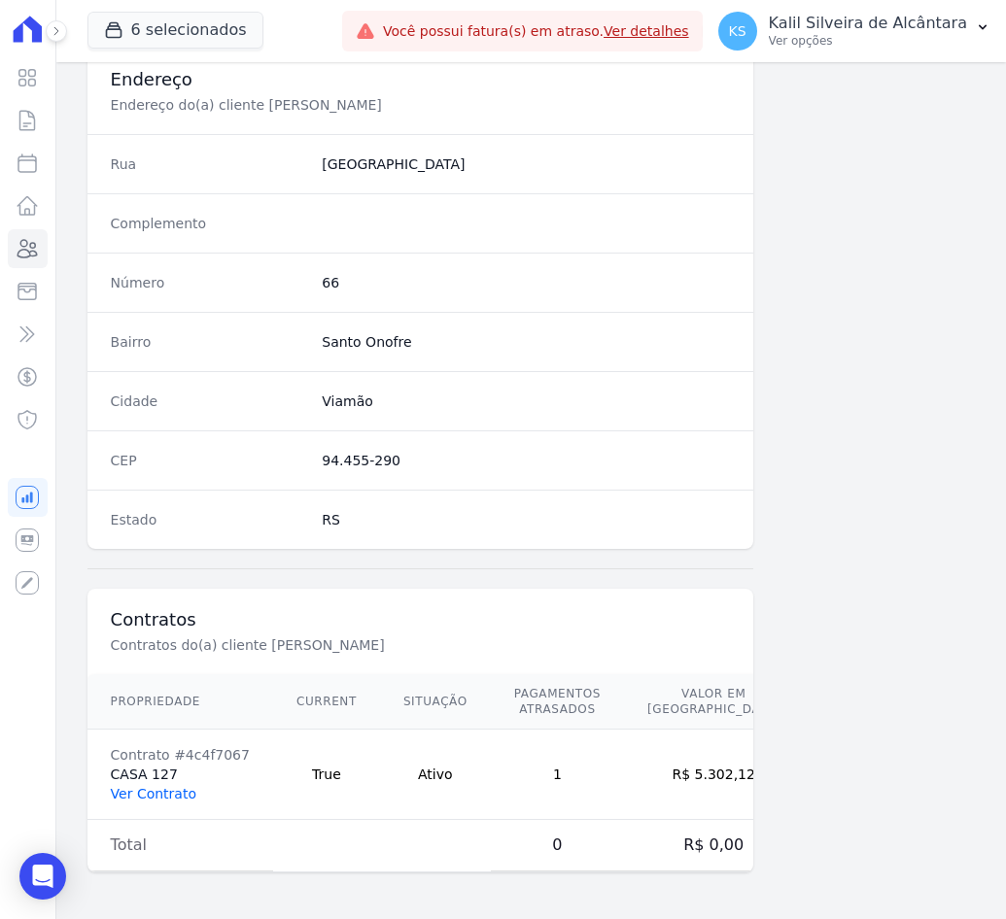
click at [157, 802] on link "Ver Contrato" at bounding box center [154, 794] width 86 height 16
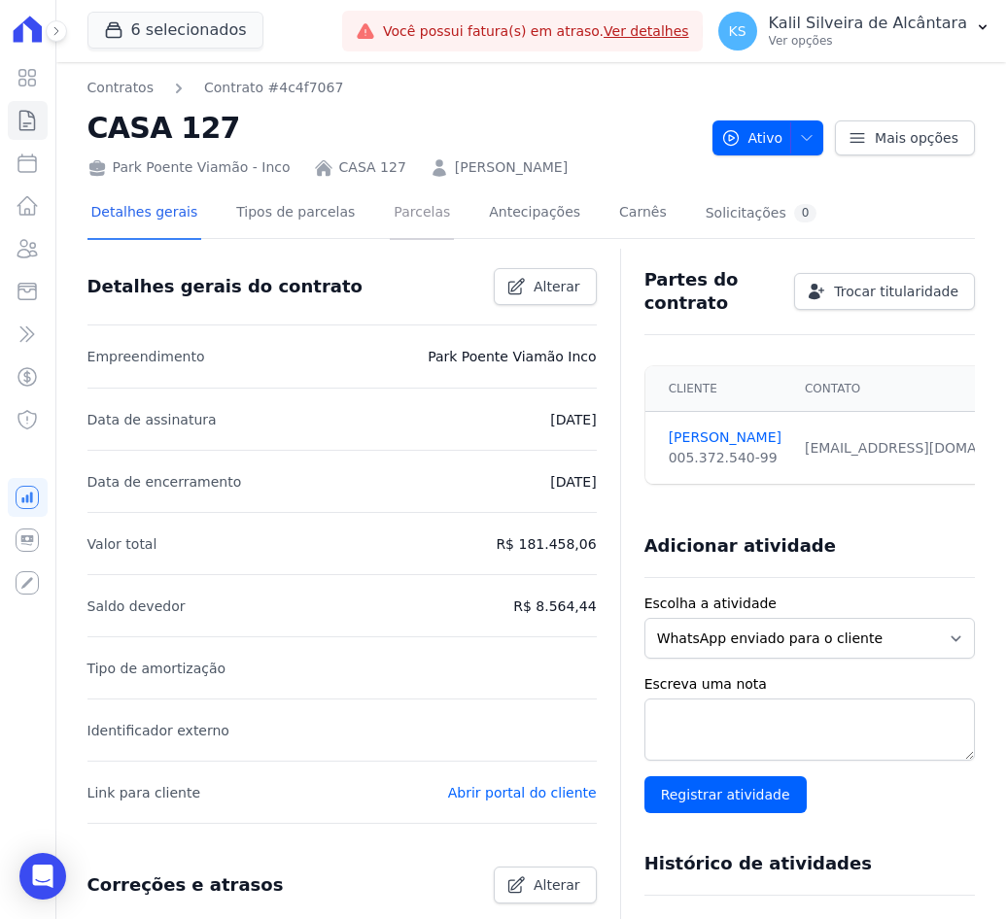
click at [394, 227] on link "Parcelas" at bounding box center [422, 215] width 64 height 52
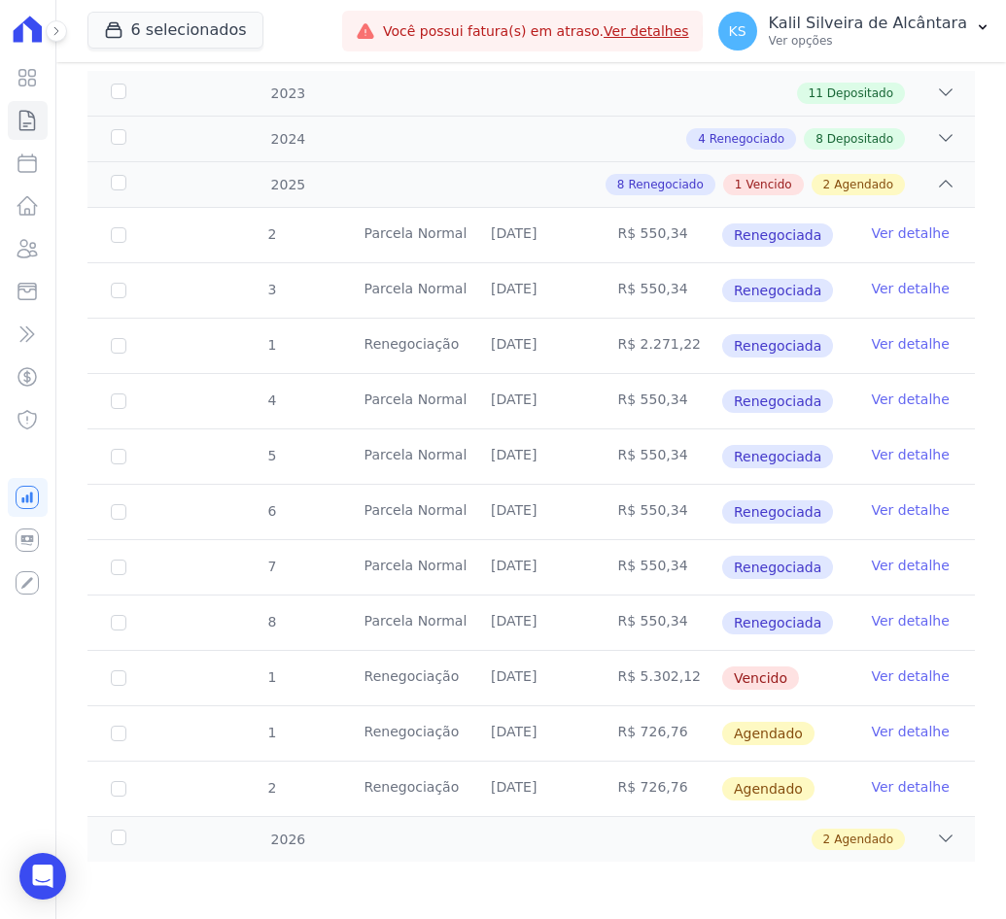
scroll to position [310, 0]
click at [333, 843] on div "2 Agendado" at bounding box center [573, 838] width 763 height 21
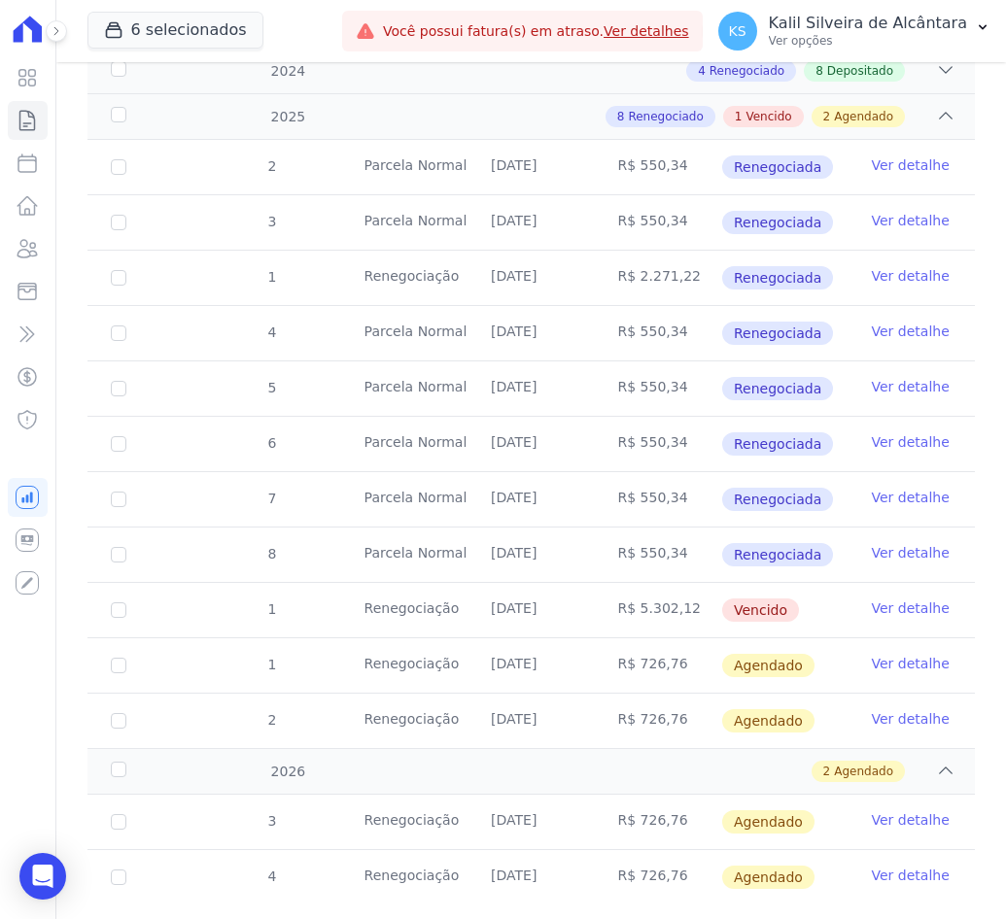
scroll to position [421, 0]
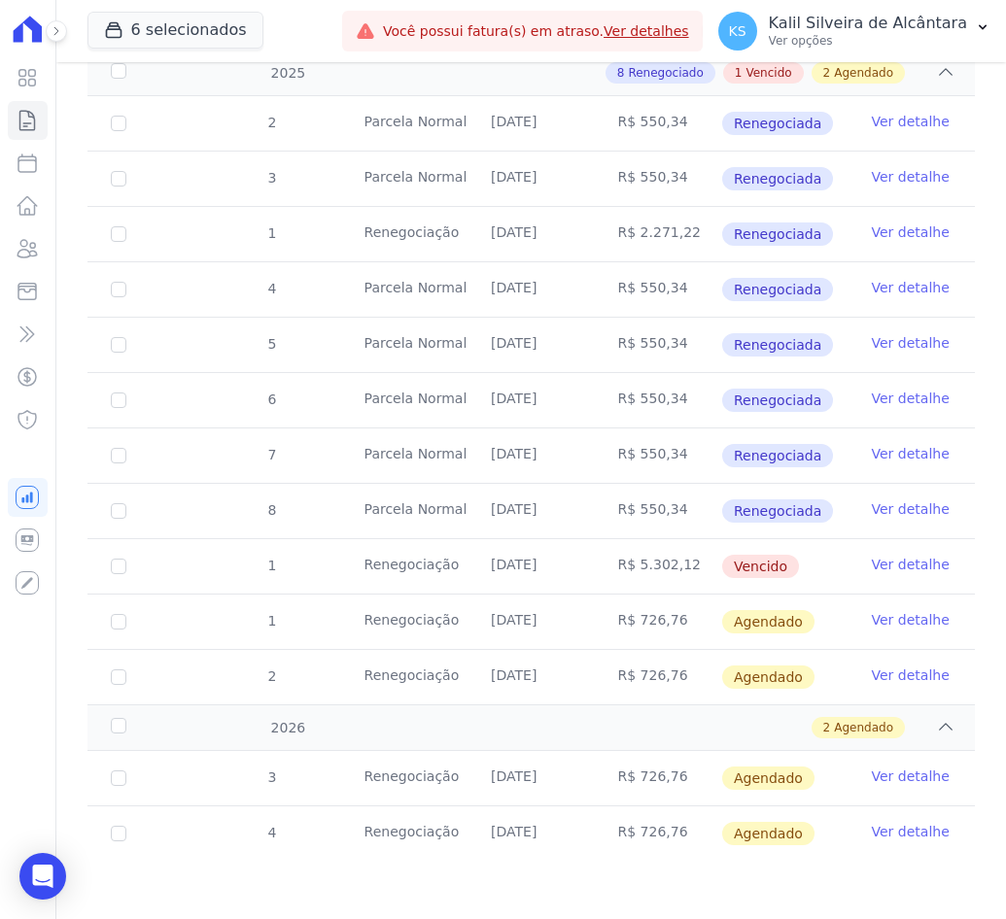
drag, startPoint x: 665, startPoint y: 628, endPoint x: 609, endPoint y: 631, distance: 55.5
click at [609, 631] on td "R$ 726,76" at bounding box center [658, 622] width 126 height 54
copy td "R$ 726,76"
